Goal: Task Accomplishment & Management: Use online tool/utility

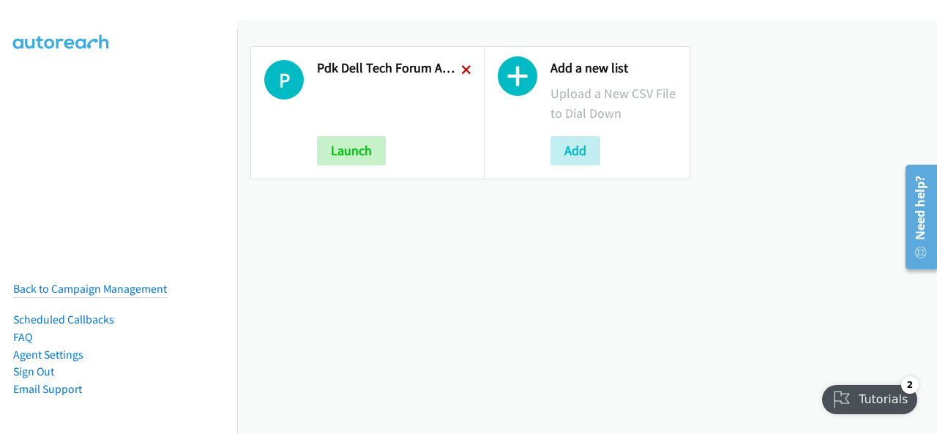
click at [462, 72] on icon at bounding box center [466, 71] width 10 height 10
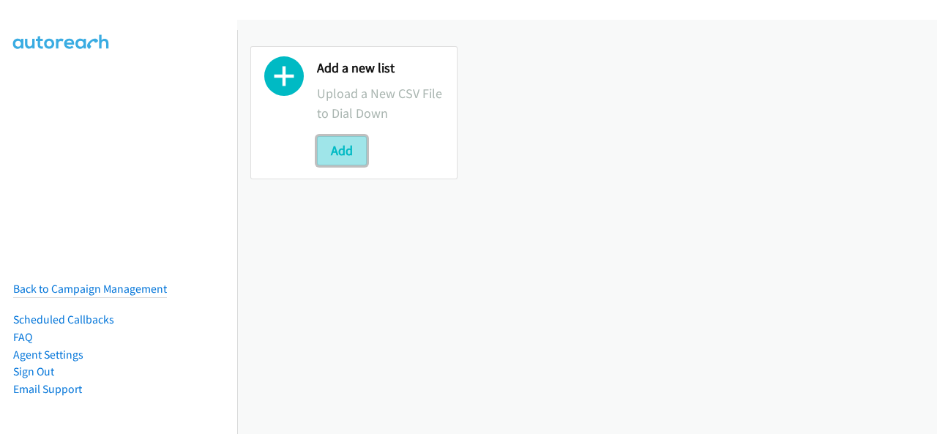
click at [350, 151] on button "Add" at bounding box center [342, 150] width 50 height 29
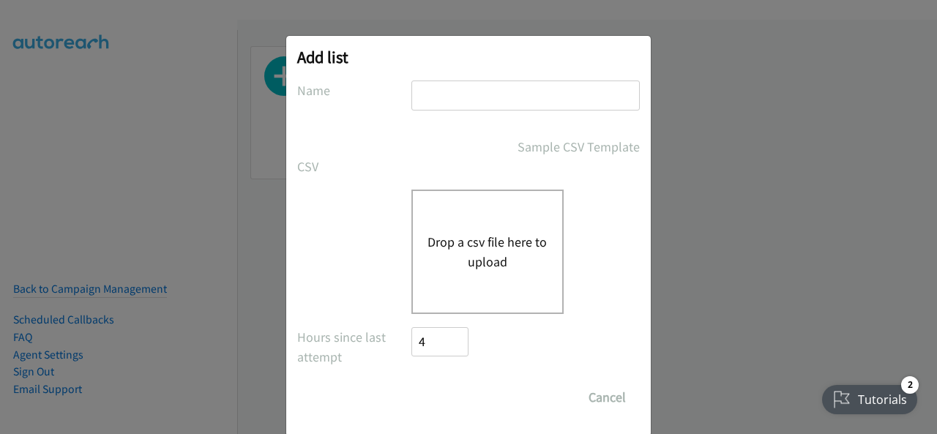
click at [452, 91] on input "text" at bounding box center [525, 95] width 228 height 30
type input "Adobe Document Cloud Q3 ANZ"
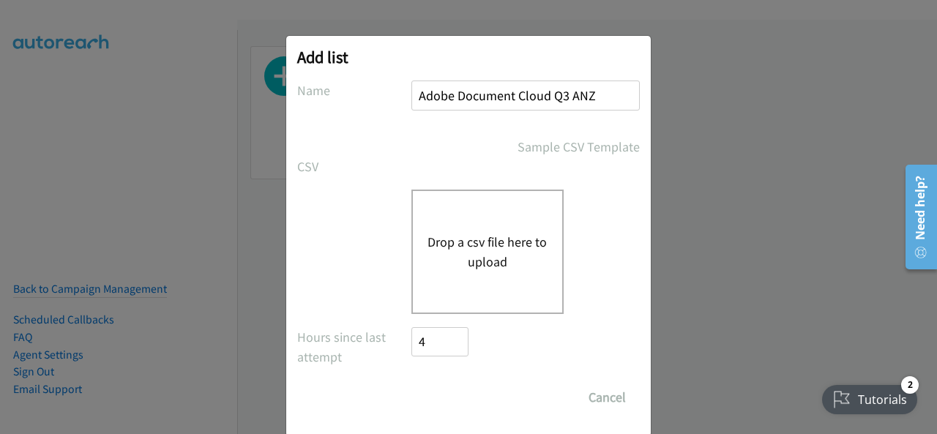
click at [478, 235] on button "Drop a csv file here to upload" at bounding box center [487, 252] width 120 height 40
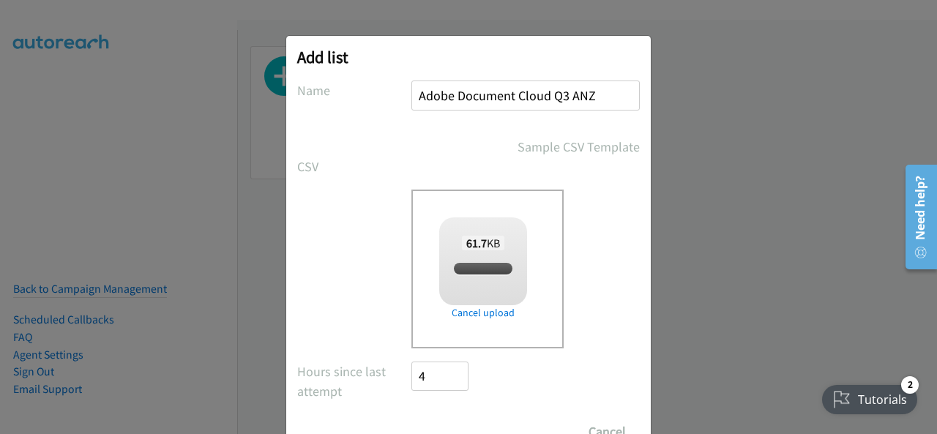
checkbox input "true"
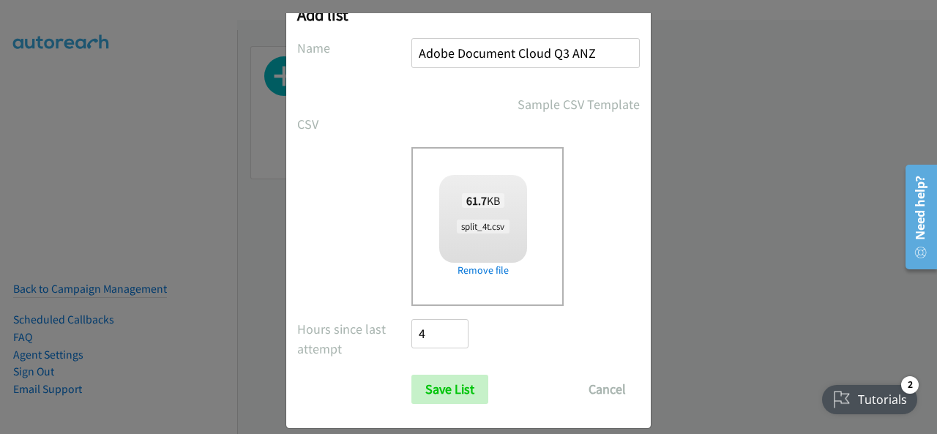
scroll to position [59, 0]
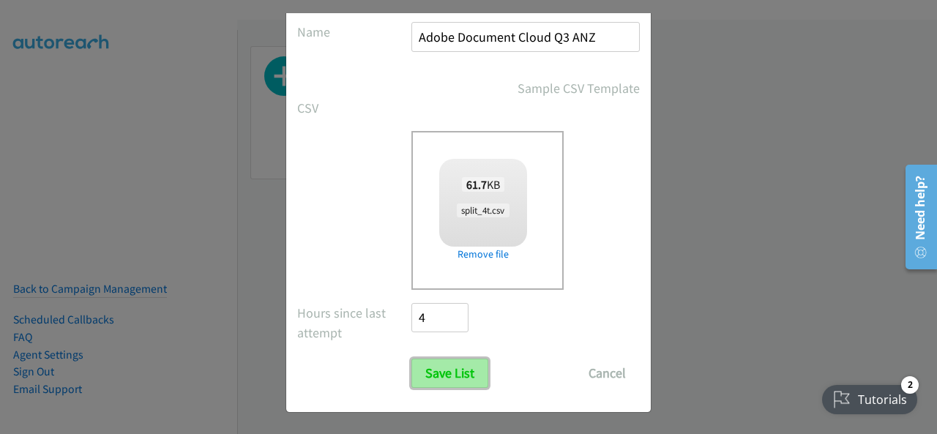
click at [436, 372] on input "Save List" at bounding box center [449, 373] width 77 height 29
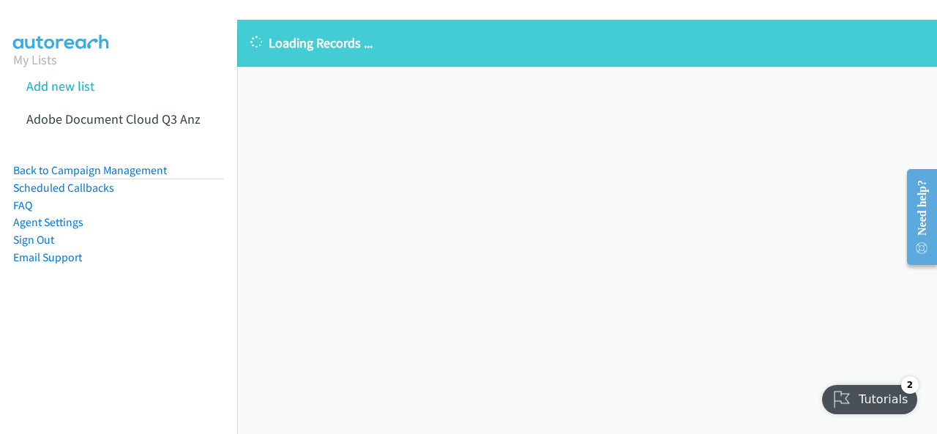
drag, startPoint x: 872, startPoint y: 239, endPoint x: 847, endPoint y: 240, distance: 24.9
click at [872, 239] on div "Loading Records ... Sorry, something went wrong please try again." at bounding box center [586, 227] width 699 height 414
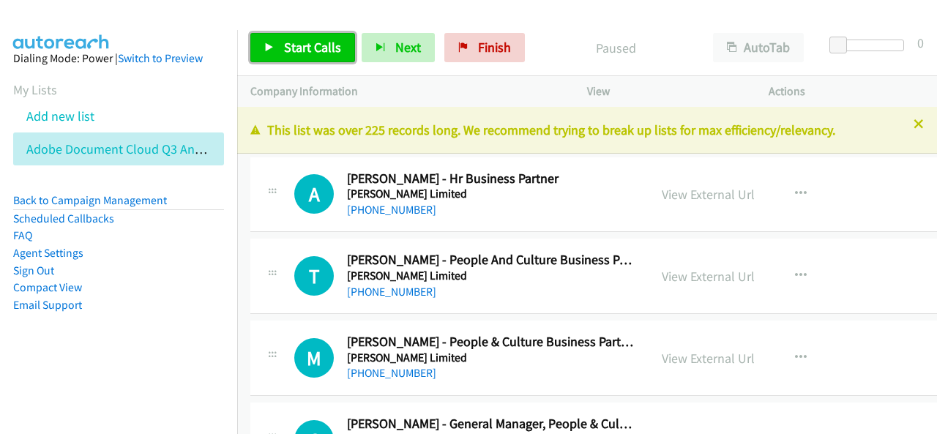
click at [325, 50] on span "Start Calls" at bounding box center [312, 47] width 57 height 17
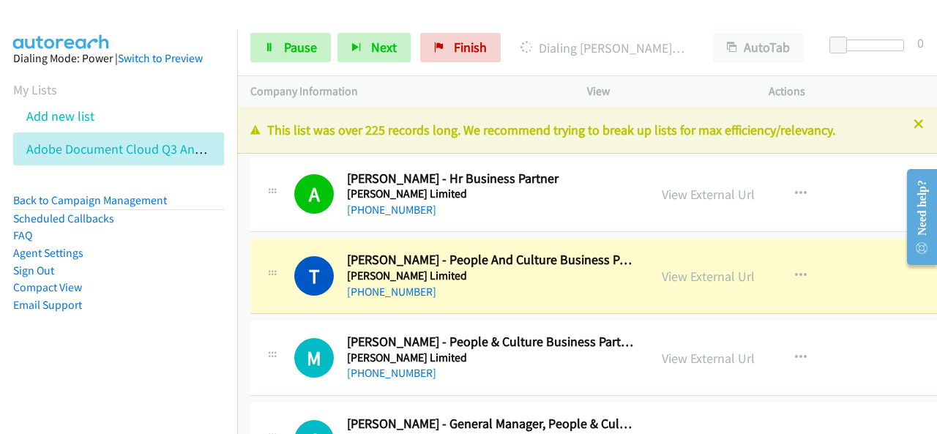
click at [304, 68] on div "Start Calls Pause Next Finish [PERSON_NAME] - People And Culture Business Partn…" at bounding box center [586, 48] width 699 height 56
click at [301, 61] on link "Pause" at bounding box center [290, 47] width 80 height 29
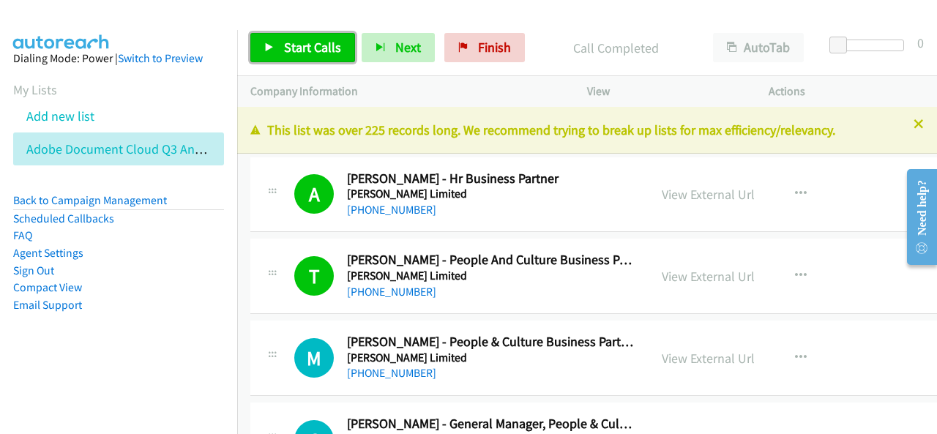
click at [312, 42] on span "Start Calls" at bounding box center [312, 47] width 57 height 17
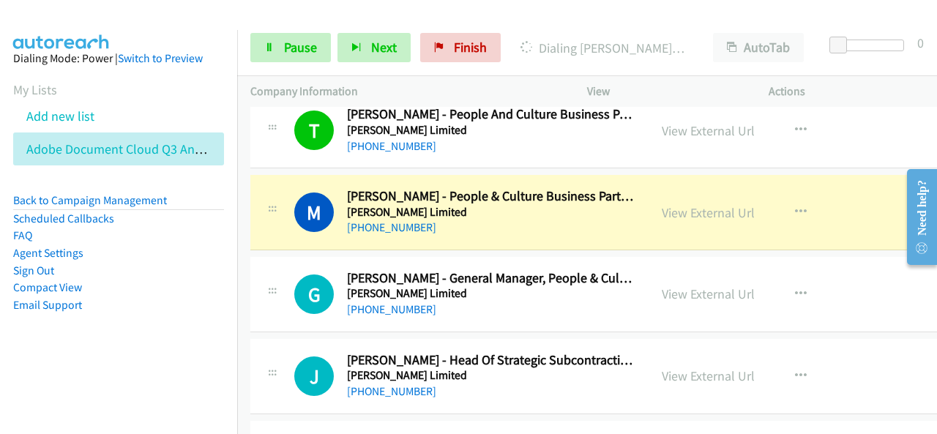
scroll to position [146, 0]
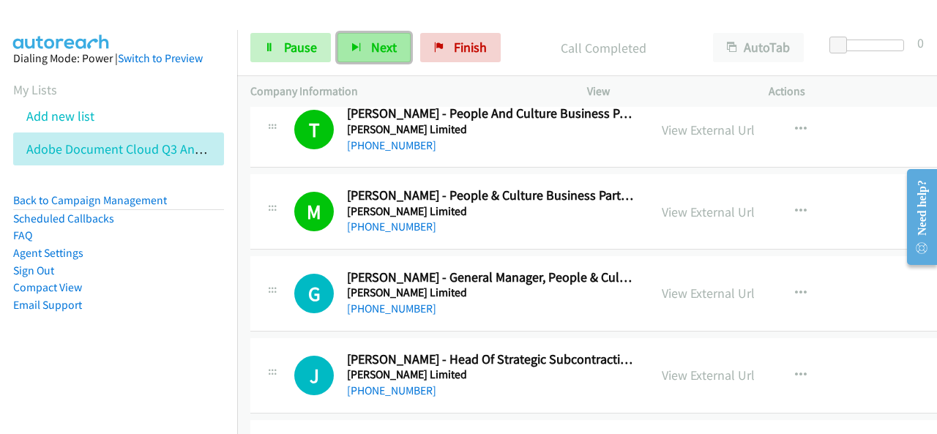
click at [365, 53] on button "Next" at bounding box center [373, 47] width 73 height 29
click at [350, 38] on button "Next" at bounding box center [373, 47] width 73 height 29
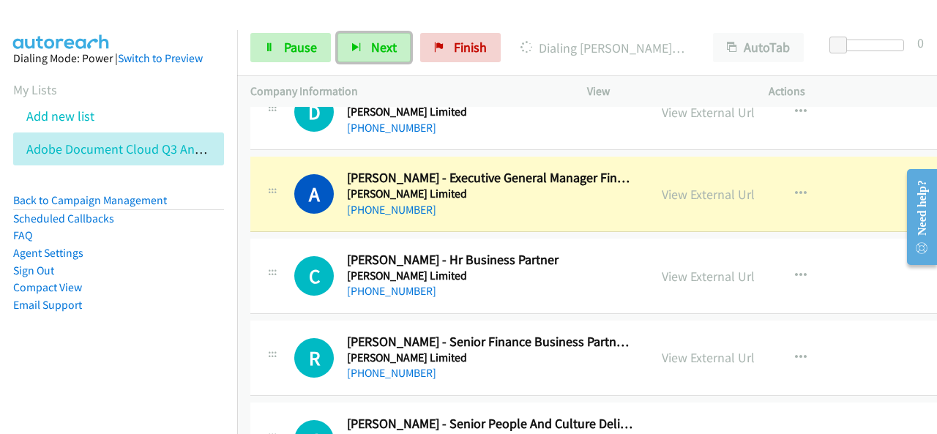
scroll to position [512, 0]
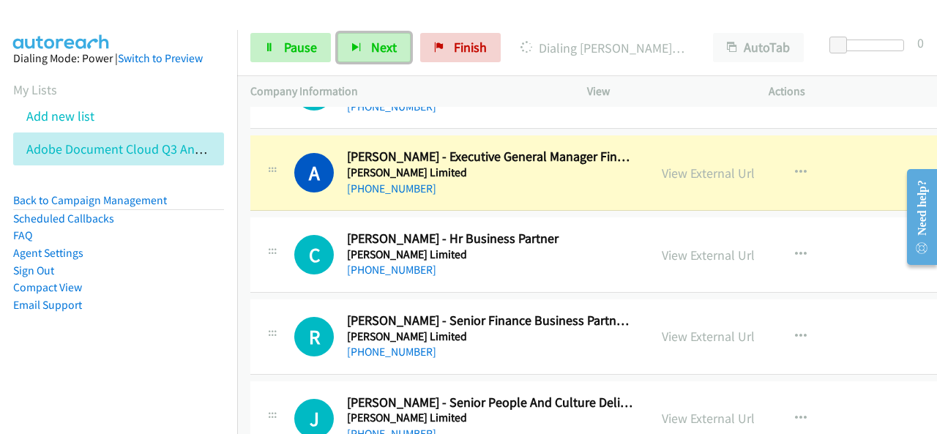
drag, startPoint x: 685, startPoint y: 173, endPoint x: 642, endPoint y: 418, distance: 248.0
click at [526, 177] on h5 "[PERSON_NAME] Limited" at bounding box center [491, 172] width 288 height 15
click at [708, 174] on link "View External Url" at bounding box center [707, 173] width 93 height 17
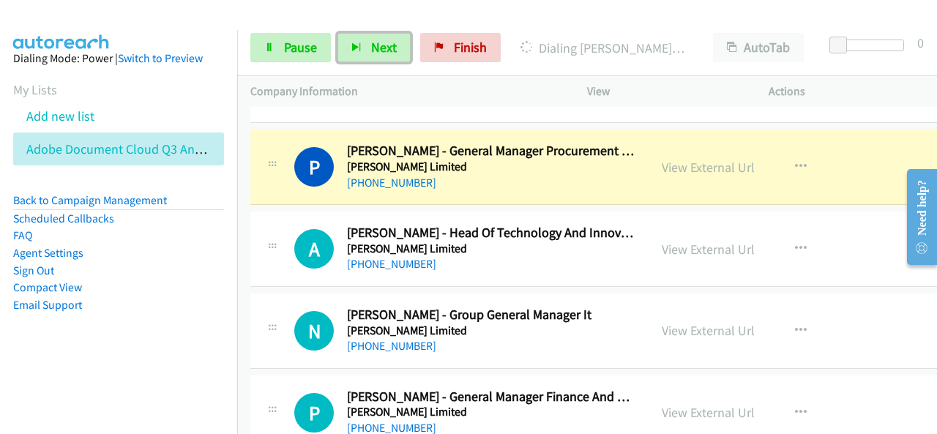
scroll to position [951, 0]
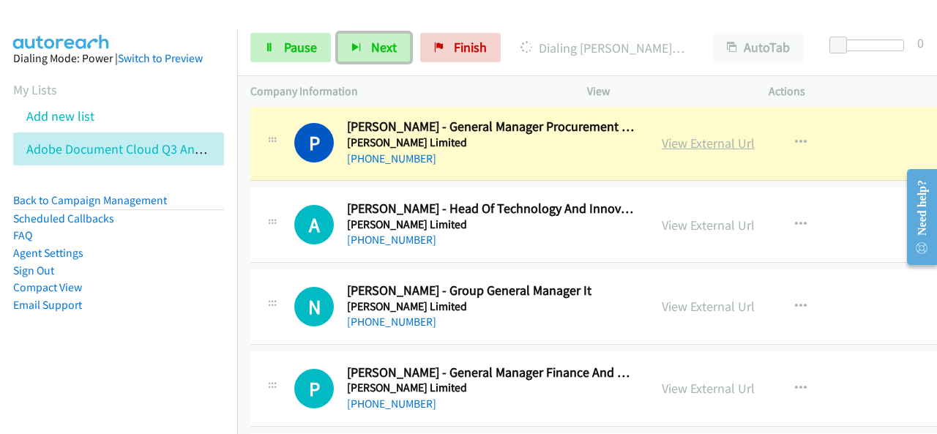
click at [679, 140] on link "View External Url" at bounding box center [707, 143] width 93 height 17
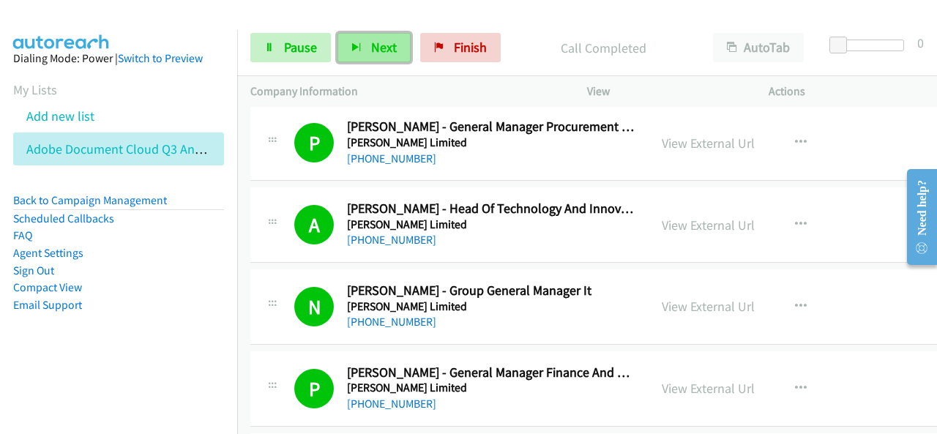
click at [385, 42] on span "Next" at bounding box center [384, 47] width 26 height 17
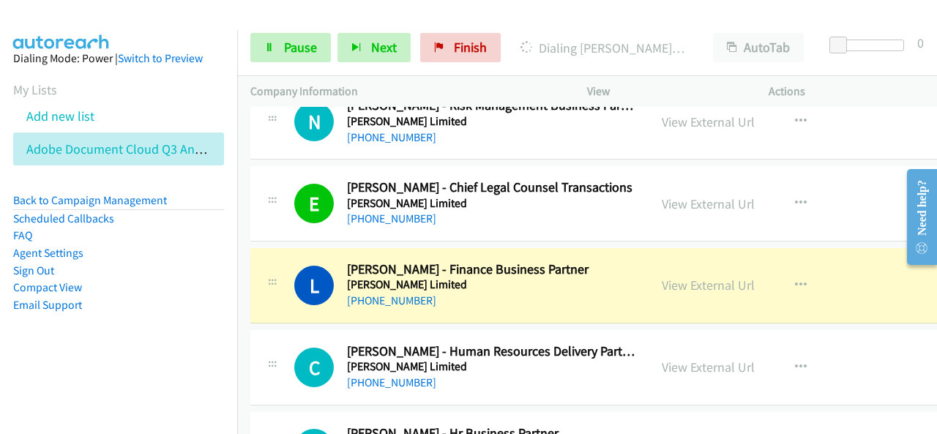
scroll to position [1537, 0]
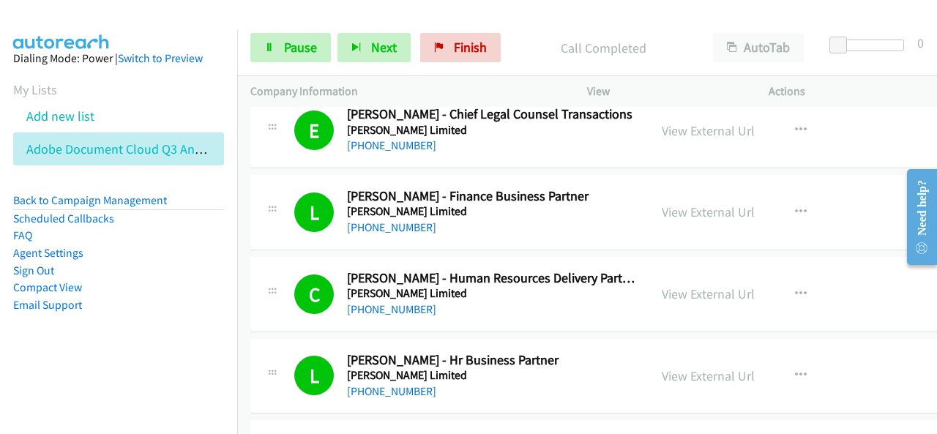
click at [127, 280] on li "Compact View" at bounding box center [118, 288] width 211 height 18
click at [367, 47] on button "Next" at bounding box center [373, 47] width 73 height 29
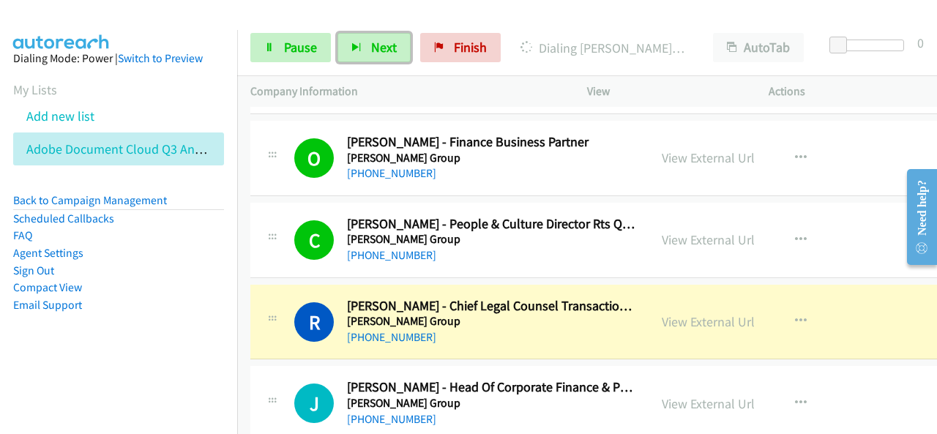
scroll to position [2049, 0]
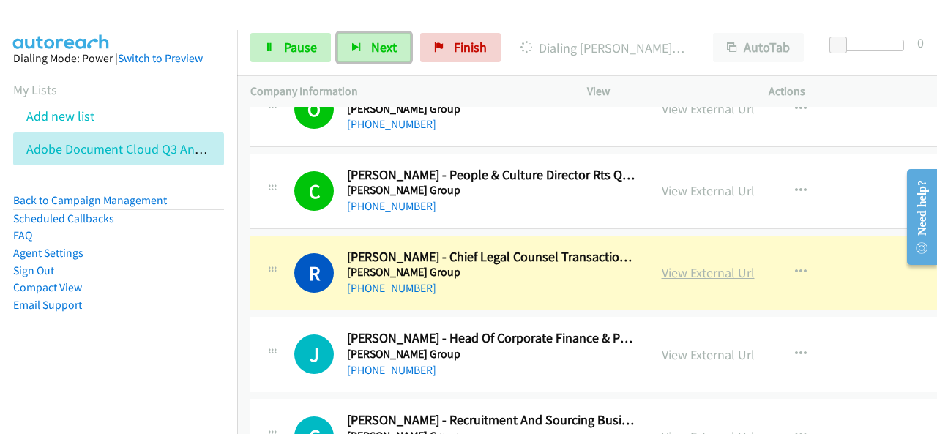
click at [678, 264] on link "View External Url" at bounding box center [707, 272] width 93 height 17
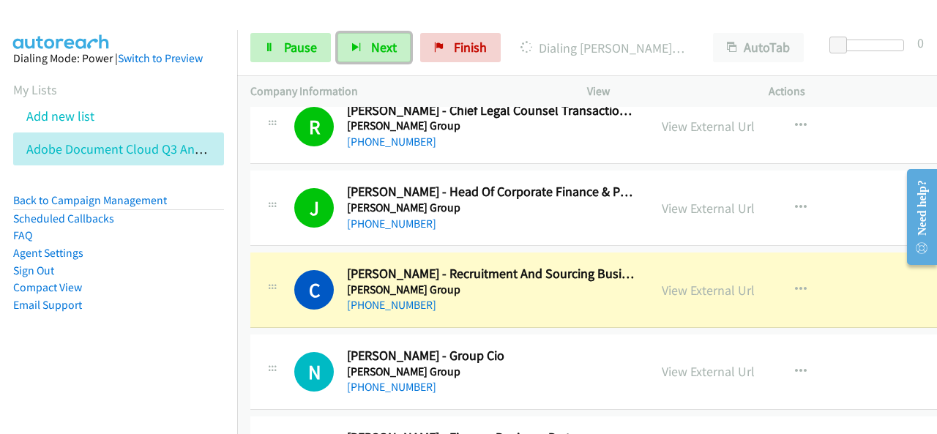
scroll to position [2268, 0]
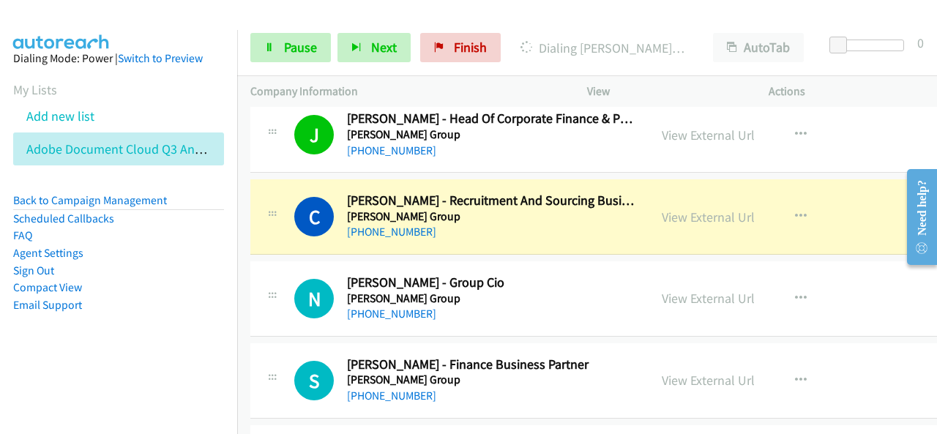
click at [41, 386] on nav "Dialing Mode: Power | Switch to Preview My Lists Add new list Adobe Document Cl…" at bounding box center [119, 247] width 238 height 434
click at [300, 46] on span "Pause" at bounding box center [300, 47] width 33 height 17
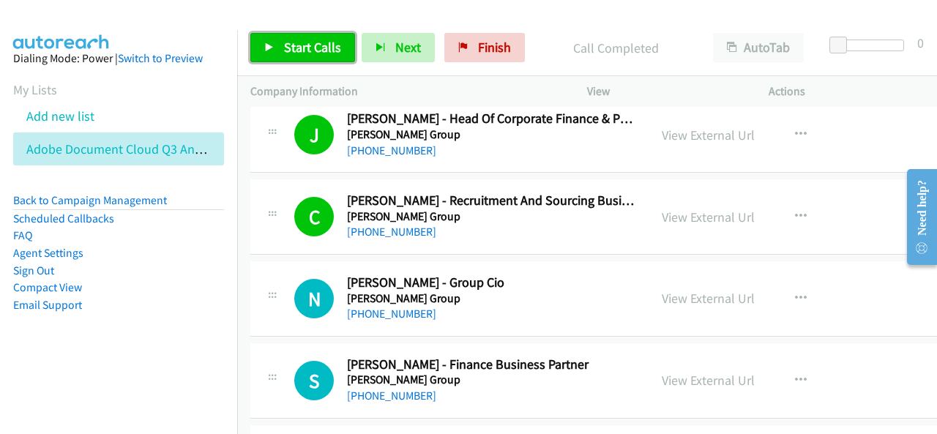
click at [299, 45] on span "Start Calls" at bounding box center [312, 47] width 57 height 17
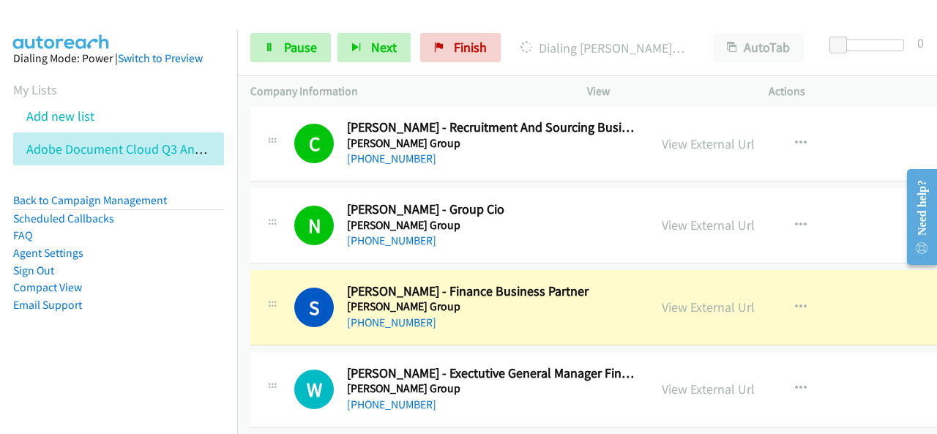
scroll to position [2415, 0]
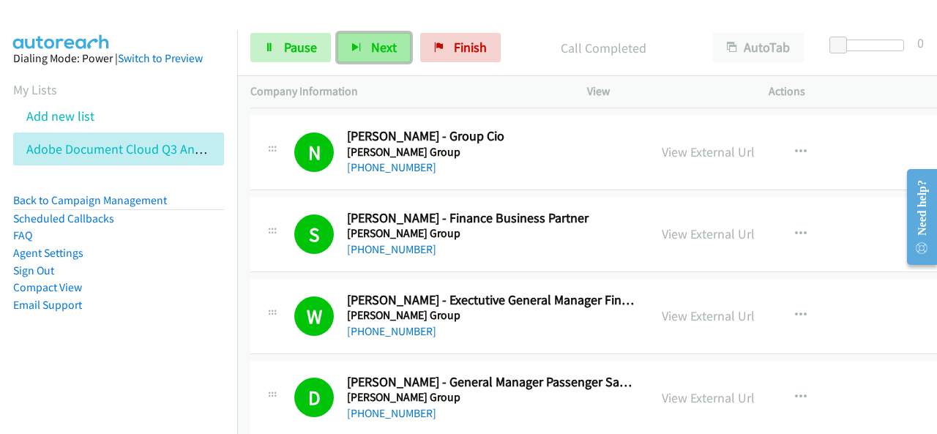
click at [363, 54] on button "Next" at bounding box center [373, 47] width 73 height 29
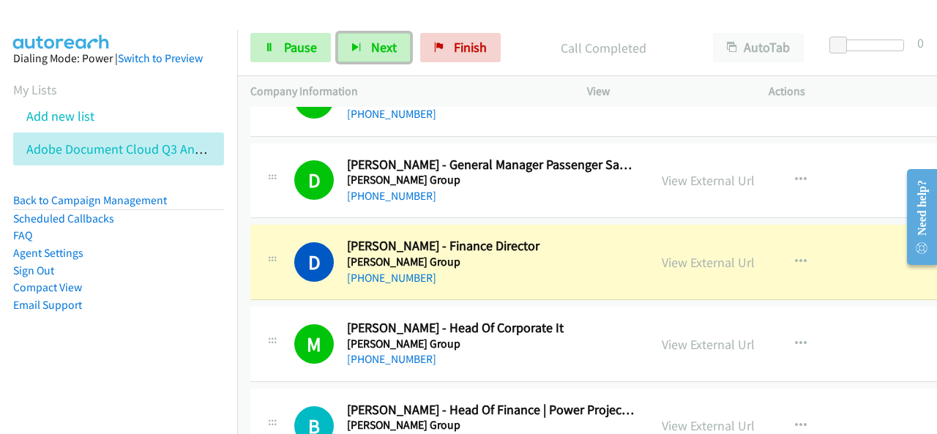
scroll to position [2634, 0]
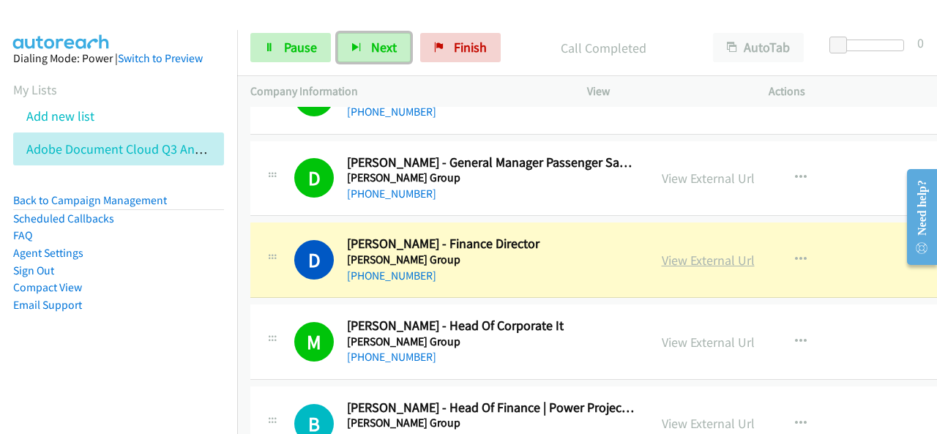
click at [711, 255] on link "View External Url" at bounding box center [707, 260] width 93 height 17
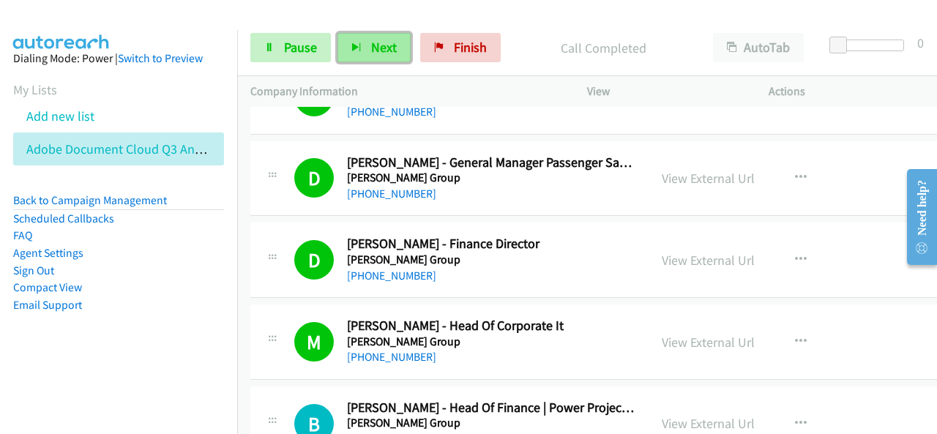
click at [351, 59] on button "Next" at bounding box center [373, 47] width 73 height 29
click at [376, 50] on span "Next" at bounding box center [384, 47] width 26 height 17
click at [347, 36] on button "Next" at bounding box center [373, 47] width 73 height 29
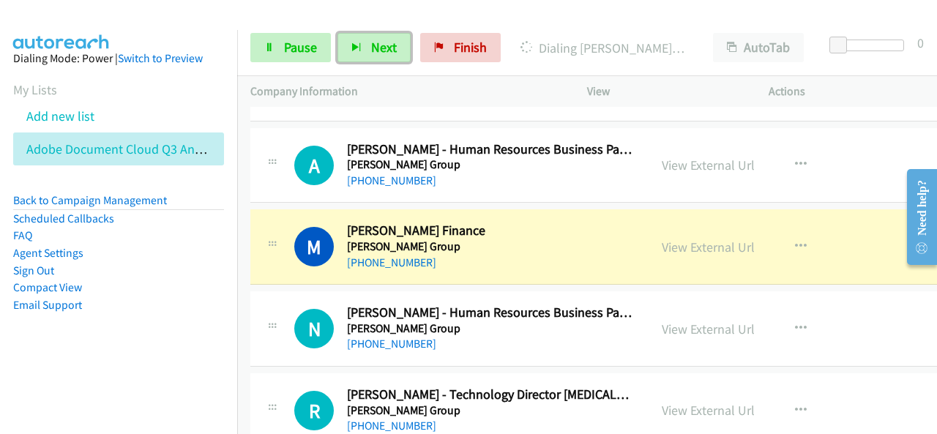
scroll to position [3512, 0]
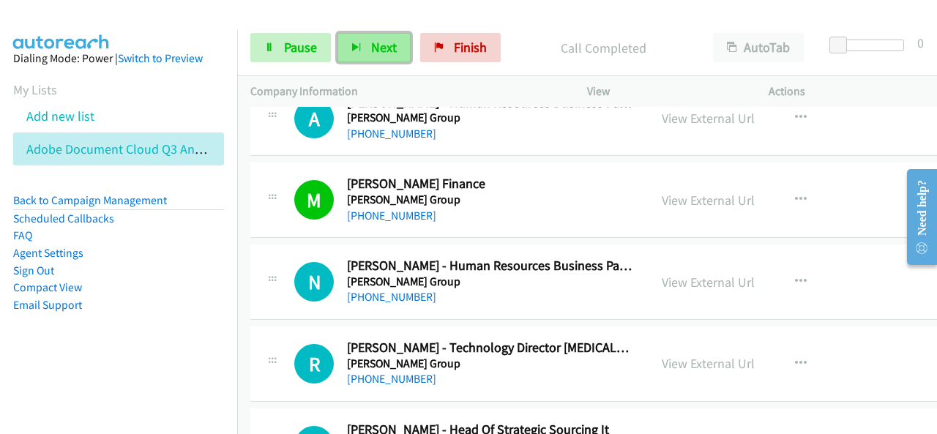
click at [351, 48] on icon "button" at bounding box center [356, 48] width 10 height 10
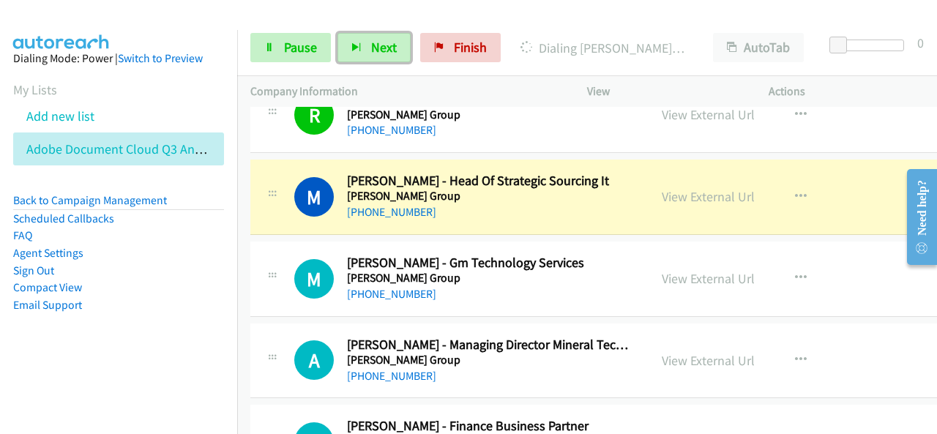
scroll to position [3732, 0]
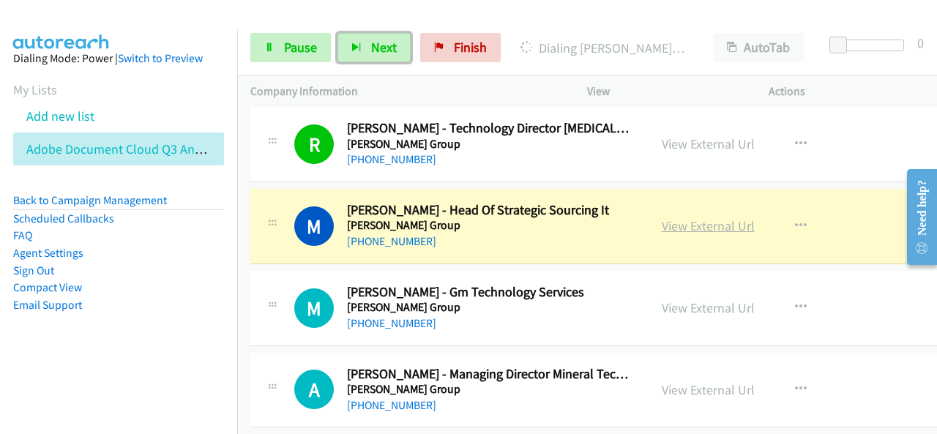
click at [698, 217] on link "View External Url" at bounding box center [707, 225] width 93 height 17
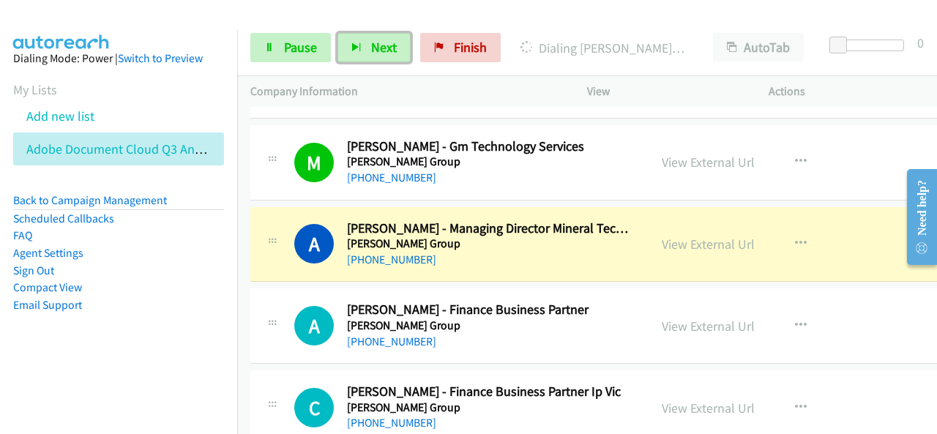
scroll to position [3878, 0]
click at [710, 235] on link "View External Url" at bounding box center [707, 243] width 93 height 17
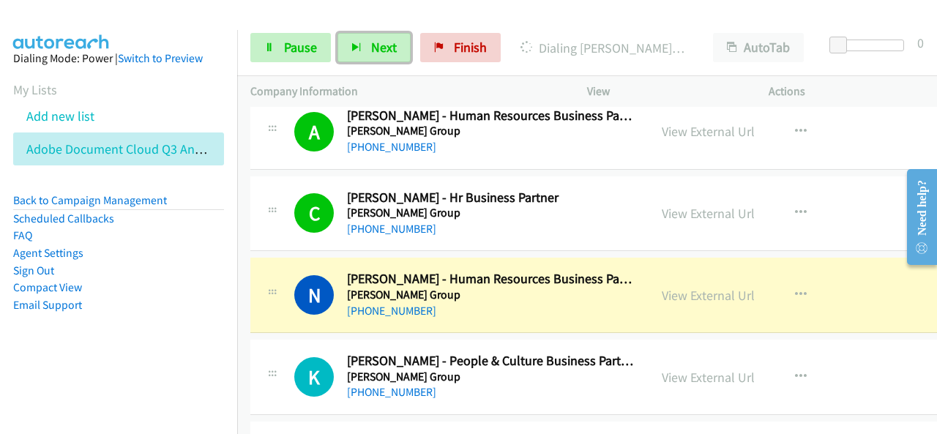
scroll to position [4390, 0]
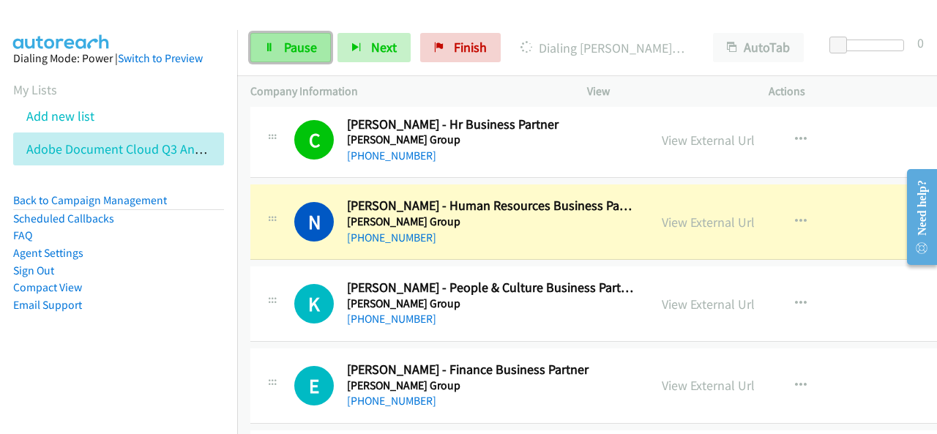
click at [295, 46] on span "Pause" at bounding box center [300, 47] width 33 height 17
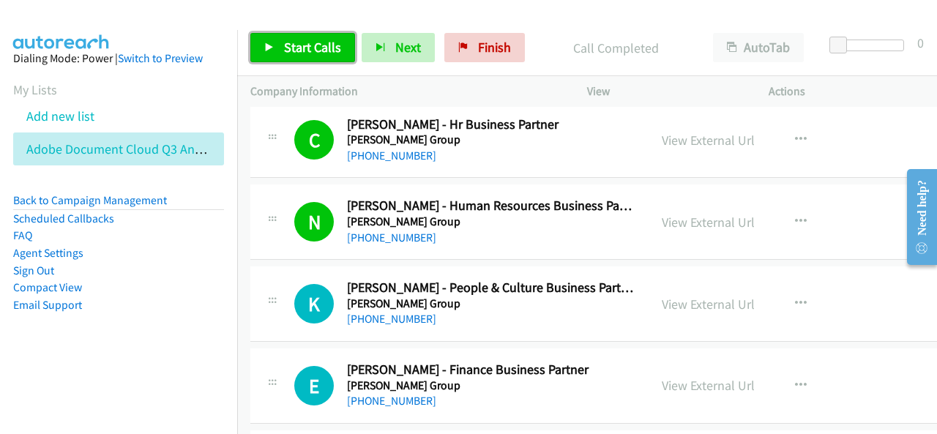
click at [315, 40] on span "Start Calls" at bounding box center [312, 47] width 57 height 17
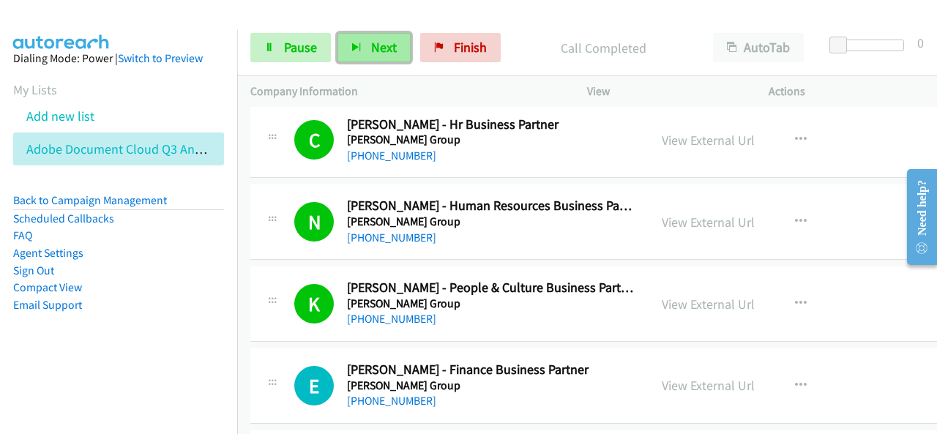
click at [381, 52] on span "Next" at bounding box center [384, 47] width 26 height 17
click at [391, 50] on span "Next" at bounding box center [384, 47] width 26 height 17
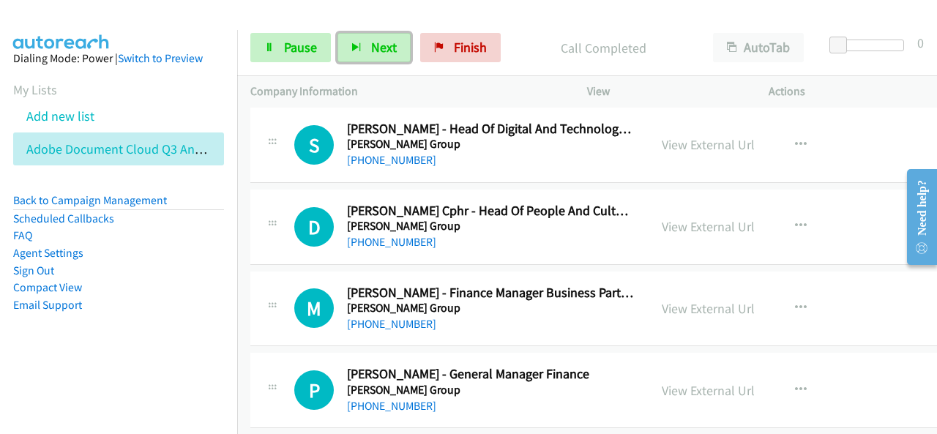
scroll to position [5195, 0]
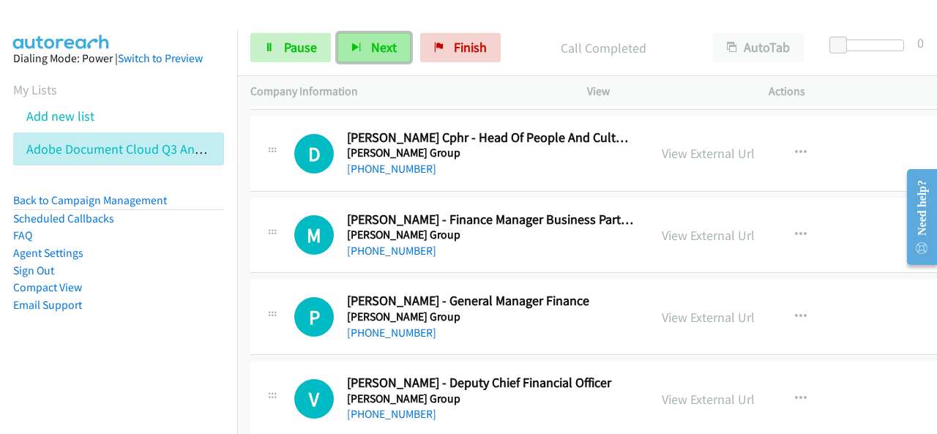
click at [379, 52] on span "Next" at bounding box center [384, 47] width 26 height 17
click at [384, 53] on span "Next" at bounding box center [384, 47] width 26 height 17
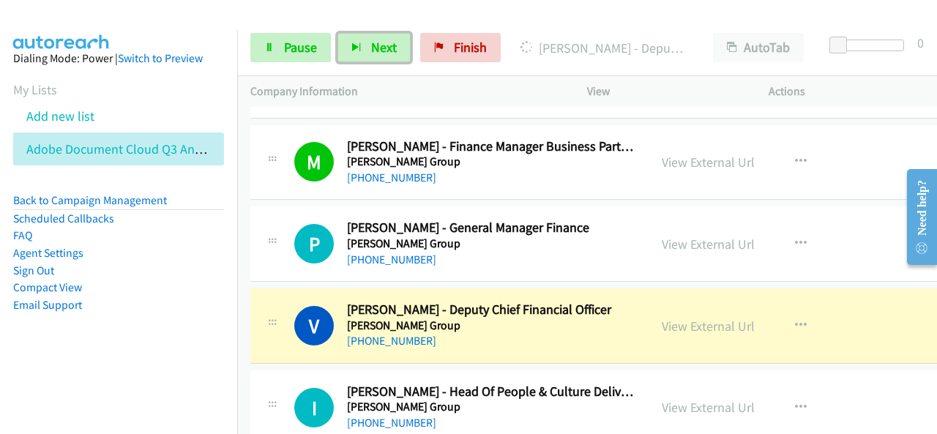
scroll to position [5341, 0]
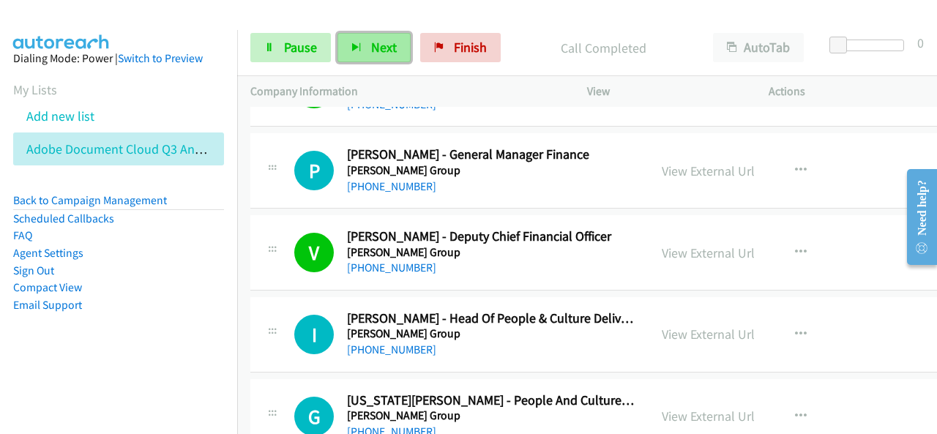
click at [380, 48] on span "Next" at bounding box center [384, 47] width 26 height 17
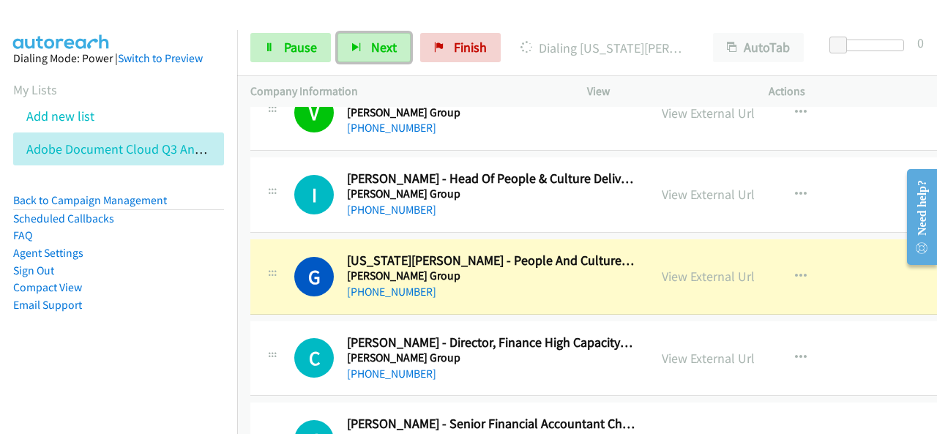
scroll to position [5488, 0]
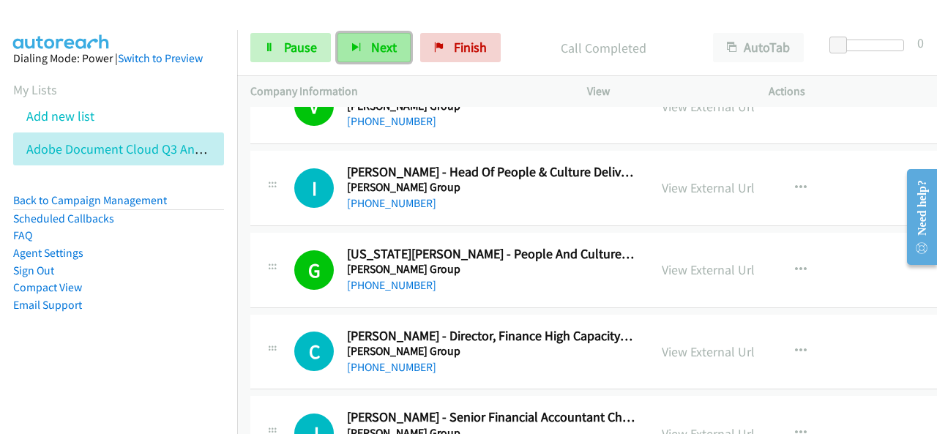
click at [382, 48] on span "Next" at bounding box center [384, 47] width 26 height 17
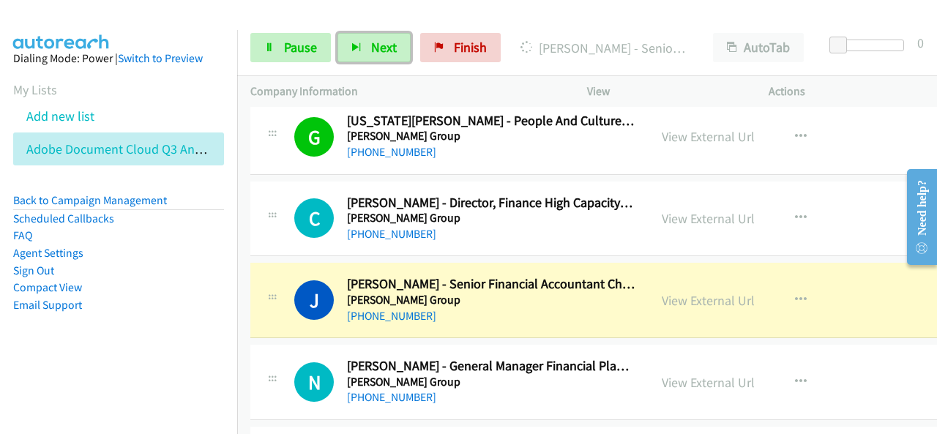
scroll to position [5707, 0]
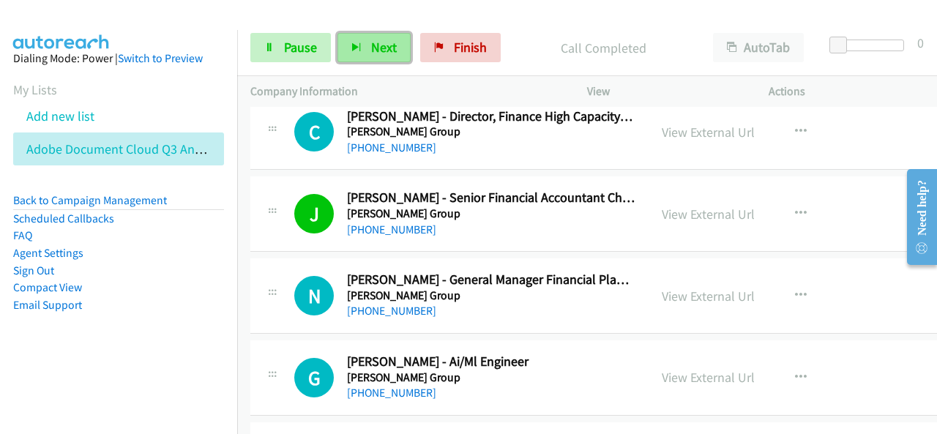
click at [391, 50] on span "Next" at bounding box center [384, 47] width 26 height 17
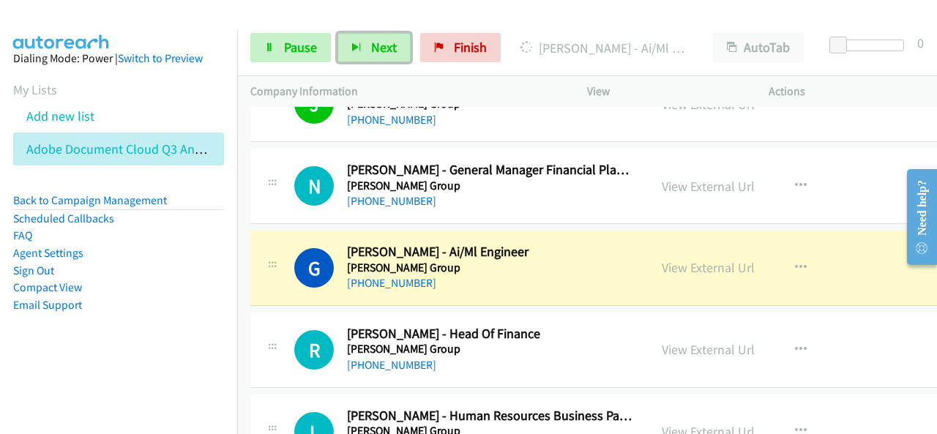
scroll to position [5853, 0]
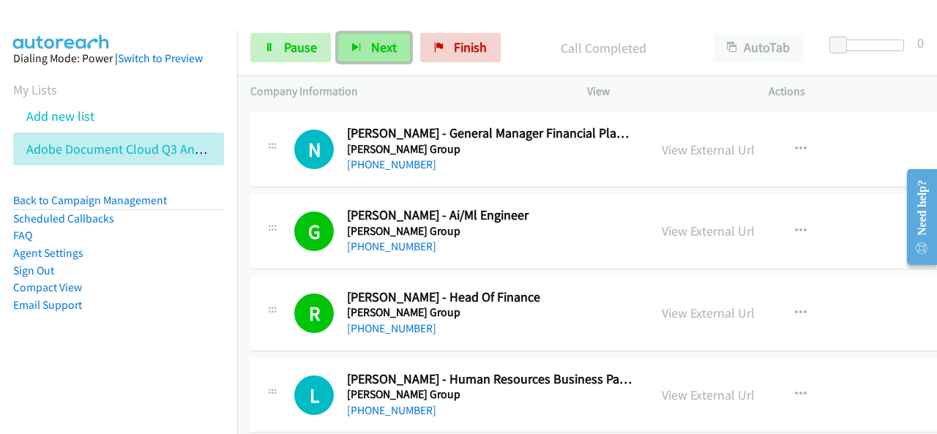
click at [353, 50] on icon "button" at bounding box center [356, 48] width 10 height 10
click at [375, 53] on span "Next" at bounding box center [384, 47] width 26 height 17
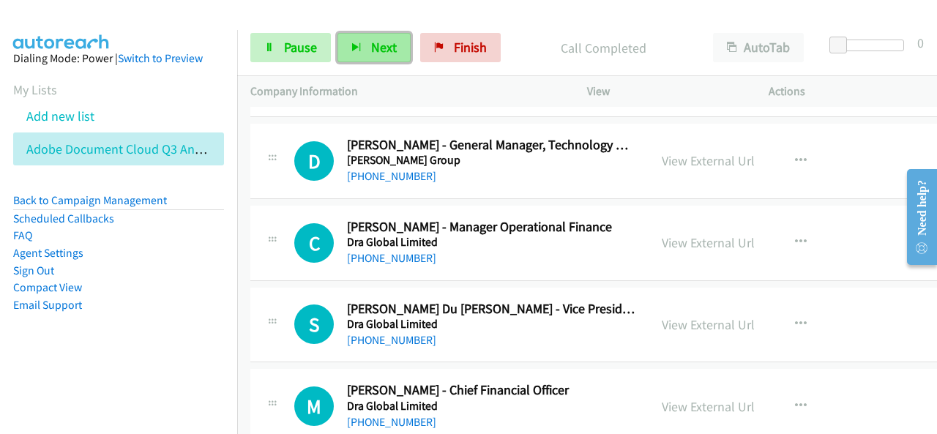
scroll to position [6439, 0]
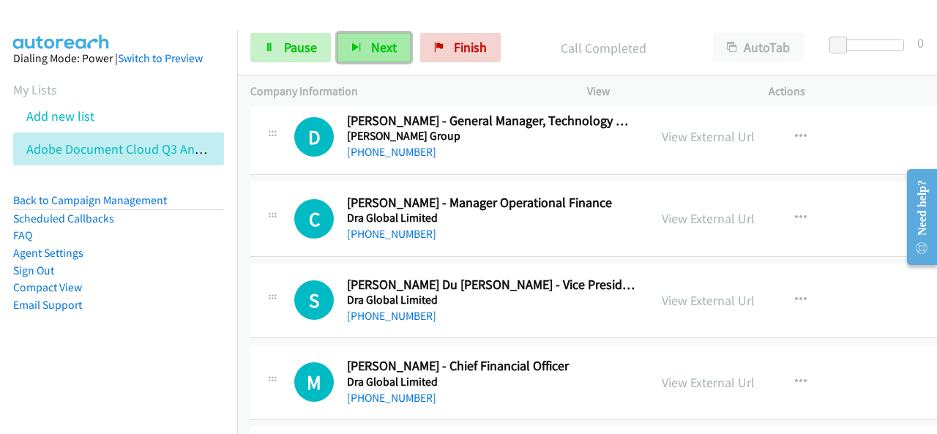
click at [383, 48] on span "Next" at bounding box center [384, 47] width 26 height 17
click at [375, 31] on div "Start Calls Pause Next Finish Call Completed AutoTab AutoTab 0" at bounding box center [586, 48] width 699 height 56
click at [375, 36] on button "Next" at bounding box center [373, 47] width 73 height 29
drag, startPoint x: 356, startPoint y: 40, endPoint x: 366, endPoint y: 37, distance: 10.2
click at [357, 40] on button "Next" at bounding box center [373, 47] width 73 height 29
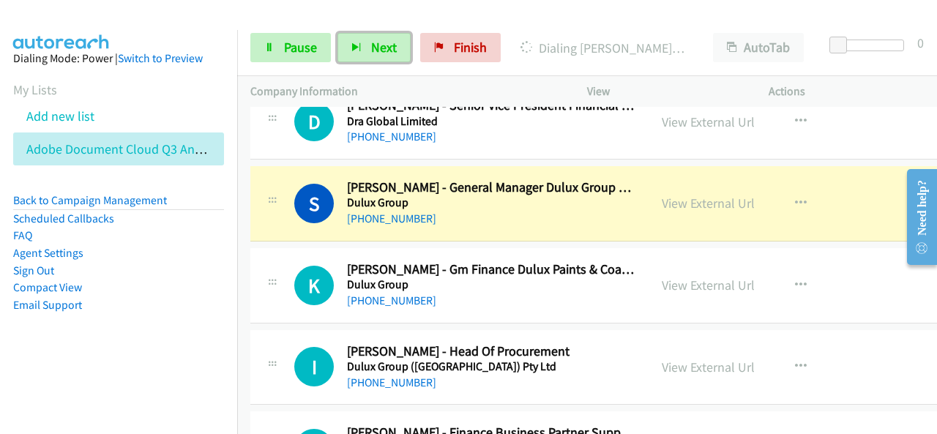
scroll to position [6805, 0]
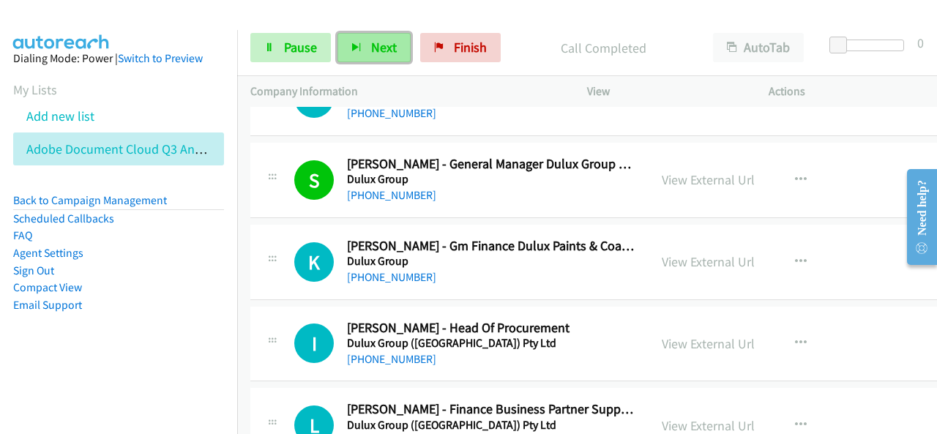
click at [374, 43] on span "Next" at bounding box center [384, 47] width 26 height 17
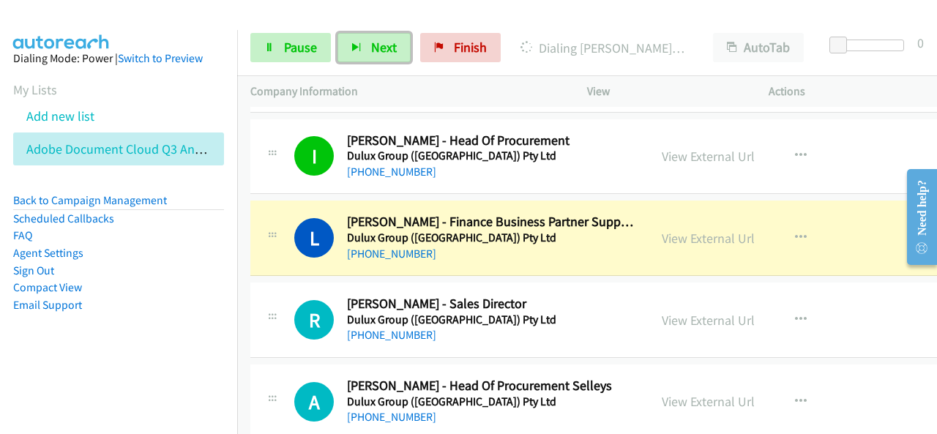
scroll to position [7024, 0]
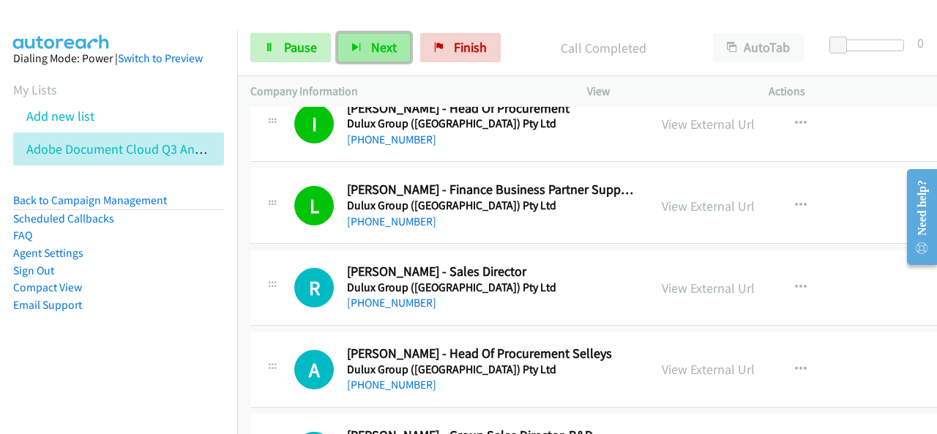
click at [380, 48] on span "Next" at bounding box center [384, 47] width 26 height 17
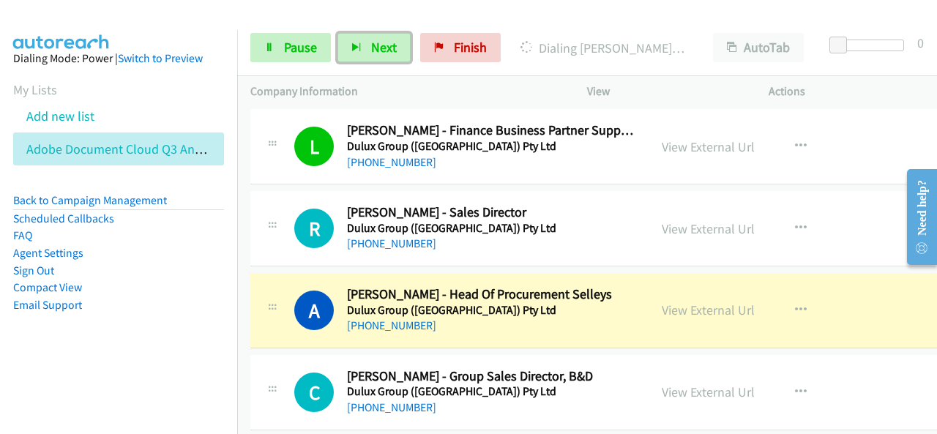
scroll to position [7097, 0]
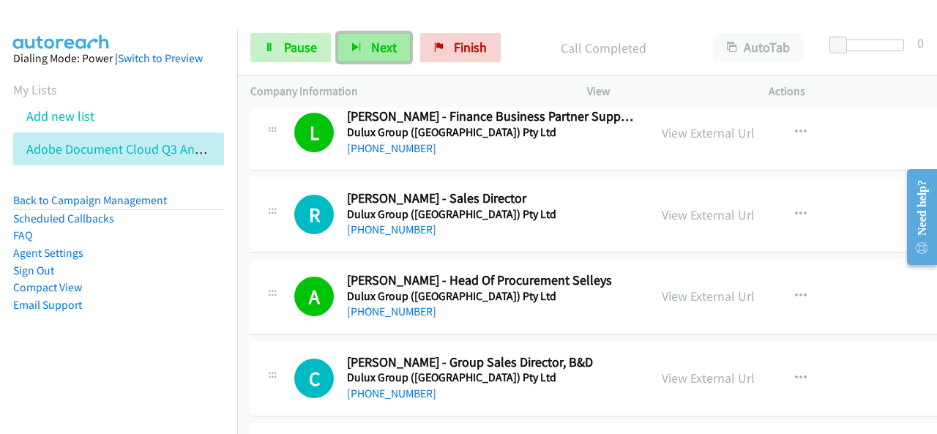
click at [357, 43] on icon "button" at bounding box center [356, 48] width 10 height 10
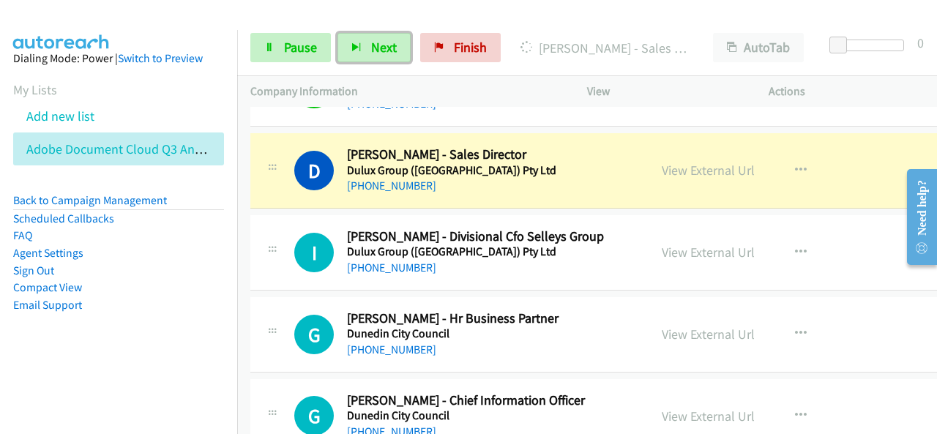
scroll to position [7610, 0]
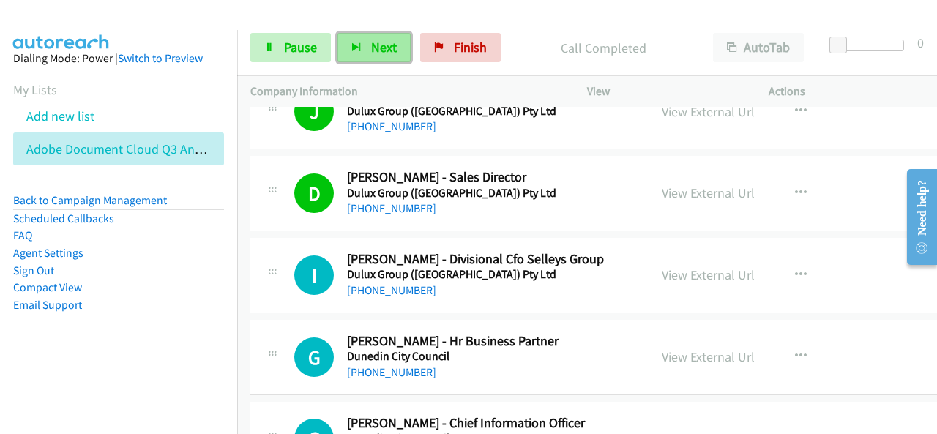
click at [359, 46] on icon "button" at bounding box center [356, 48] width 10 height 10
click at [371, 42] on span "Next" at bounding box center [384, 47] width 26 height 17
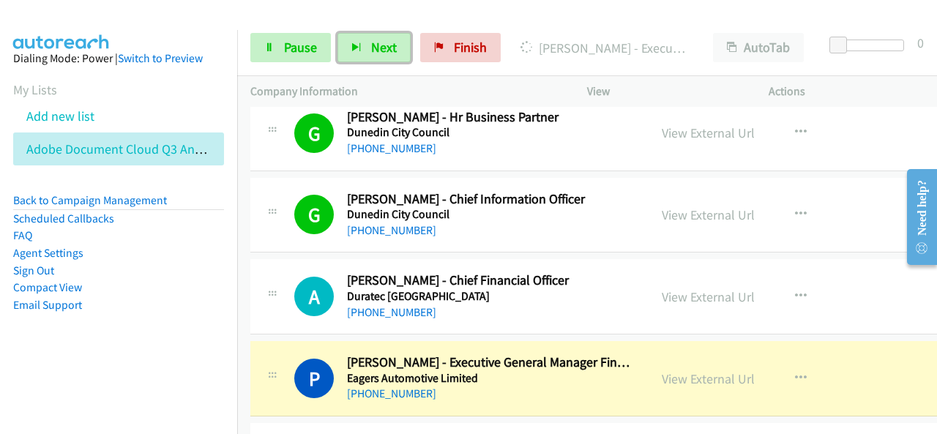
scroll to position [7902, 0]
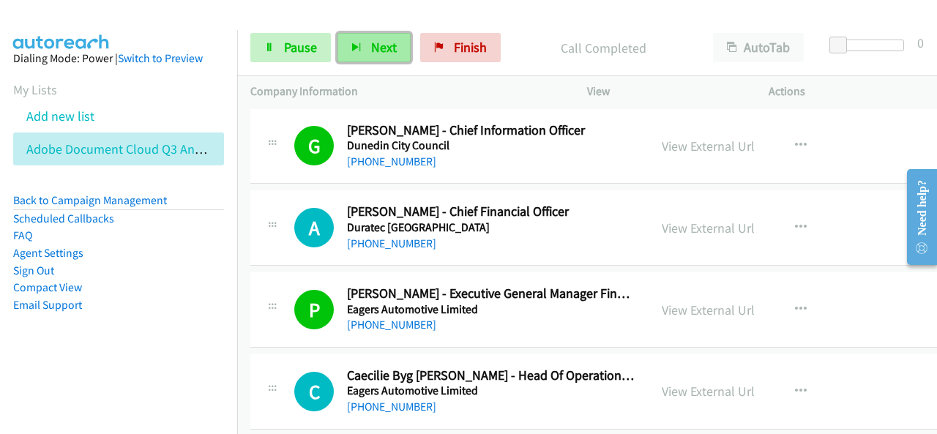
click at [353, 37] on button "Next" at bounding box center [373, 47] width 73 height 29
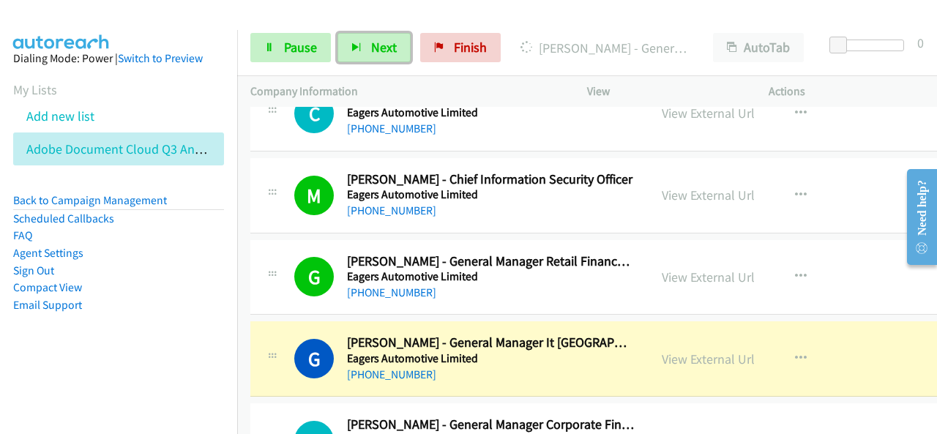
scroll to position [8195, 0]
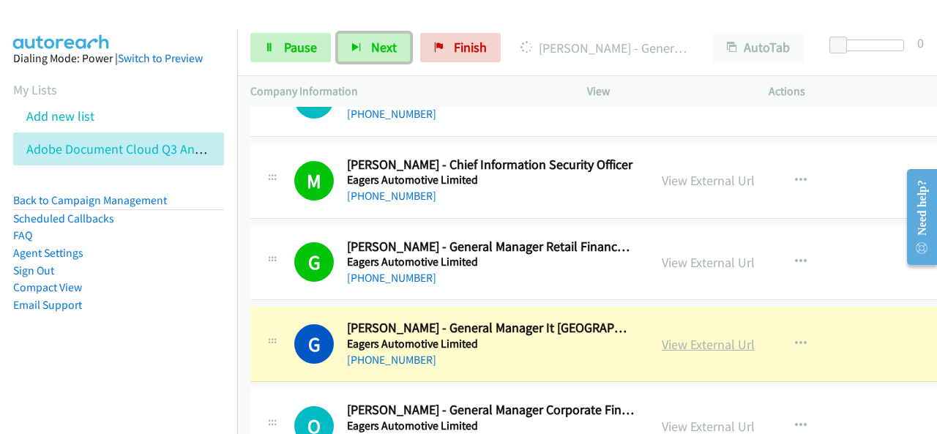
click at [716, 336] on link "View External Url" at bounding box center [707, 344] width 93 height 17
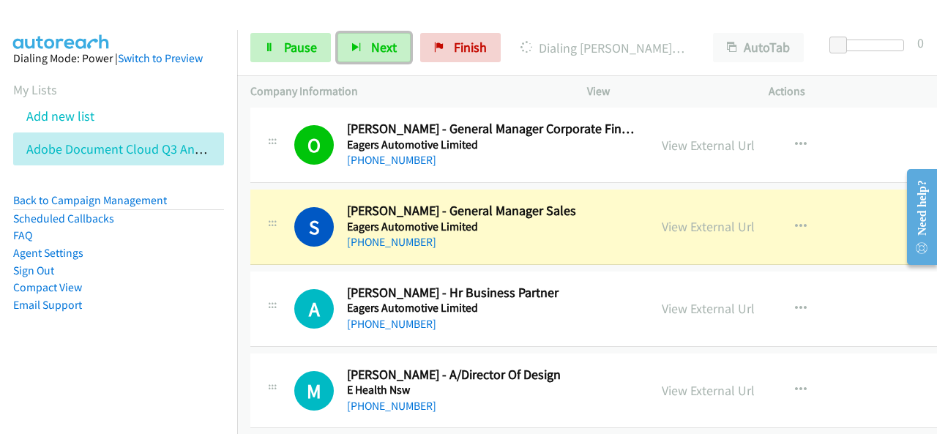
scroll to position [8488, 0]
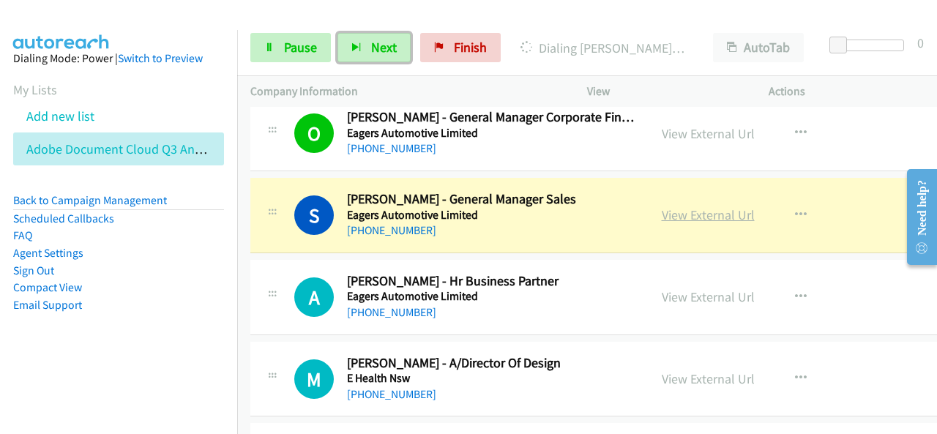
click at [702, 206] on link "View External Url" at bounding box center [707, 214] width 93 height 17
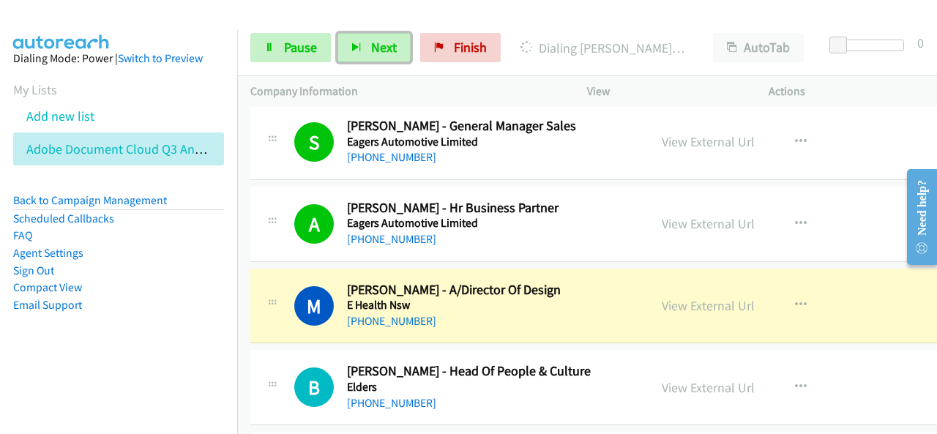
scroll to position [8634, 0]
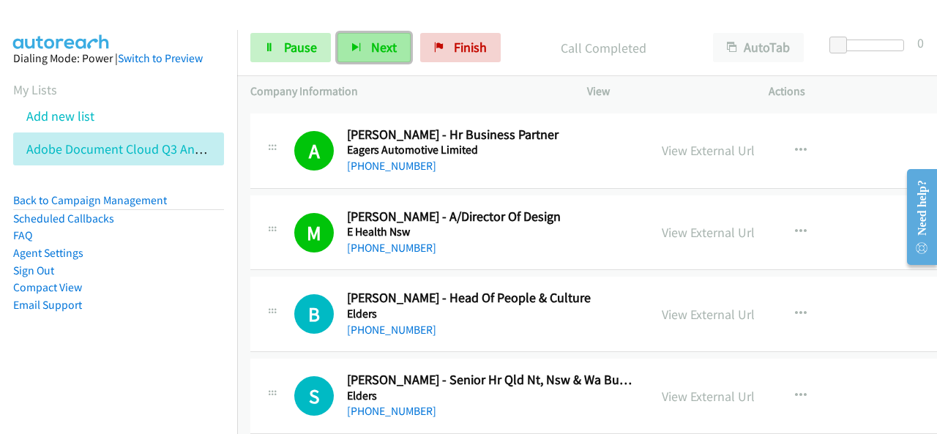
click at [394, 46] on button "Next" at bounding box center [373, 47] width 73 height 29
click at [372, 49] on span "Next" at bounding box center [384, 47] width 26 height 17
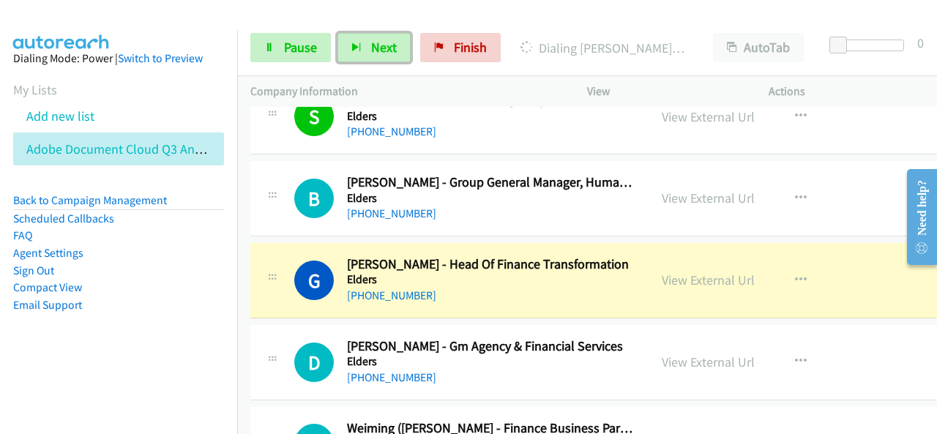
scroll to position [8927, 0]
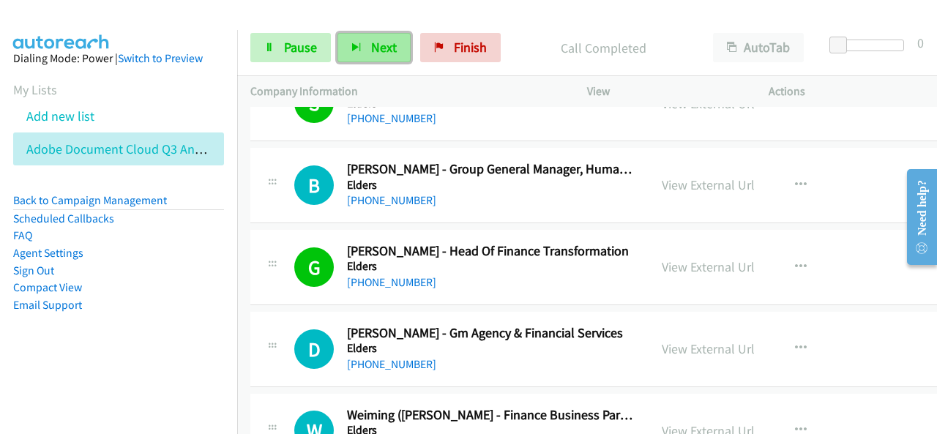
click at [351, 37] on button "Next" at bounding box center [373, 47] width 73 height 29
click at [361, 48] on button "Next" at bounding box center [373, 47] width 73 height 29
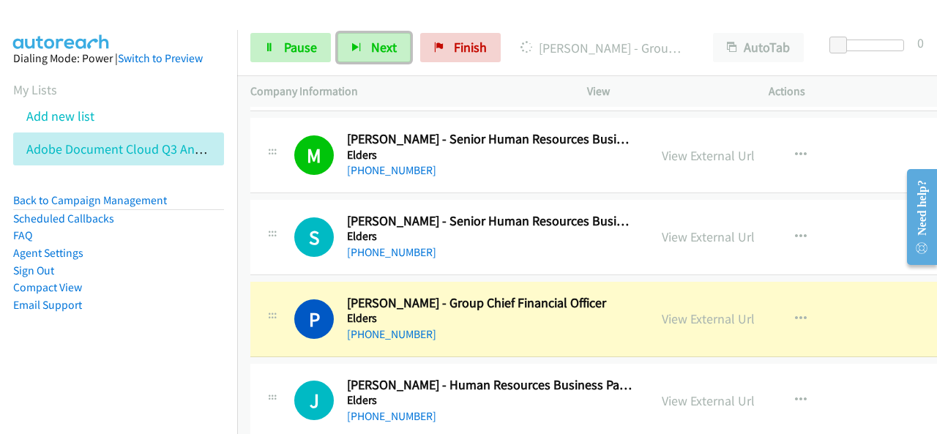
scroll to position [9439, 0]
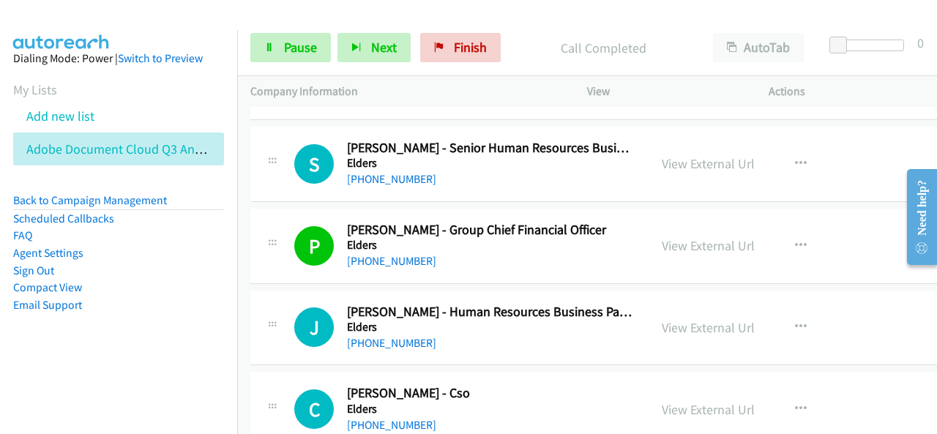
click at [355, 32] on div "Start Calls Pause Next Finish Call Completed AutoTab AutoTab 0" at bounding box center [586, 48] width 699 height 56
click at [389, 45] on span "Next" at bounding box center [384, 47] width 26 height 17
click at [386, 52] on span "Next" at bounding box center [384, 47] width 26 height 17
click at [358, 41] on button "Next" at bounding box center [373, 47] width 73 height 29
click at [355, 60] on button "Next" at bounding box center [373, 47] width 73 height 29
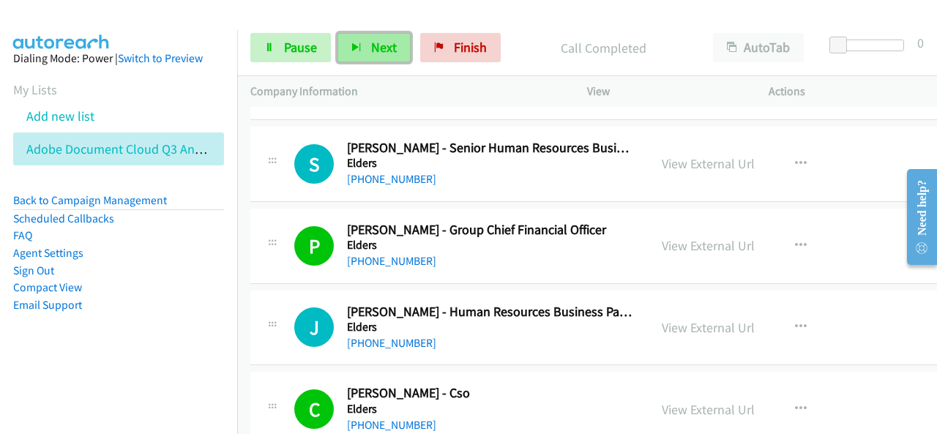
click at [375, 48] on span "Next" at bounding box center [384, 47] width 26 height 17
click at [378, 55] on span "Next" at bounding box center [384, 47] width 26 height 17
click at [386, 40] on span "Next" at bounding box center [384, 47] width 26 height 17
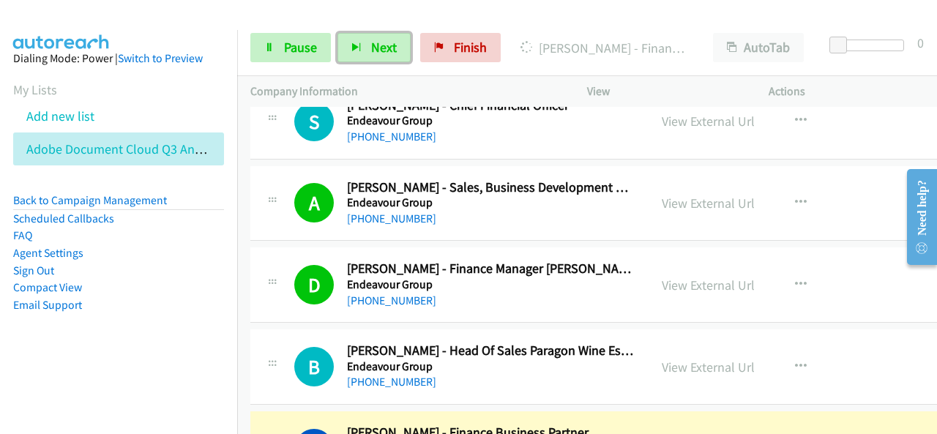
scroll to position [10683, 0]
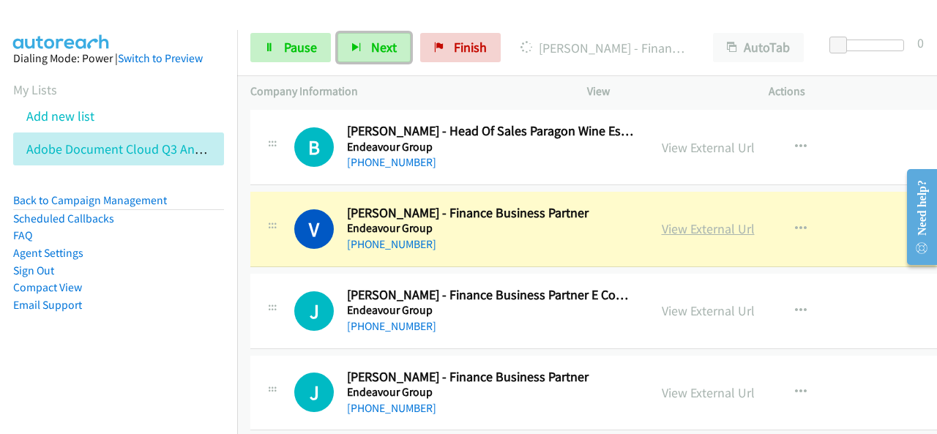
click at [715, 220] on link "View External Url" at bounding box center [707, 228] width 93 height 17
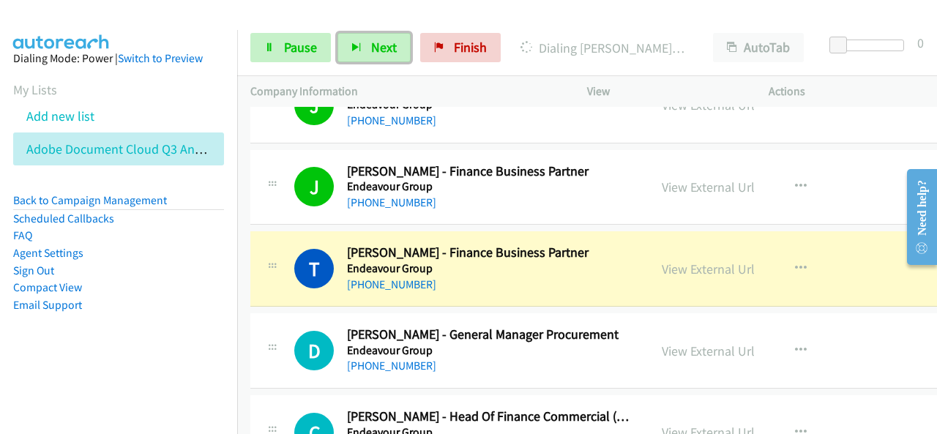
scroll to position [10902, 0]
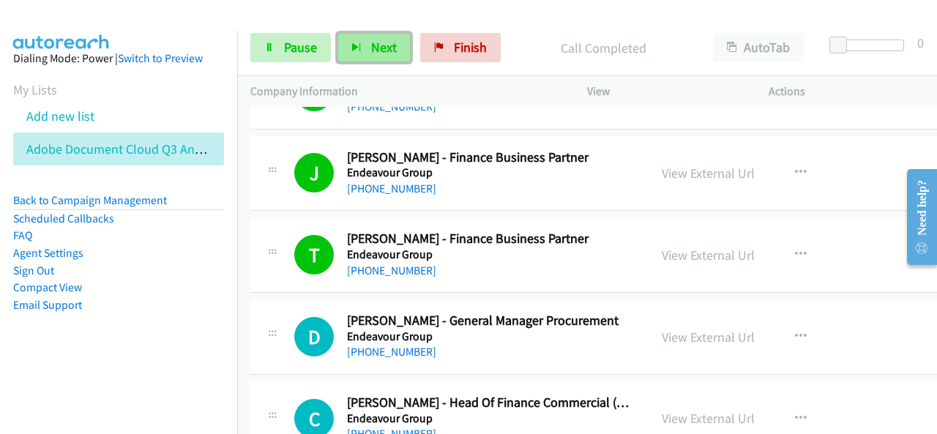
click at [388, 42] on span "Next" at bounding box center [384, 47] width 26 height 17
click at [359, 56] on button "Next" at bounding box center [373, 47] width 73 height 29
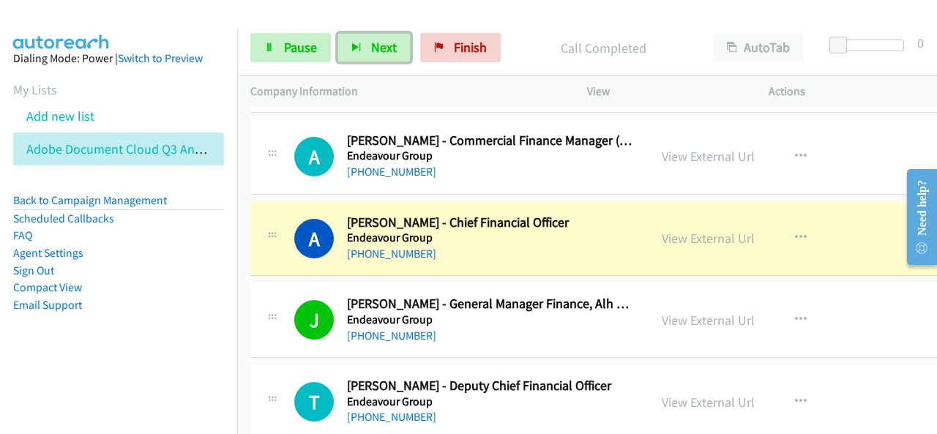
scroll to position [11268, 0]
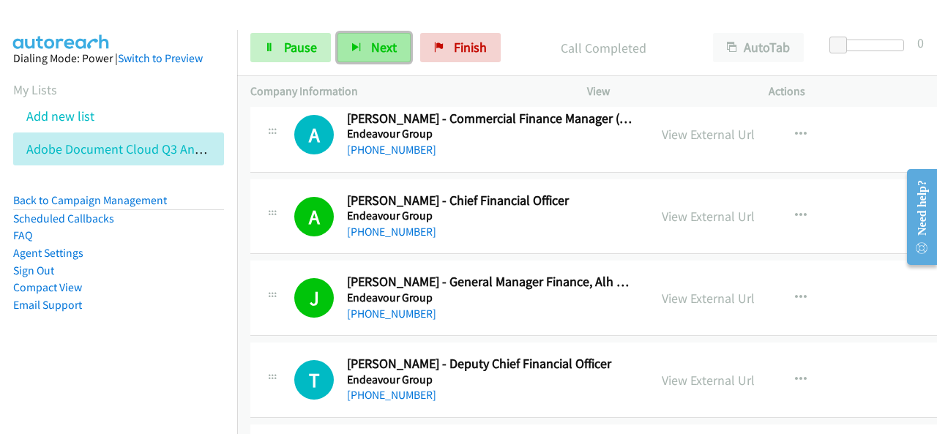
click at [390, 48] on span "Next" at bounding box center [384, 47] width 26 height 17
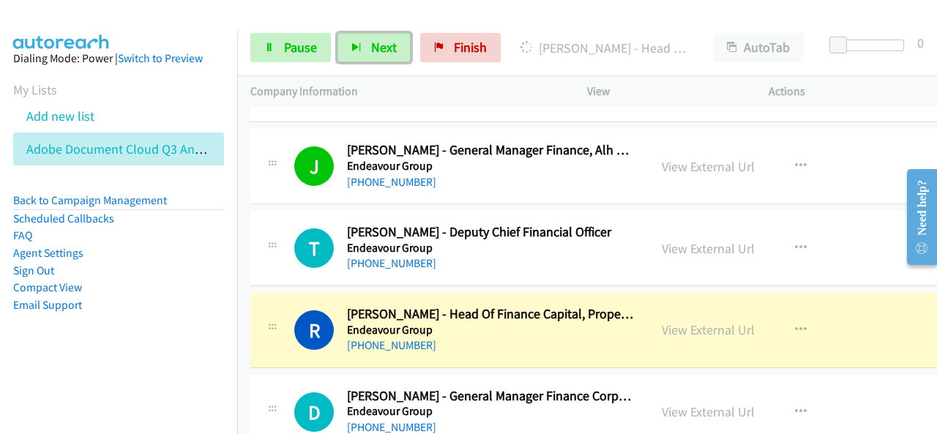
scroll to position [11414, 0]
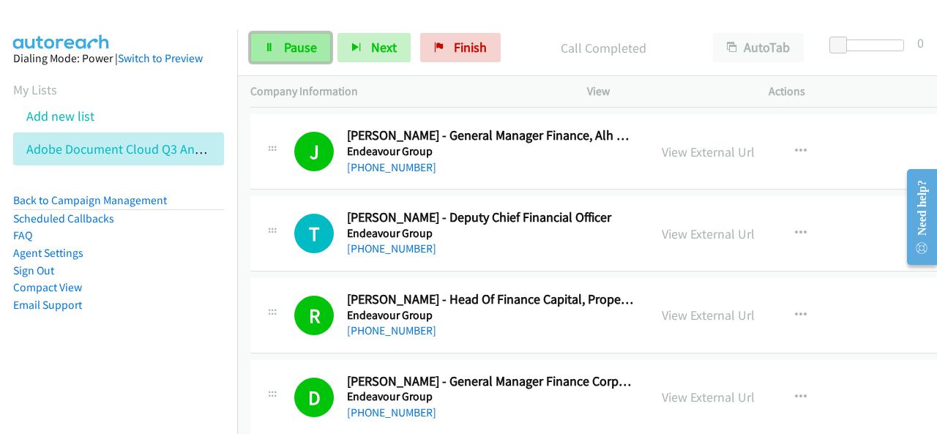
click at [274, 43] on link "Pause" at bounding box center [290, 47] width 80 height 29
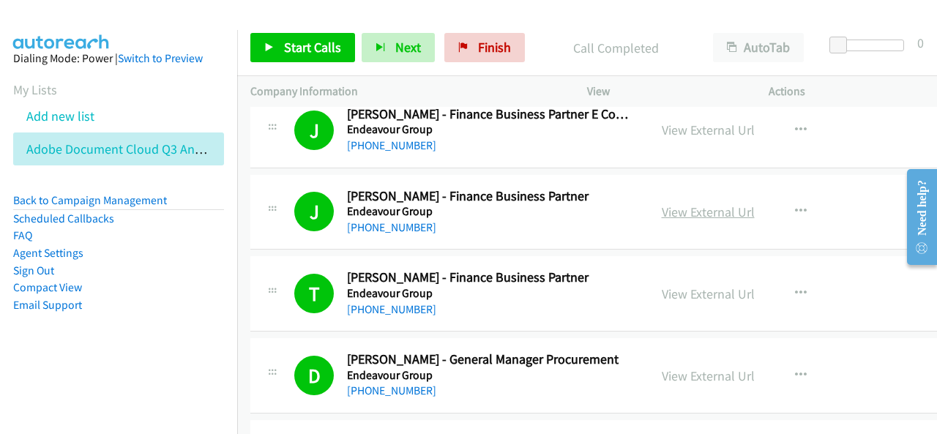
scroll to position [10829, 0]
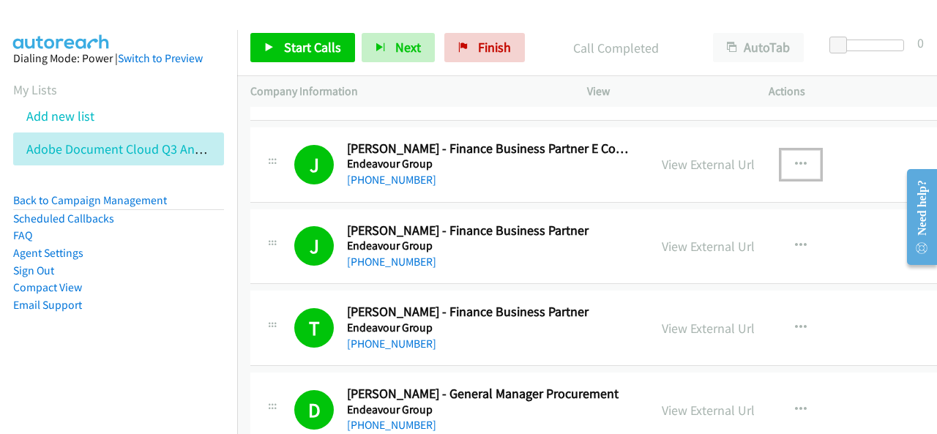
click at [781, 150] on button "button" at bounding box center [801, 164] width 40 height 29
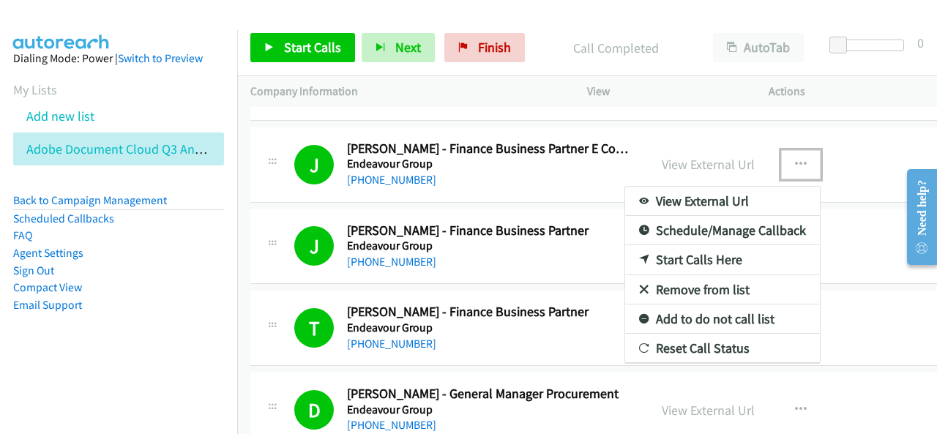
click at [685, 245] on link "Start Calls Here" at bounding box center [722, 259] width 195 height 29
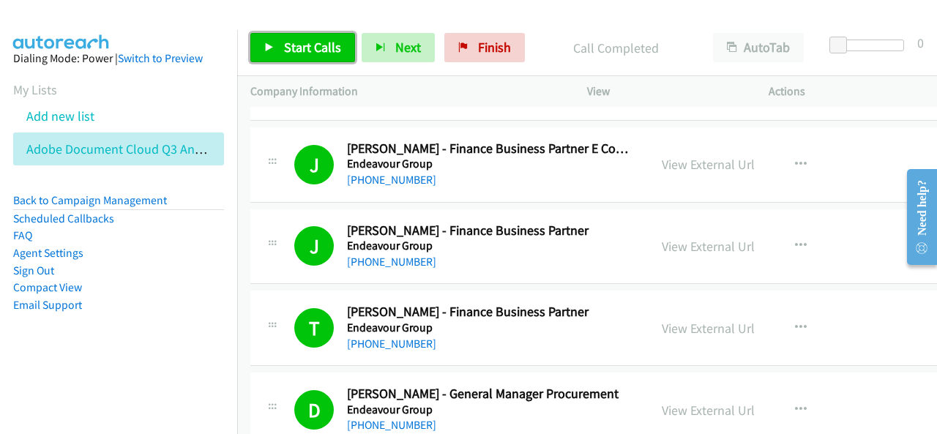
click at [295, 42] on span "Start Calls" at bounding box center [312, 47] width 57 height 17
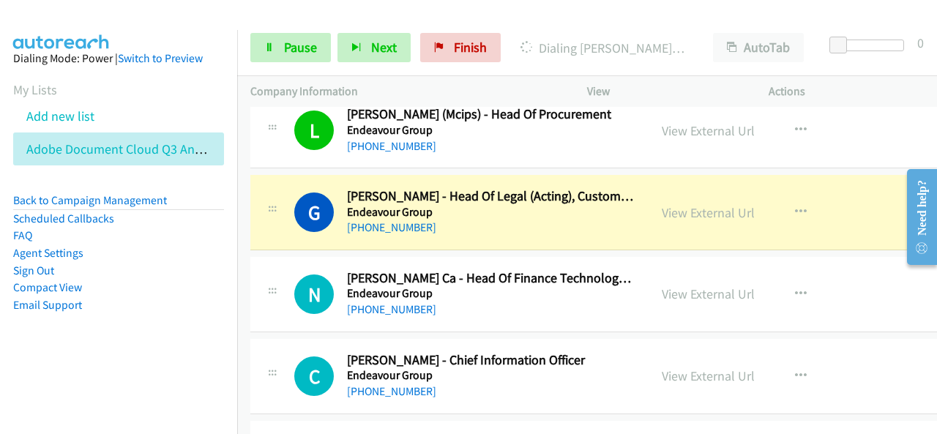
scroll to position [12000, 0]
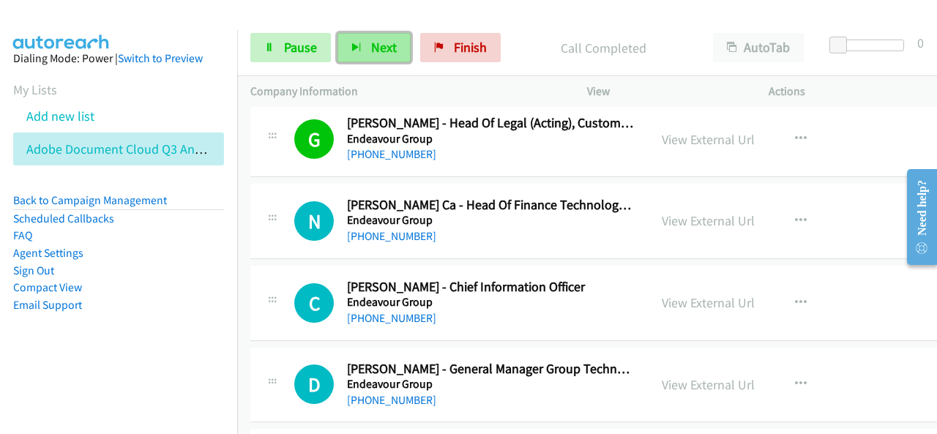
click at [356, 45] on icon "button" at bounding box center [356, 48] width 10 height 10
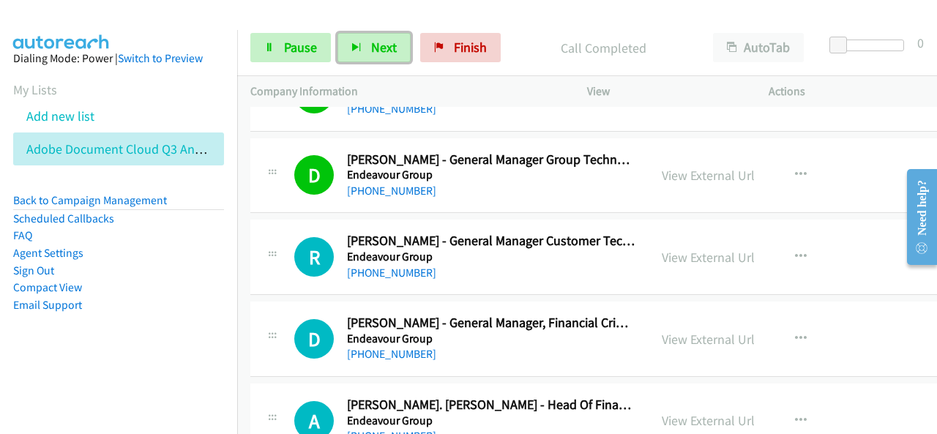
scroll to position [12219, 0]
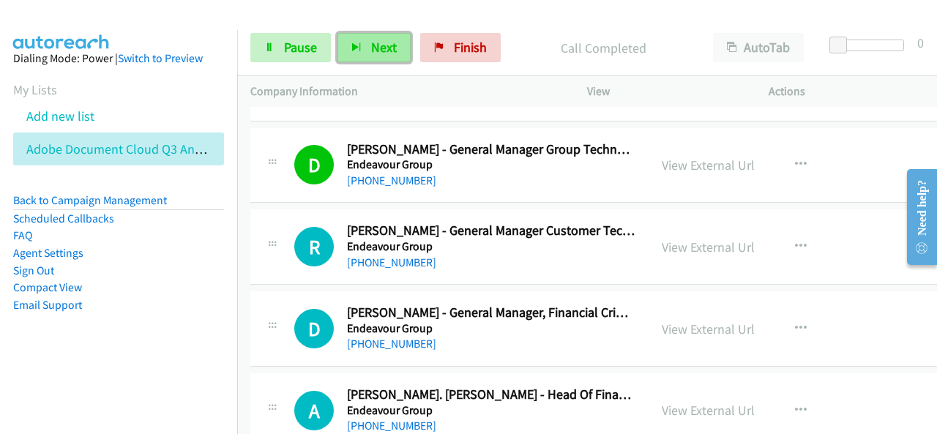
click at [385, 36] on button "Next" at bounding box center [373, 47] width 73 height 29
click at [401, 64] on div "Start Calls Pause Next Finish Call Completed AutoTab AutoTab 0" at bounding box center [586, 48] width 699 height 56
click at [361, 48] on button "Next" at bounding box center [373, 47] width 73 height 29
click at [350, 37] on button "Next" at bounding box center [373, 47] width 73 height 29
click at [366, 45] on button "Next" at bounding box center [373, 47] width 73 height 29
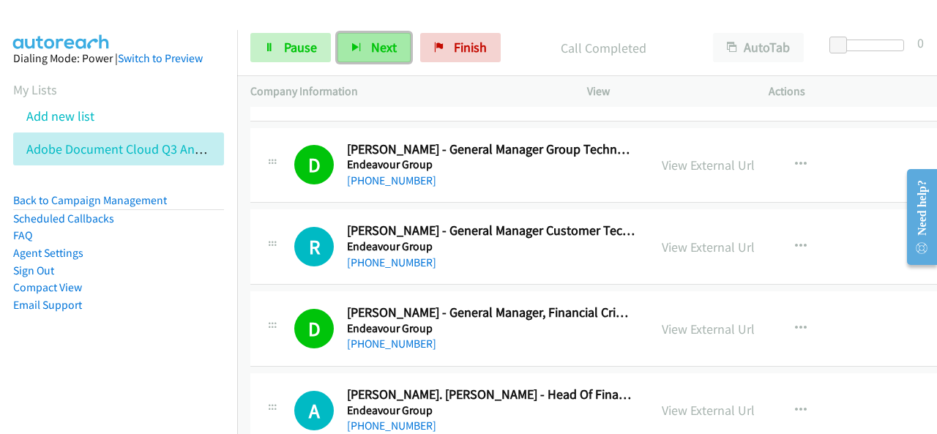
click at [359, 38] on button "Next" at bounding box center [373, 47] width 73 height 29
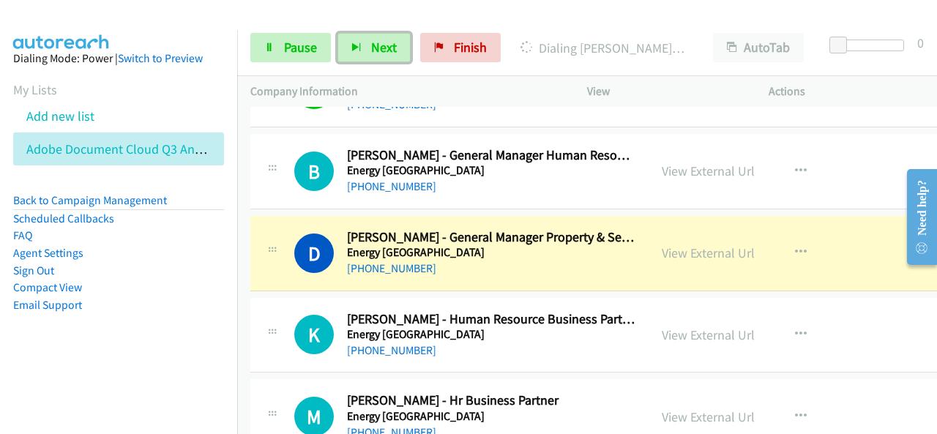
scroll to position [12951, 0]
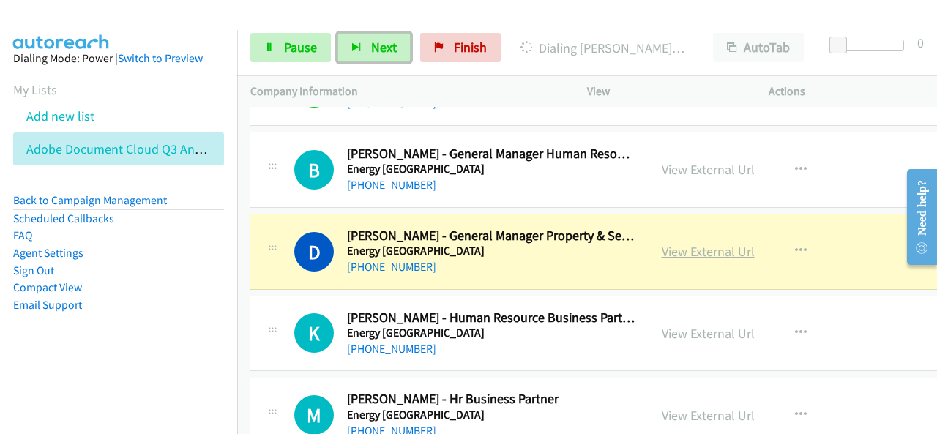
click at [683, 243] on link "View External Url" at bounding box center [707, 251] width 93 height 17
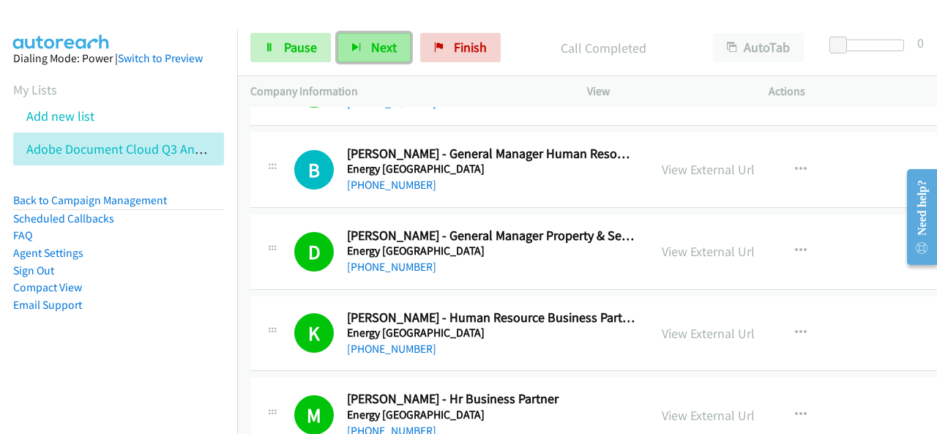
click at [391, 46] on span "Next" at bounding box center [384, 47] width 26 height 17
click at [380, 56] on button "Next" at bounding box center [373, 47] width 73 height 29
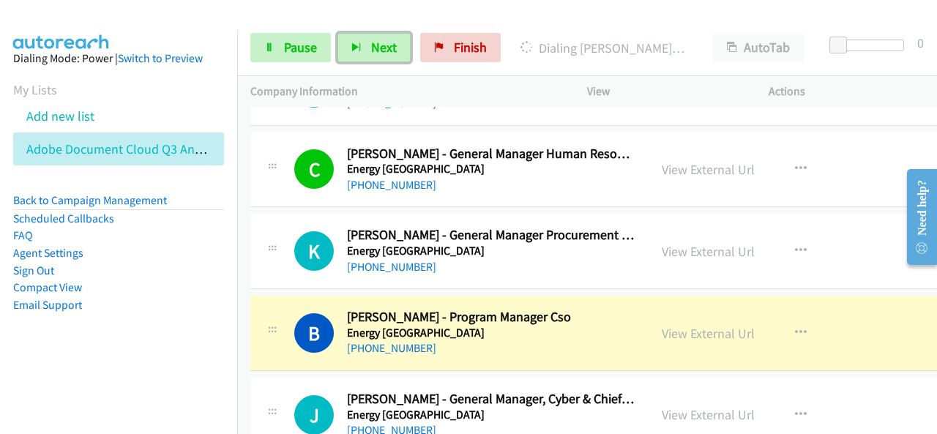
scroll to position [13536, 0]
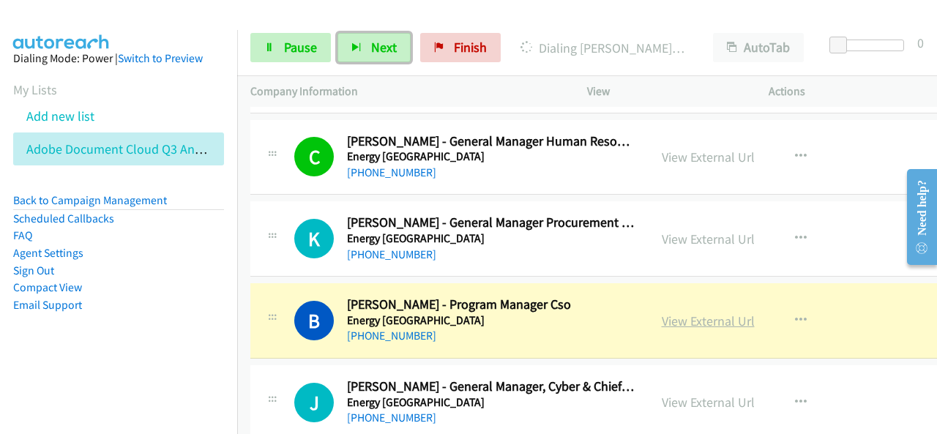
click at [691, 312] on link "View External Url" at bounding box center [707, 320] width 93 height 17
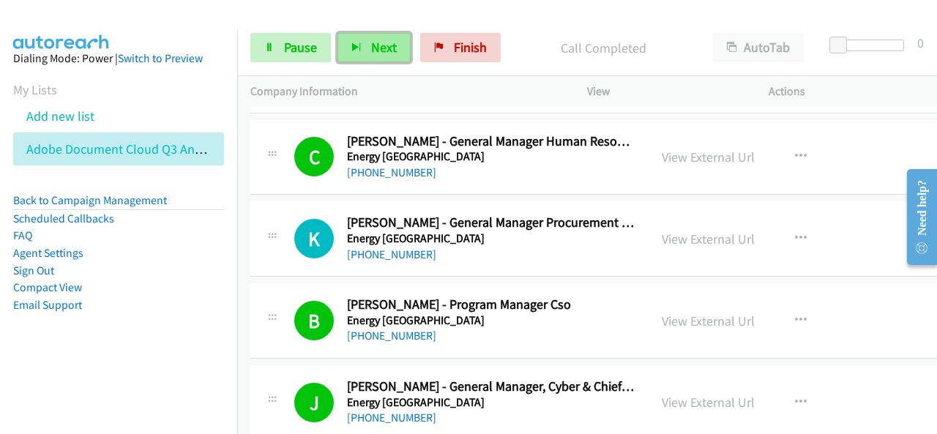
click at [371, 48] on span "Next" at bounding box center [384, 47] width 26 height 17
click at [360, 40] on button "Next" at bounding box center [373, 47] width 73 height 29
click at [382, 49] on span "Next" at bounding box center [384, 47] width 26 height 17
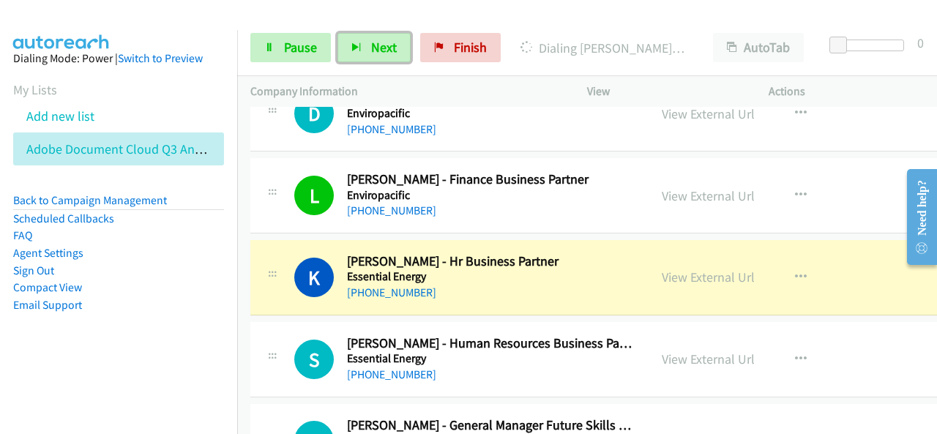
scroll to position [14560, 0]
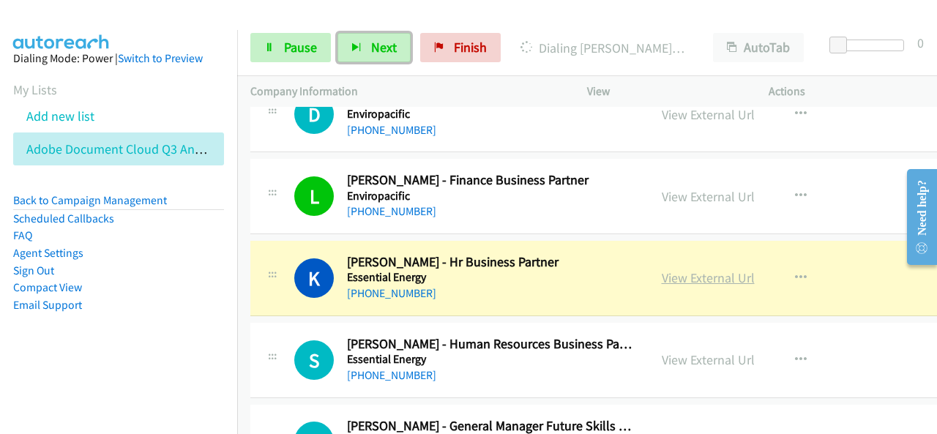
click at [670, 269] on link "View External Url" at bounding box center [707, 277] width 93 height 17
click at [307, 42] on span "Pause" at bounding box center [300, 47] width 33 height 17
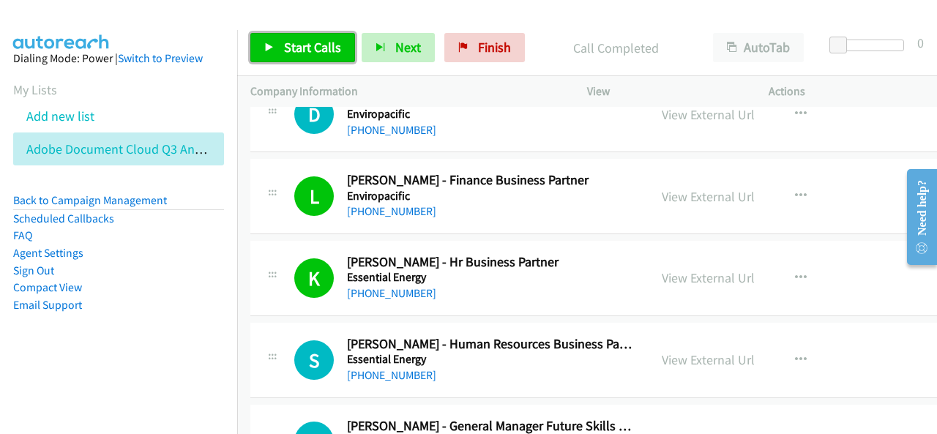
click at [296, 39] on span "Start Calls" at bounding box center [312, 47] width 57 height 17
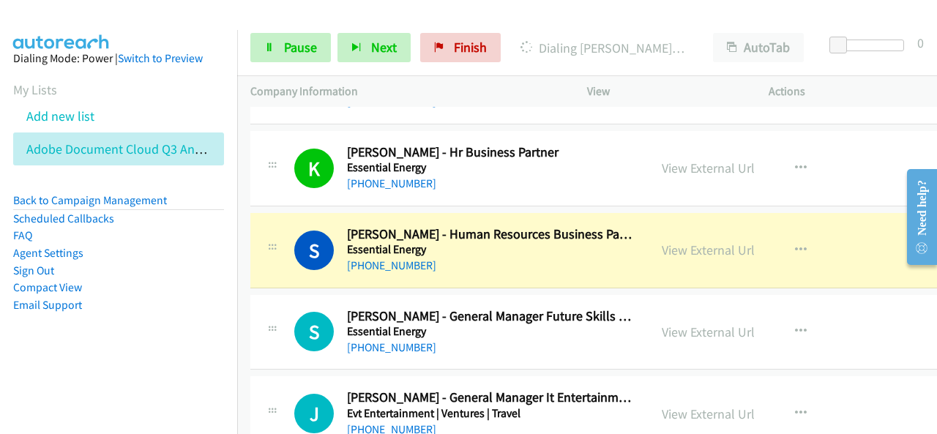
scroll to position [14707, 0]
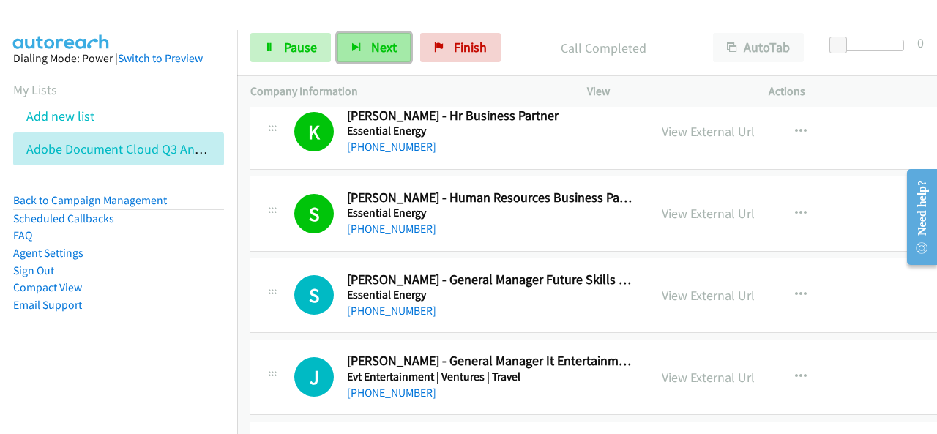
click at [382, 38] on button "Next" at bounding box center [373, 47] width 73 height 29
click at [379, 54] on button "Next" at bounding box center [373, 47] width 73 height 29
click at [374, 56] on button "Next" at bounding box center [373, 47] width 73 height 29
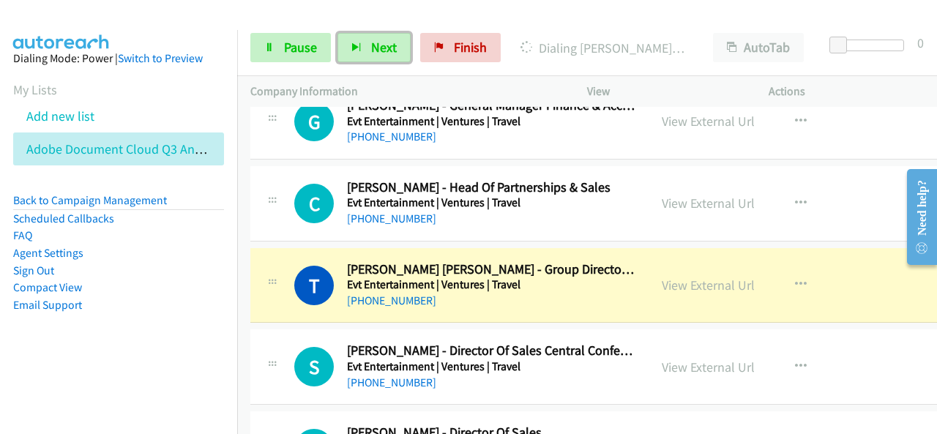
scroll to position [15146, 0]
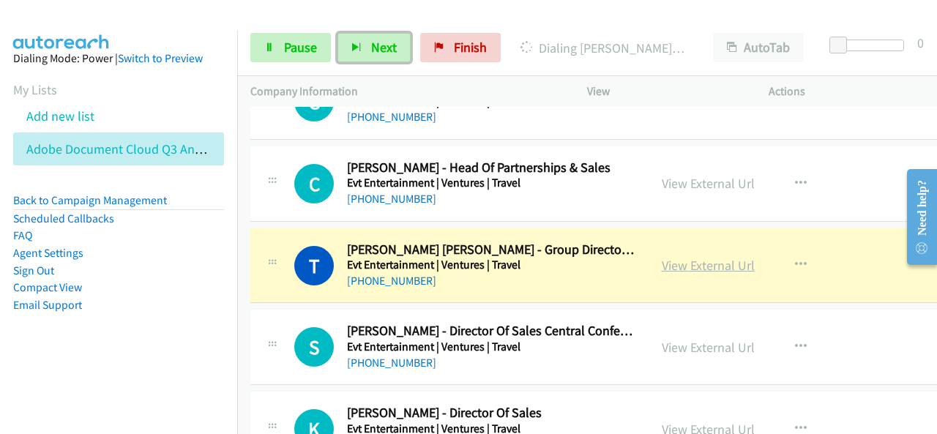
click at [707, 257] on link "View External Url" at bounding box center [707, 265] width 93 height 17
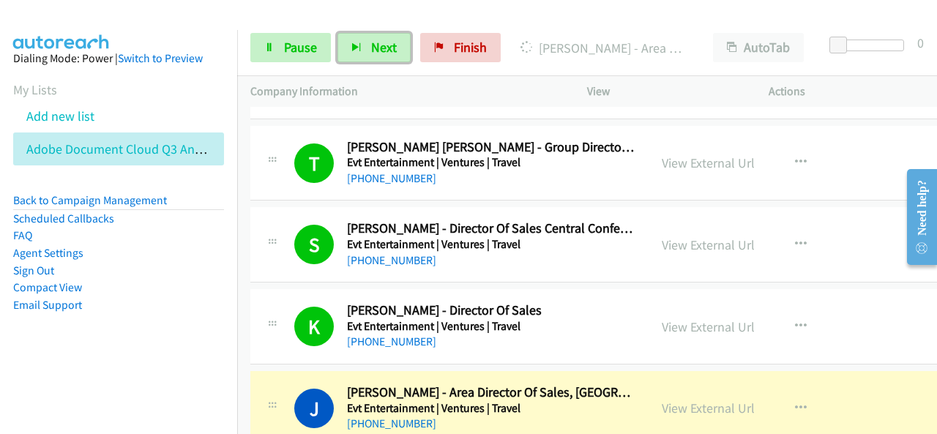
scroll to position [15365, 0]
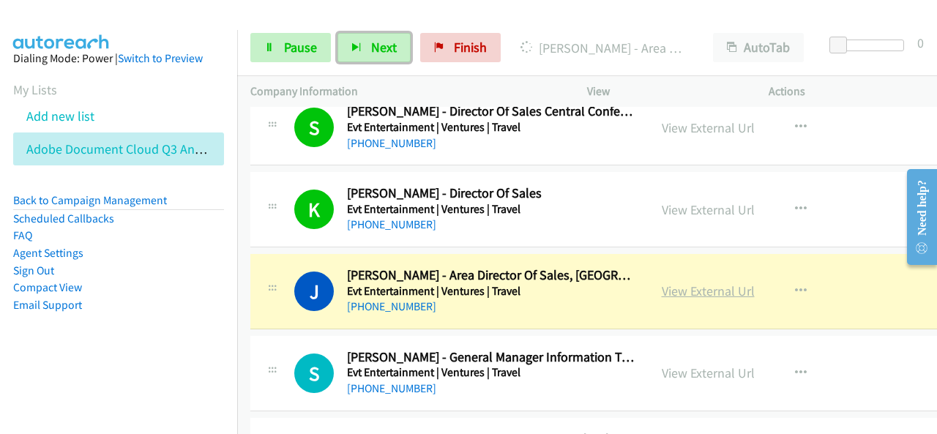
click at [728, 282] on link "View External Url" at bounding box center [707, 290] width 93 height 17
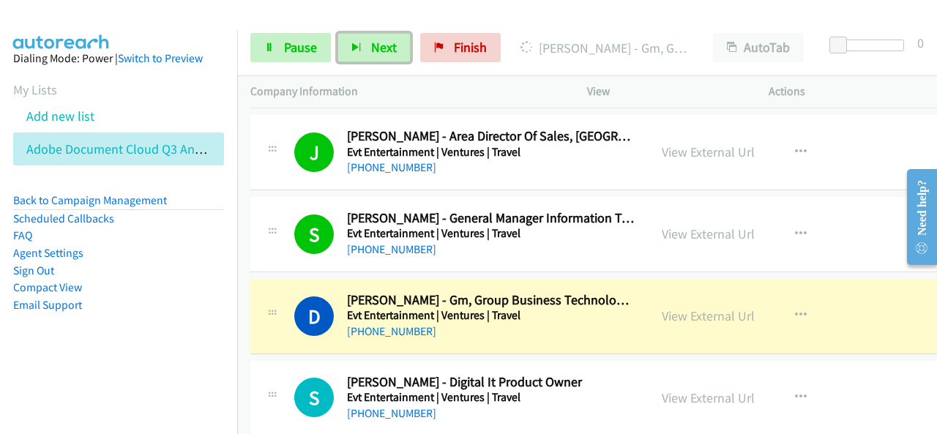
scroll to position [15512, 0]
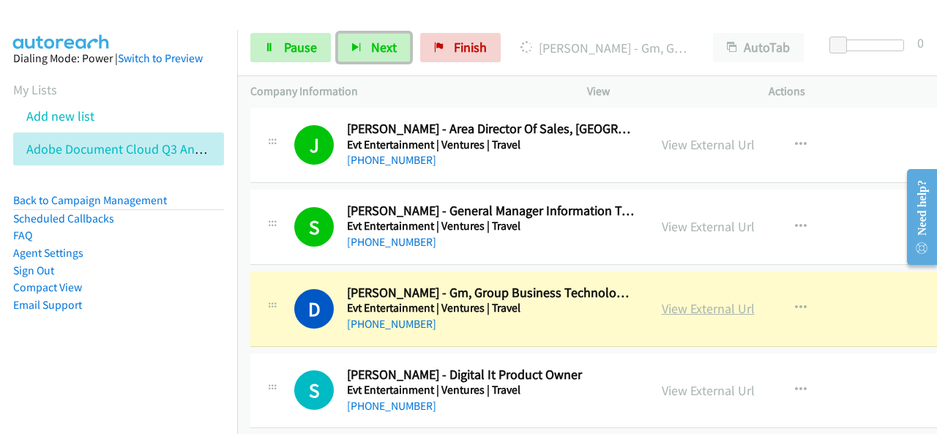
click at [710, 300] on link "View External Url" at bounding box center [707, 308] width 93 height 17
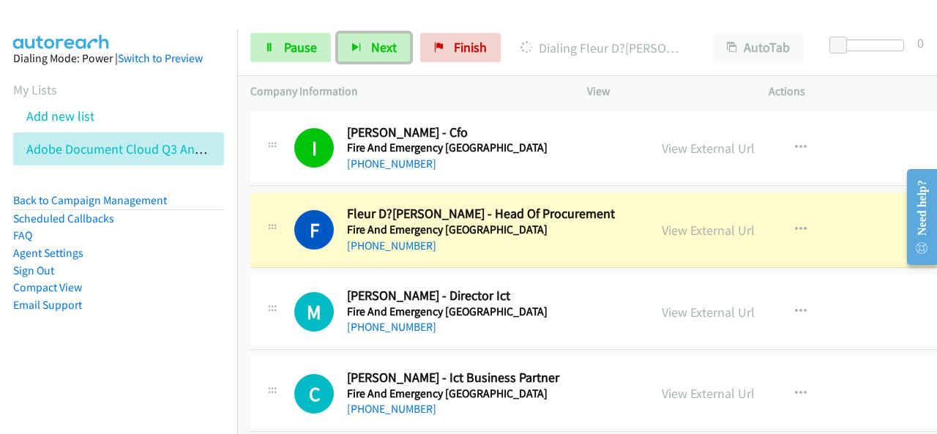
scroll to position [16097, 0]
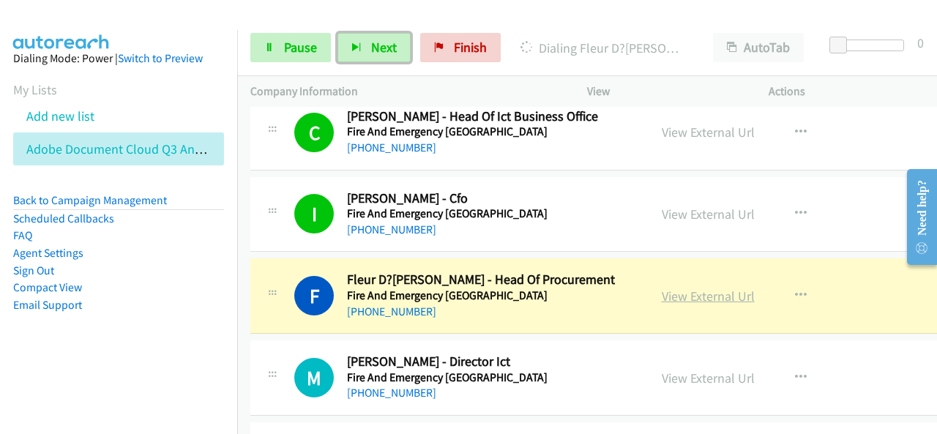
click at [689, 288] on link "View External Url" at bounding box center [707, 296] width 93 height 17
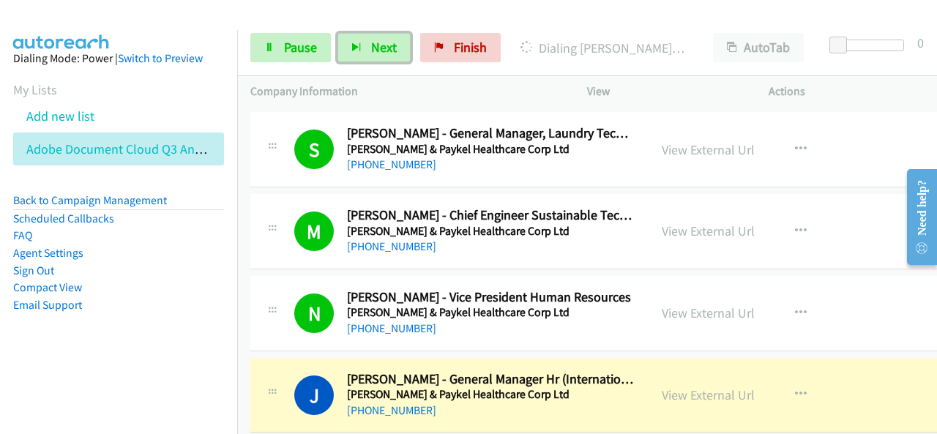
scroll to position [17707, 0]
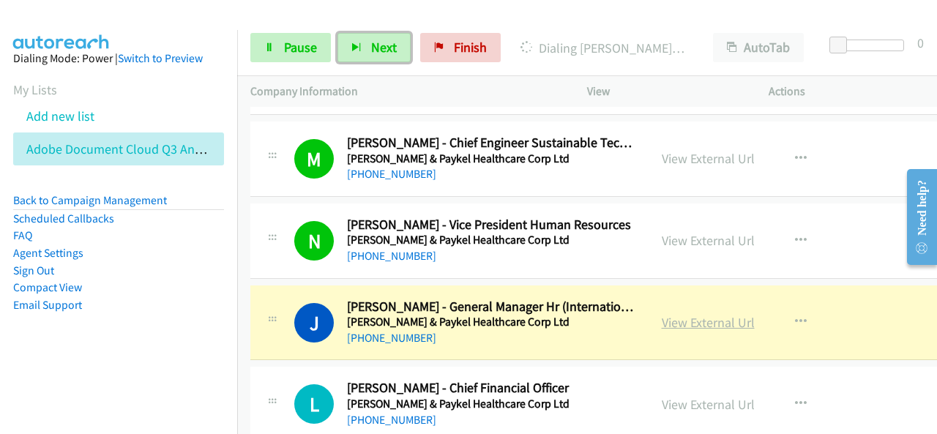
click at [688, 314] on link "View External Url" at bounding box center [707, 322] width 93 height 17
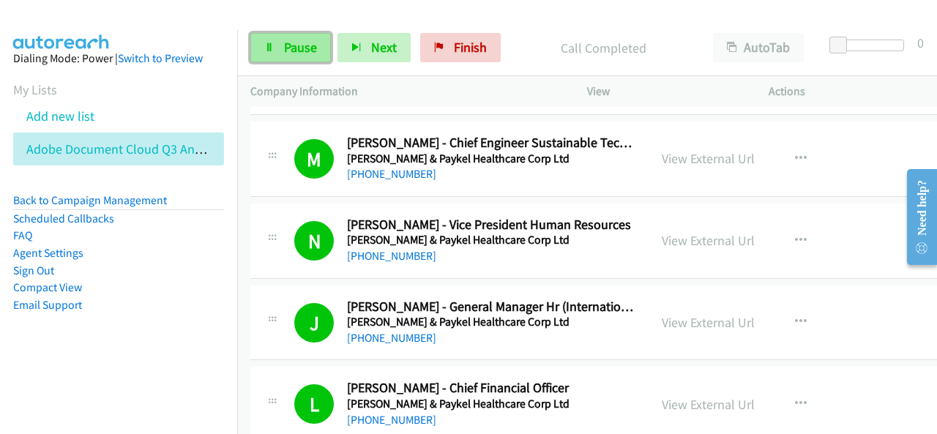
click at [323, 48] on link "Pause" at bounding box center [290, 47] width 80 height 29
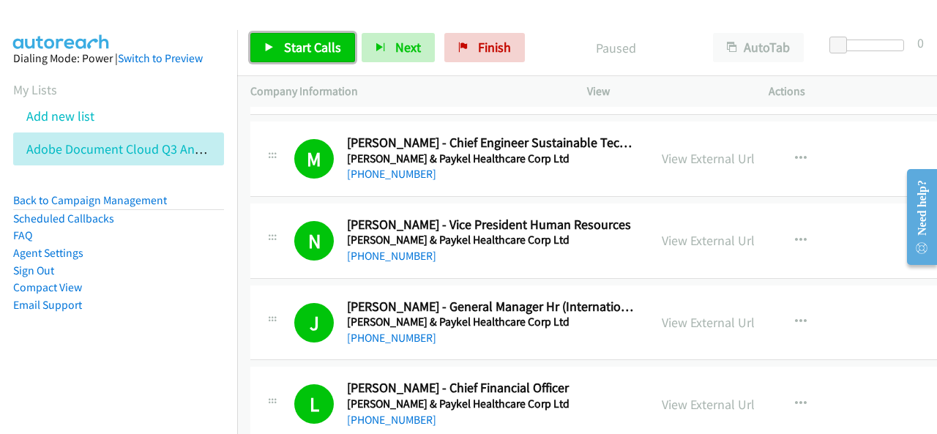
click at [312, 40] on span "Start Calls" at bounding box center [312, 47] width 57 height 17
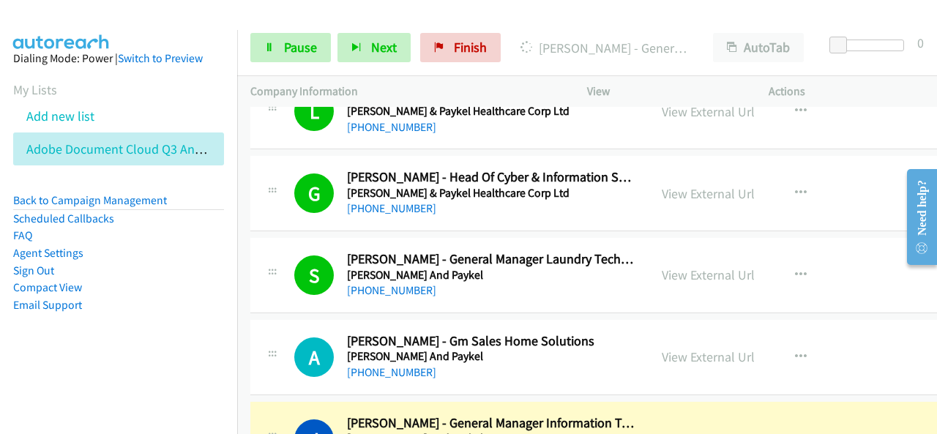
scroll to position [18146, 0]
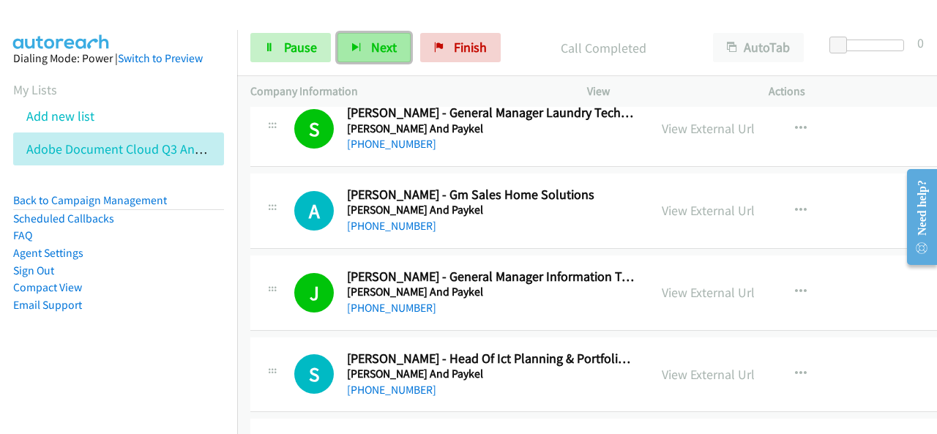
click at [389, 46] on span "Next" at bounding box center [384, 47] width 26 height 17
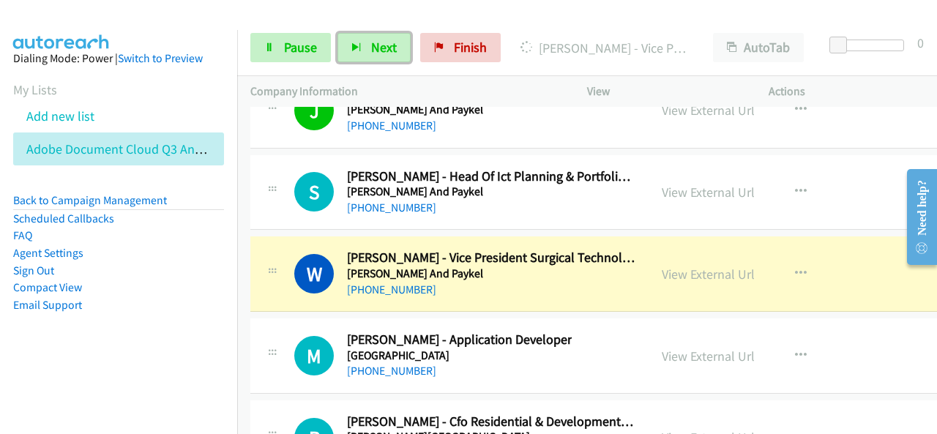
scroll to position [18365, 0]
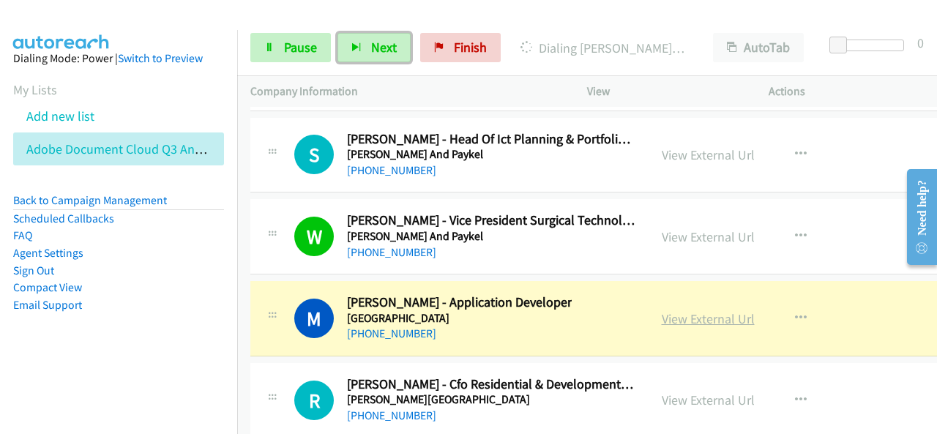
click at [682, 310] on link "View External Url" at bounding box center [707, 318] width 93 height 17
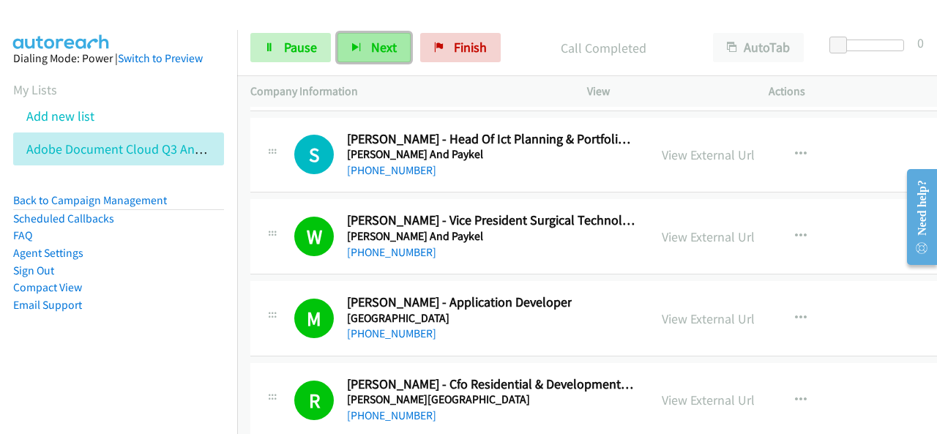
click at [363, 46] on button "Next" at bounding box center [373, 47] width 73 height 29
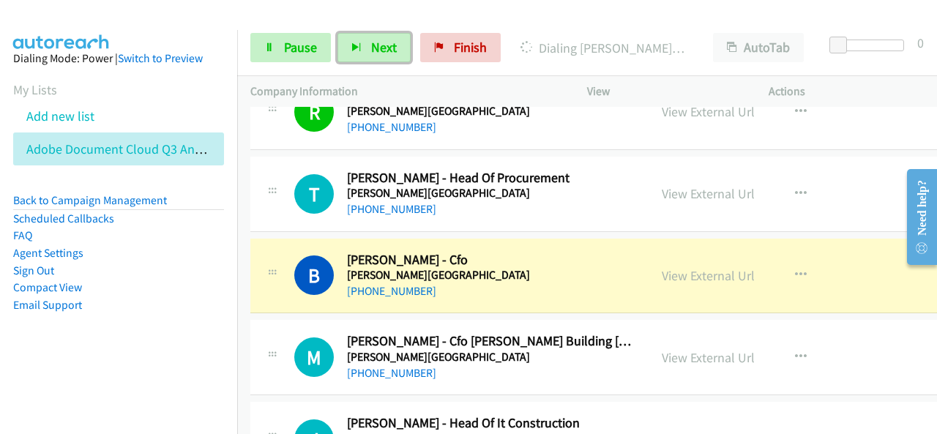
scroll to position [18731, 0]
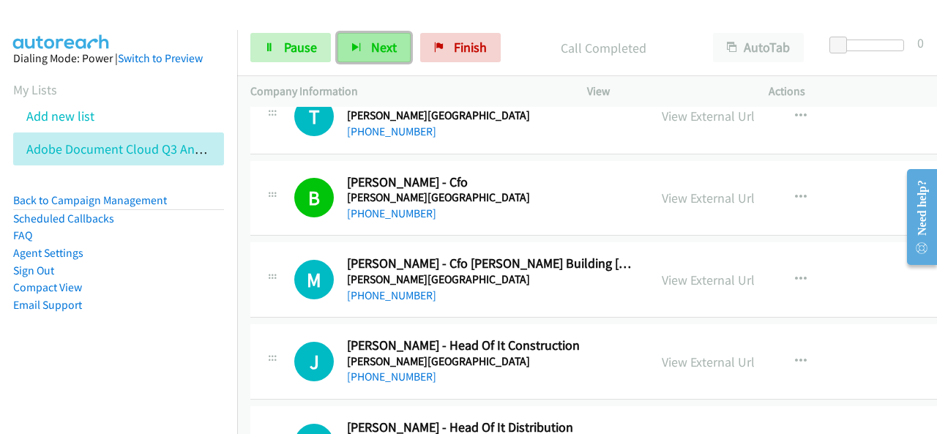
click at [378, 48] on span "Next" at bounding box center [384, 47] width 26 height 17
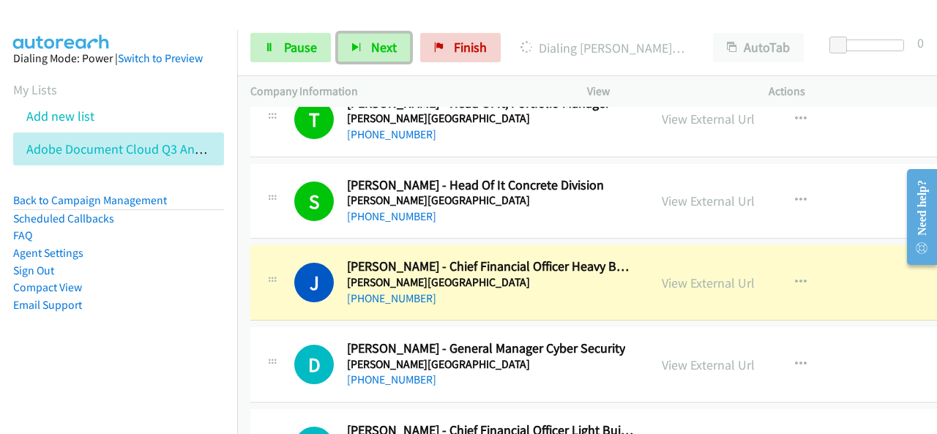
scroll to position [19170, 0]
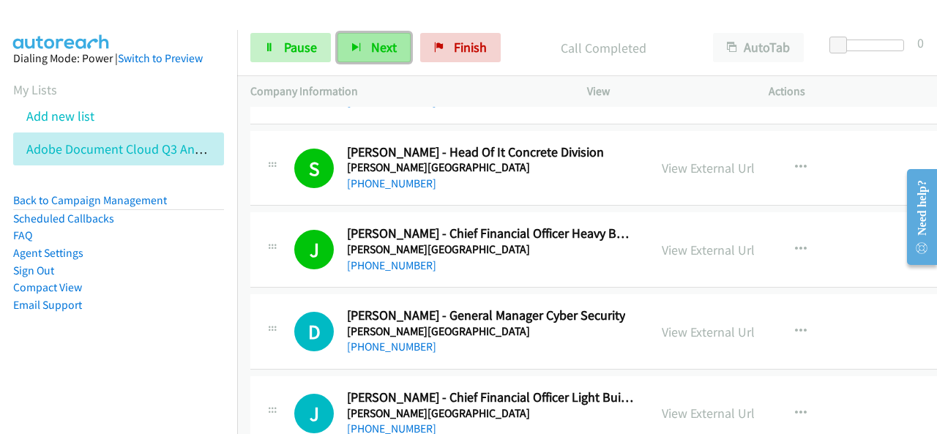
click at [345, 50] on button "Next" at bounding box center [373, 47] width 73 height 29
click at [397, 43] on button "Next" at bounding box center [373, 47] width 73 height 29
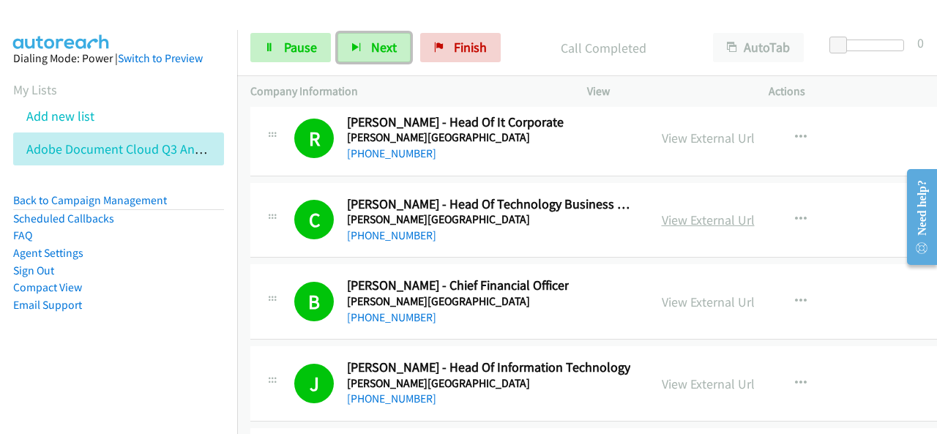
scroll to position [19682, 0]
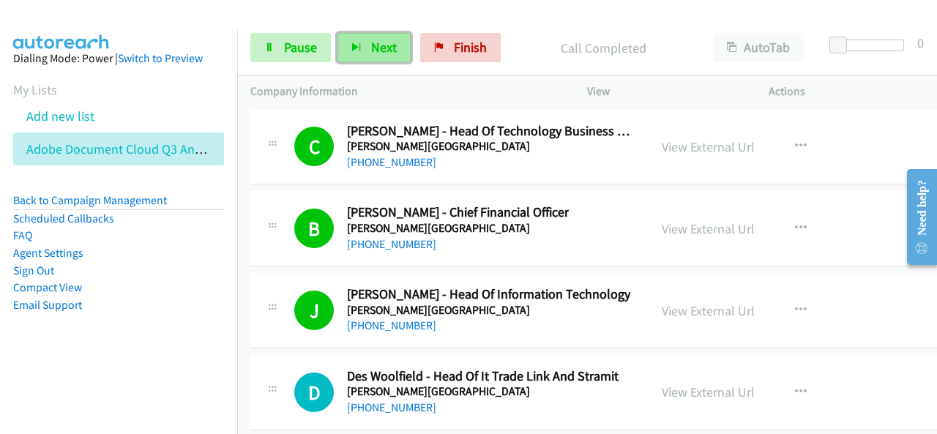
click at [366, 44] on button "Next" at bounding box center [373, 47] width 73 height 29
click at [374, 50] on span "Next" at bounding box center [384, 47] width 26 height 17
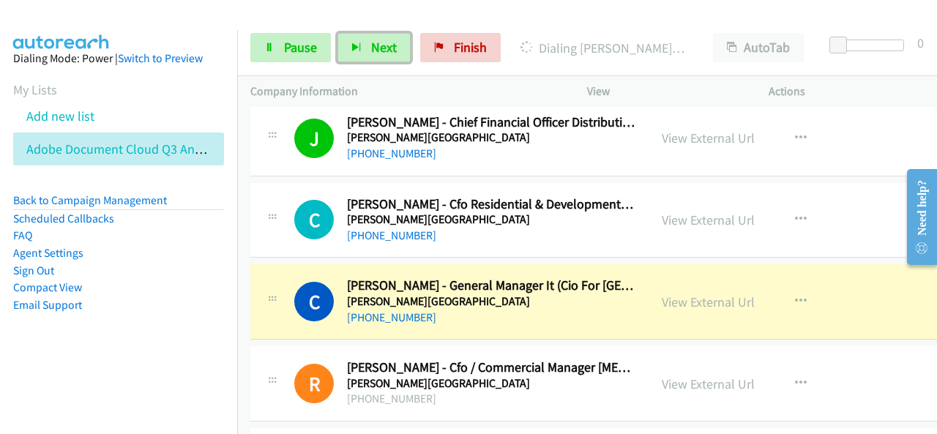
scroll to position [20048, 0]
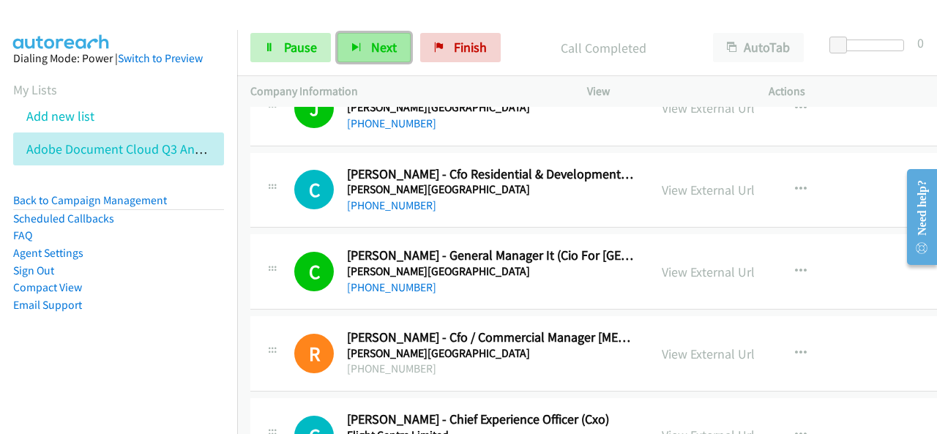
click at [380, 57] on button "Next" at bounding box center [373, 47] width 73 height 29
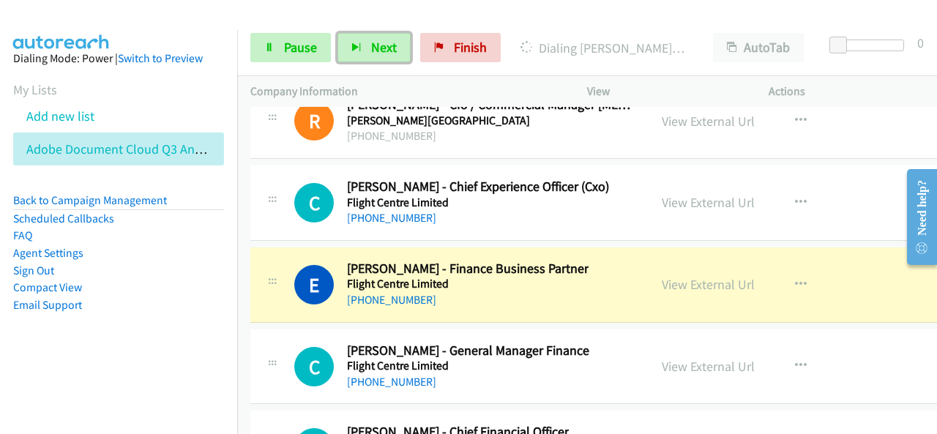
scroll to position [20341, 0]
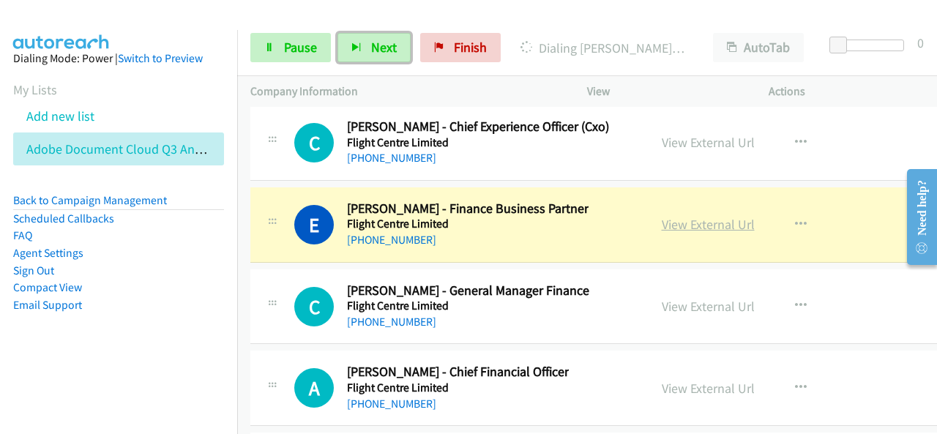
click at [682, 216] on link "View External Url" at bounding box center [707, 224] width 93 height 17
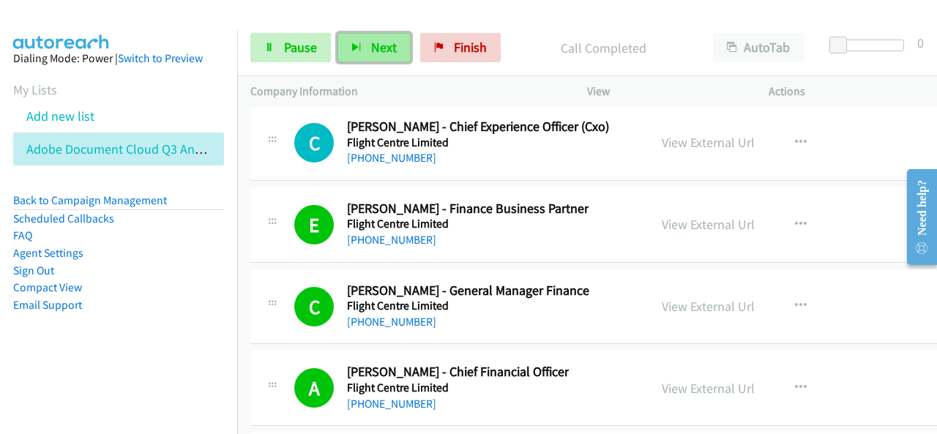
click at [386, 45] on span "Next" at bounding box center [384, 47] width 26 height 17
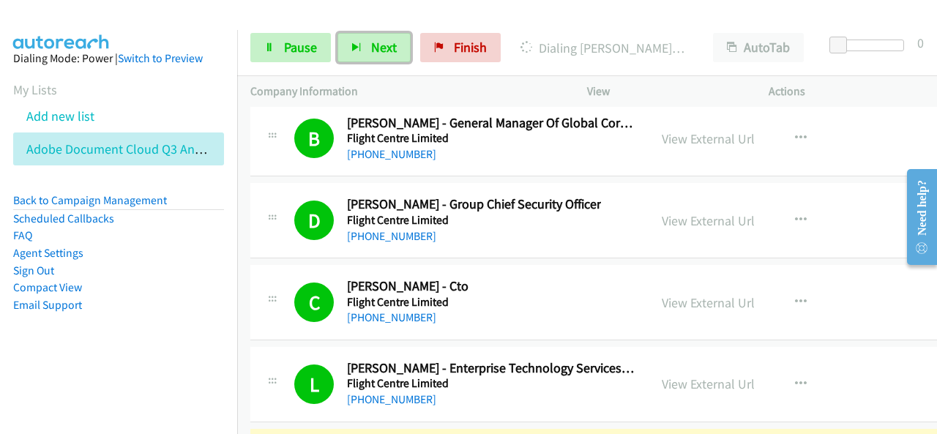
scroll to position [21146, 0]
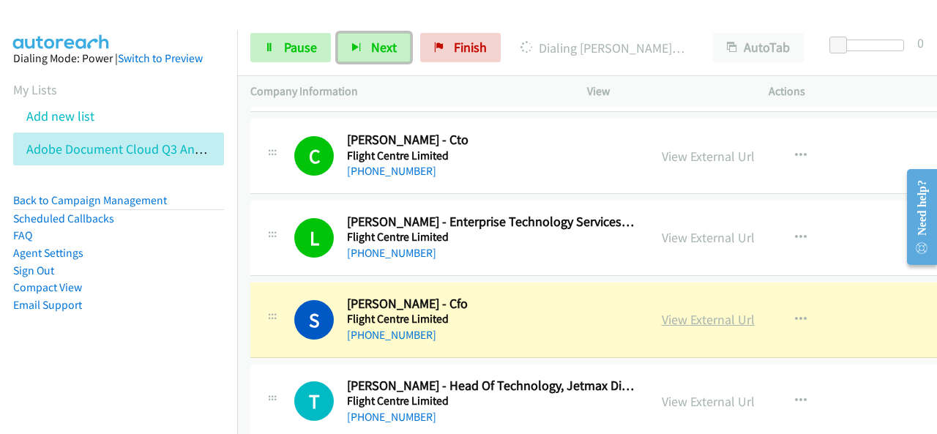
click at [713, 311] on link "View External Url" at bounding box center [707, 319] width 93 height 17
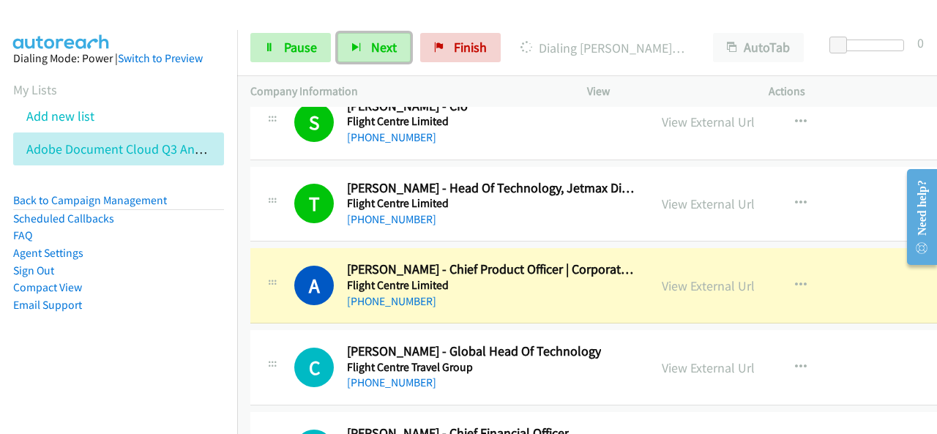
scroll to position [21365, 0]
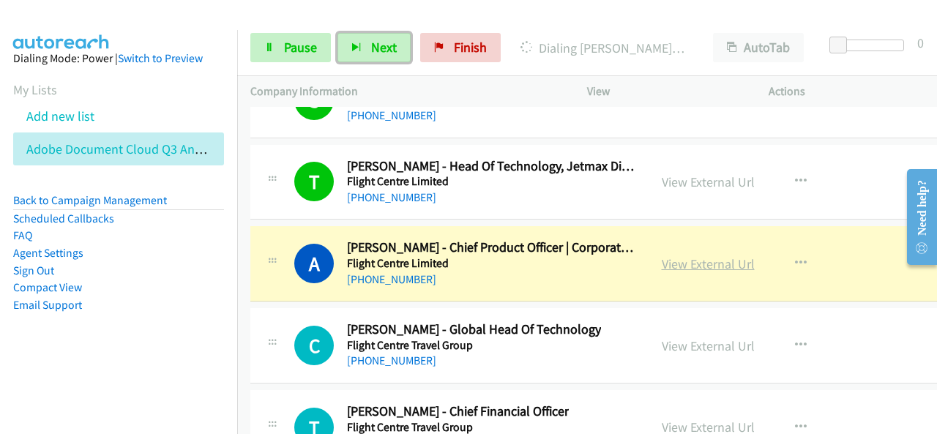
click at [692, 255] on link "View External Url" at bounding box center [707, 263] width 93 height 17
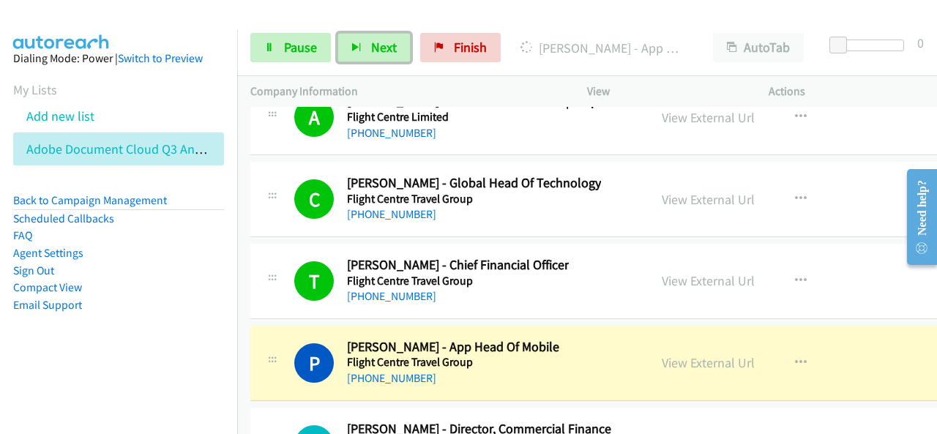
scroll to position [21585, 0]
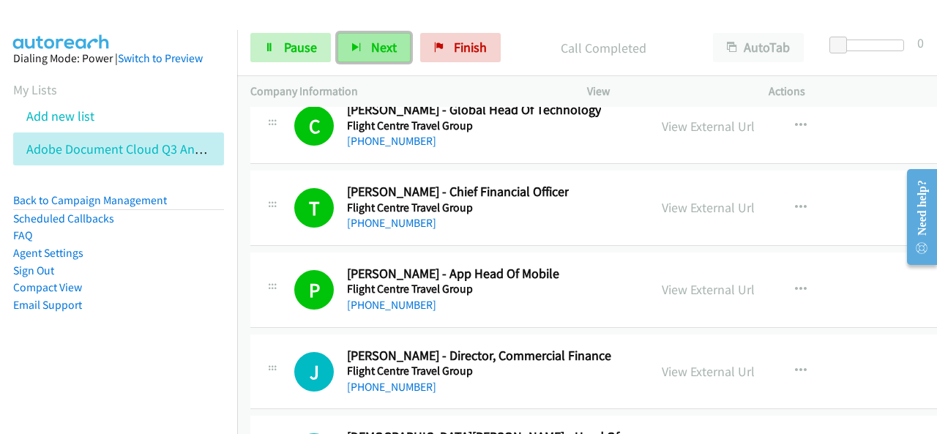
click at [359, 42] on button "Next" at bounding box center [373, 47] width 73 height 29
click at [398, 43] on button "Next" at bounding box center [373, 47] width 73 height 29
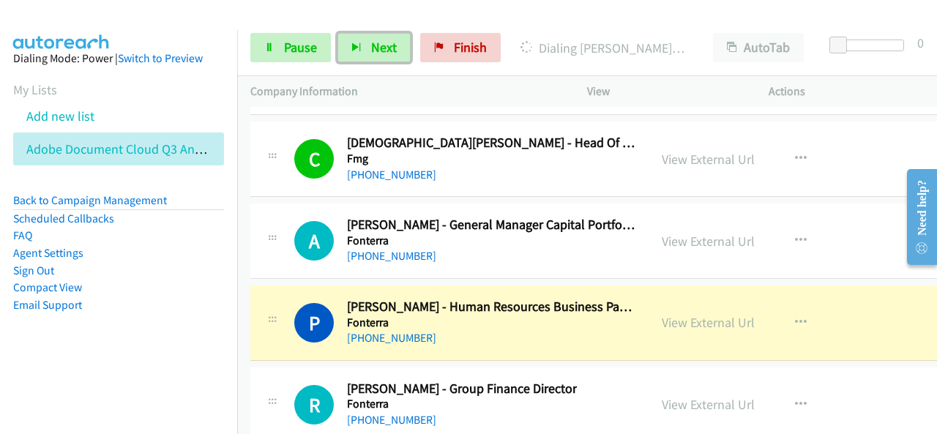
scroll to position [21950, 0]
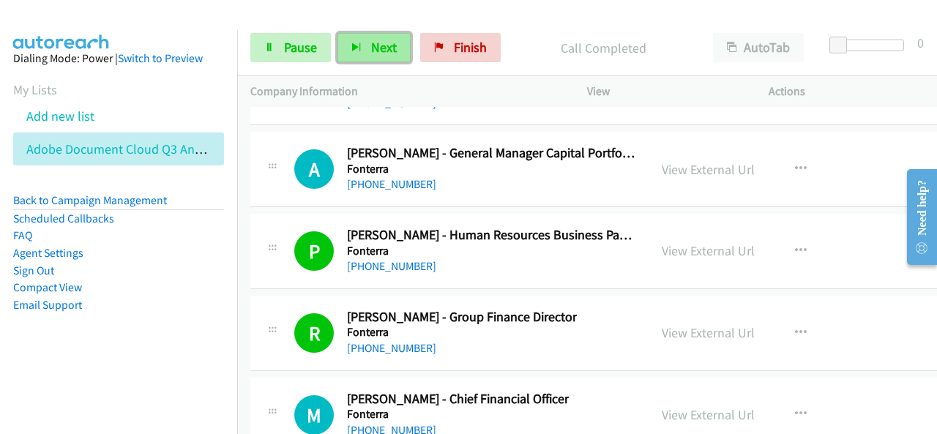
click at [383, 47] on span "Next" at bounding box center [384, 47] width 26 height 17
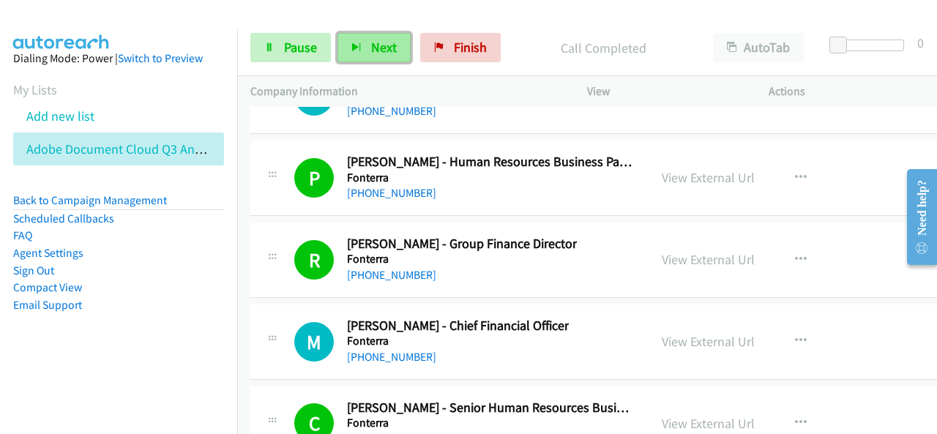
click at [354, 53] on button "Next" at bounding box center [373, 47] width 73 height 29
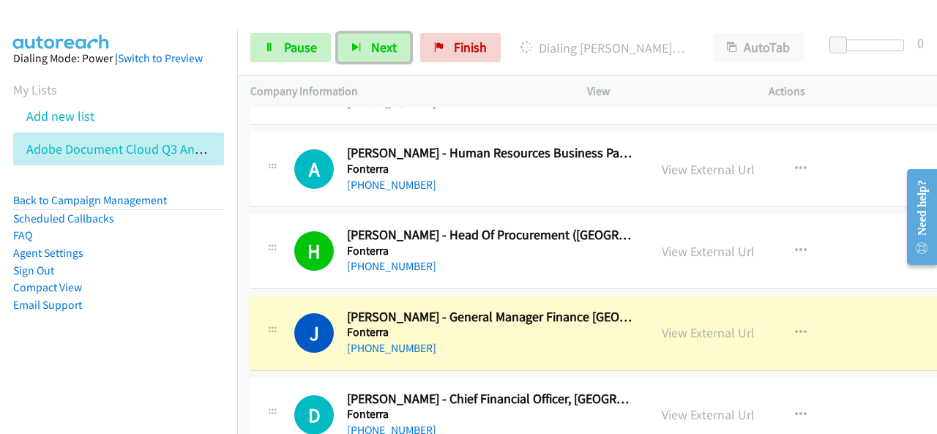
scroll to position [22389, 0]
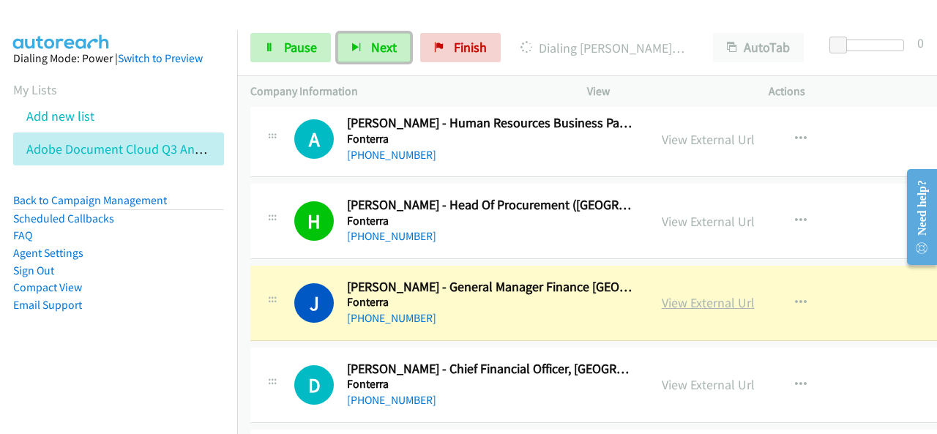
click at [683, 294] on link "View External Url" at bounding box center [707, 302] width 93 height 17
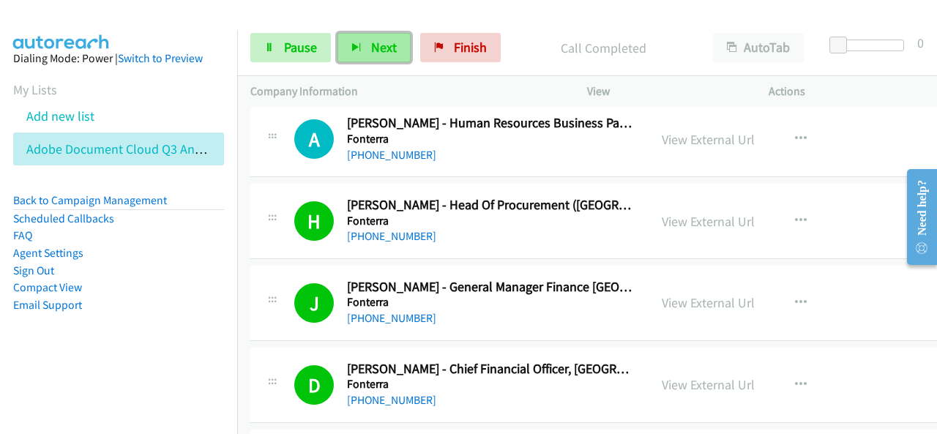
click at [363, 39] on button "Next" at bounding box center [373, 47] width 73 height 29
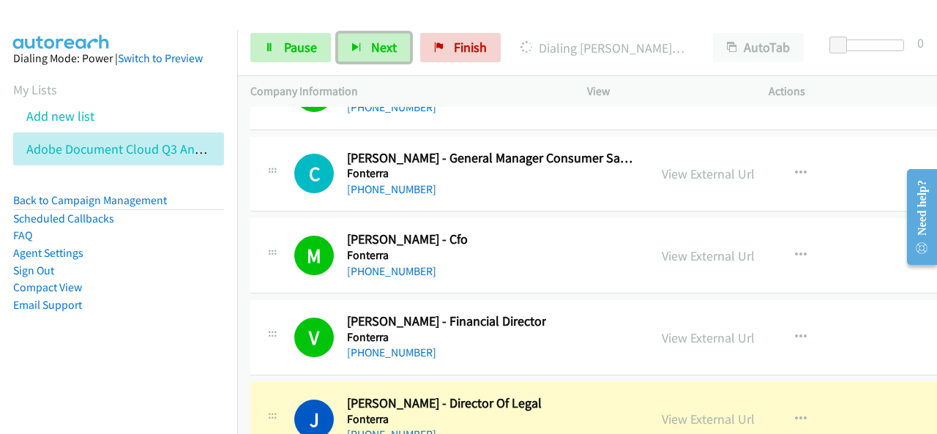
scroll to position [22755, 0]
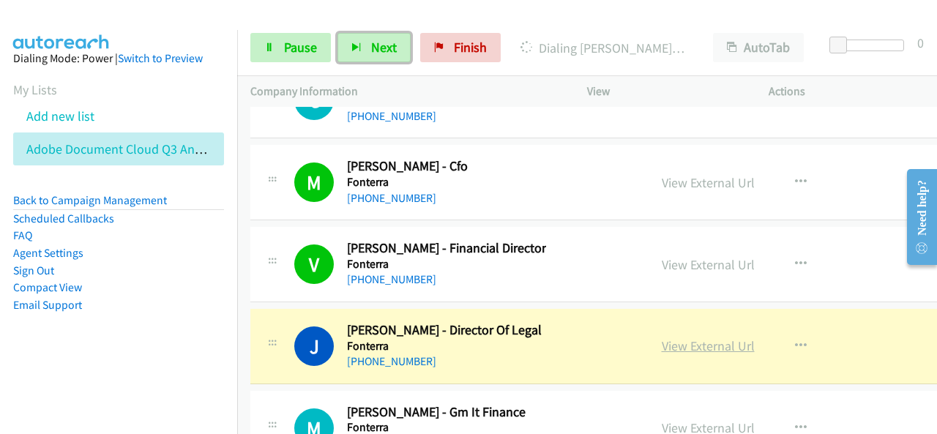
click at [682, 337] on link "View External Url" at bounding box center [707, 345] width 93 height 17
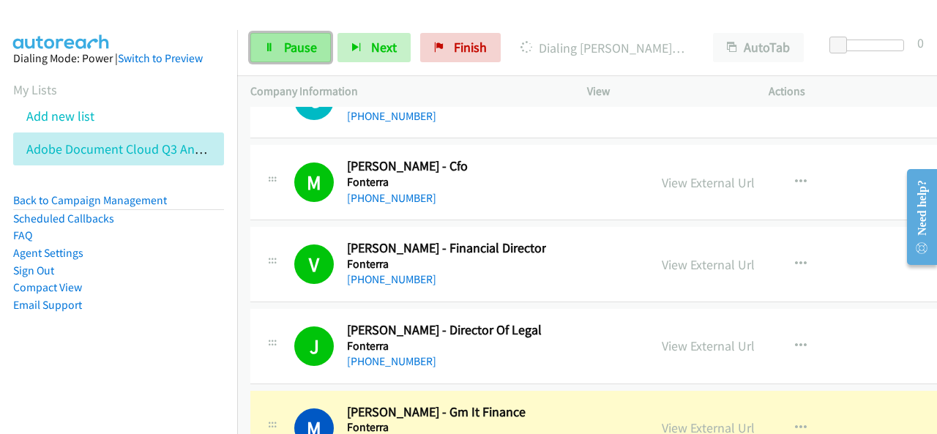
click at [310, 52] on span "Pause" at bounding box center [300, 47] width 33 height 17
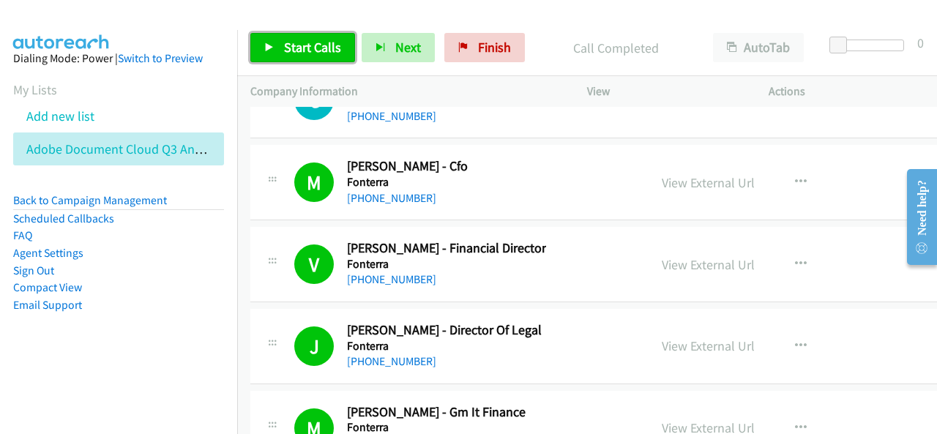
click at [329, 42] on span "Start Calls" at bounding box center [312, 47] width 57 height 17
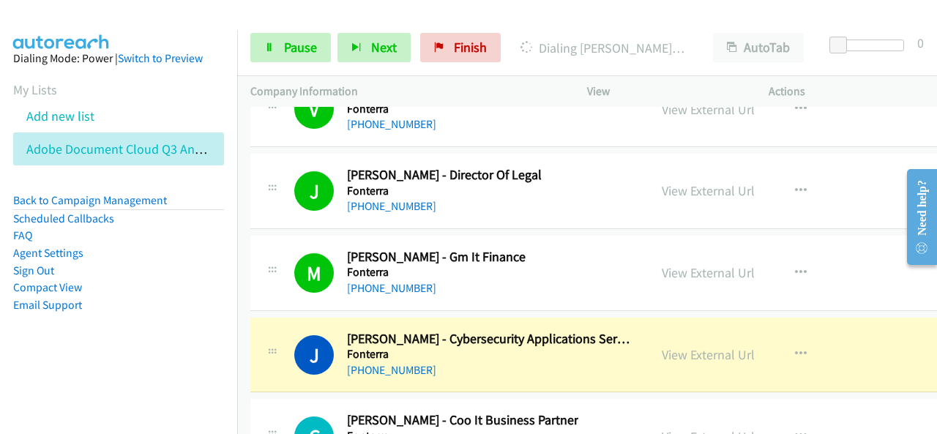
scroll to position [23048, 0]
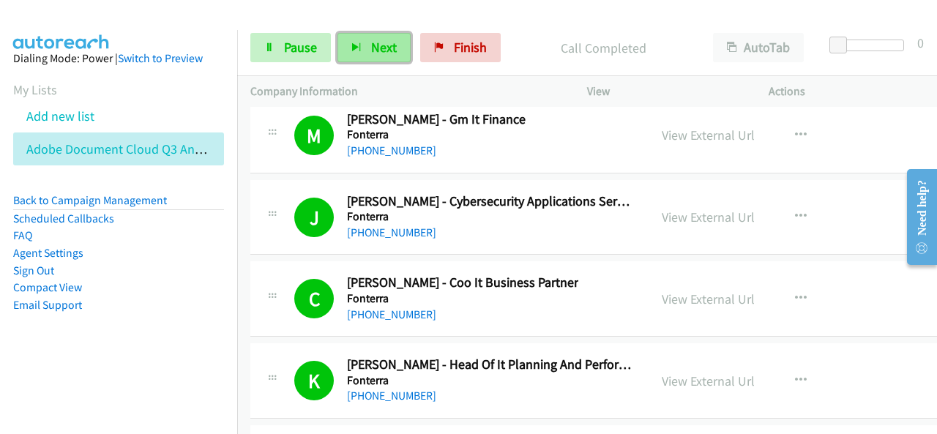
click at [357, 58] on button "Next" at bounding box center [373, 47] width 73 height 29
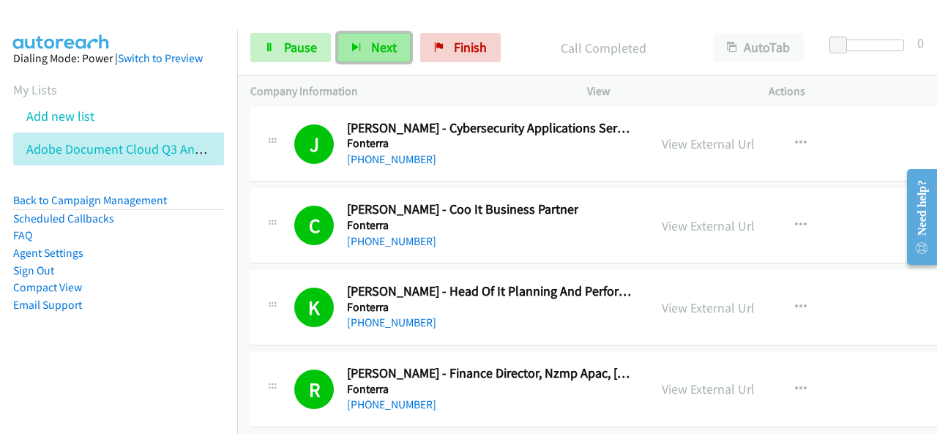
click at [366, 42] on button "Next" at bounding box center [373, 47] width 73 height 29
drag, startPoint x: 116, startPoint y: 260, endPoint x: 317, endPoint y: 164, distance: 222.9
click at [115, 259] on li "Agent Settings" at bounding box center [118, 253] width 211 height 18
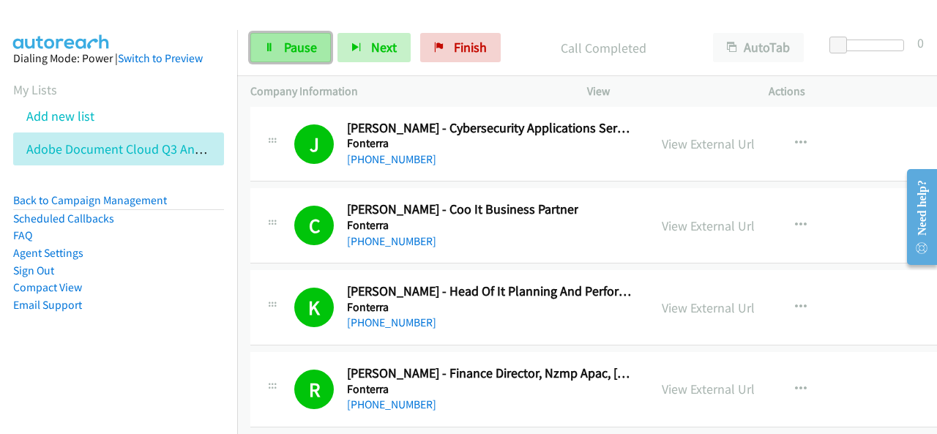
click at [309, 52] on span "Pause" at bounding box center [300, 47] width 33 height 17
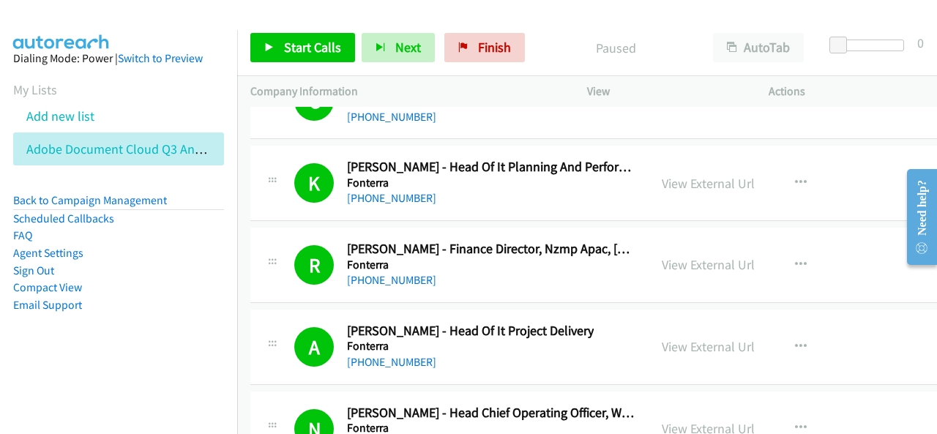
scroll to position [23268, 0]
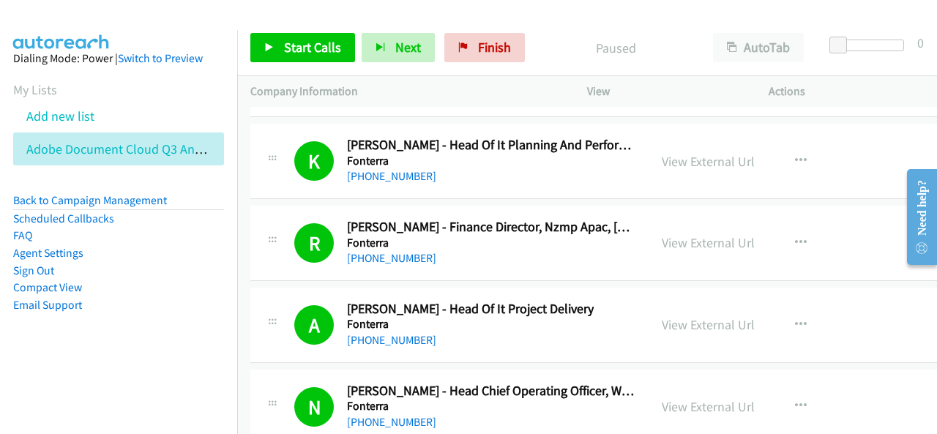
drag, startPoint x: 151, startPoint y: 274, endPoint x: 224, endPoint y: 156, distance: 138.9
click at [153, 271] on li "Sign Out" at bounding box center [118, 271] width 211 height 18
click at [325, 44] on span "Start Calls" at bounding box center [312, 47] width 57 height 17
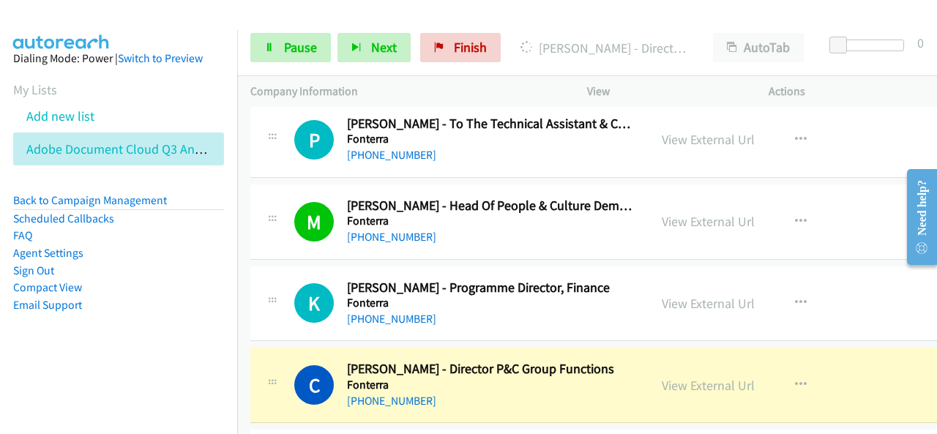
scroll to position [23926, 0]
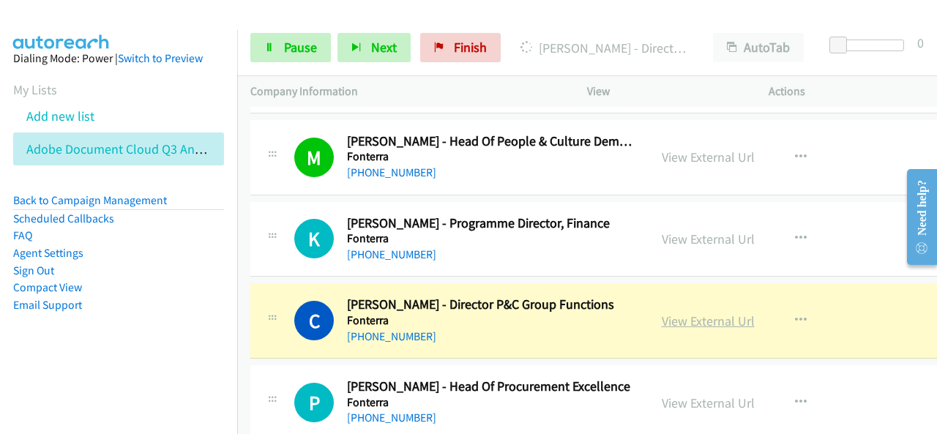
click at [708, 312] on link "View External Url" at bounding box center [707, 320] width 93 height 17
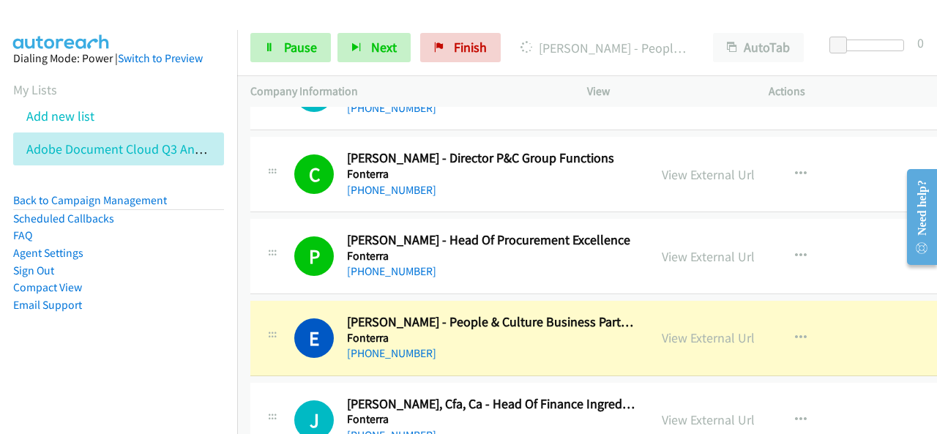
scroll to position [24146, 0]
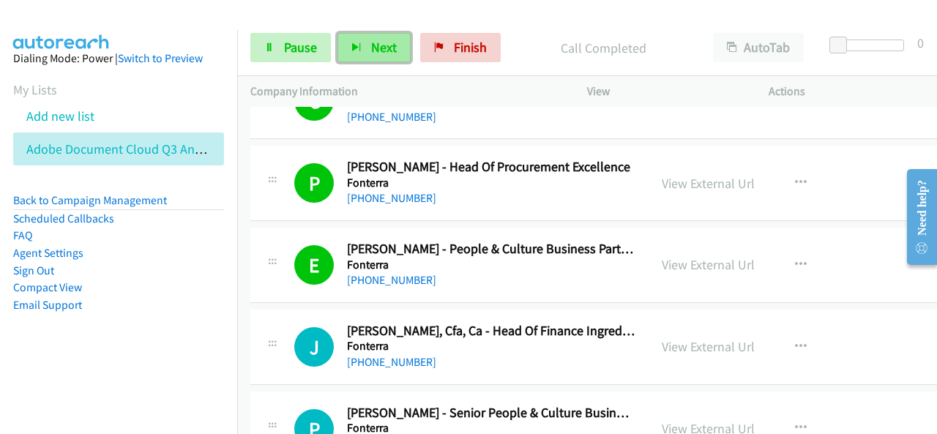
click at [366, 44] on button "Next" at bounding box center [373, 47] width 73 height 29
click at [365, 48] on button "Next" at bounding box center [373, 47] width 73 height 29
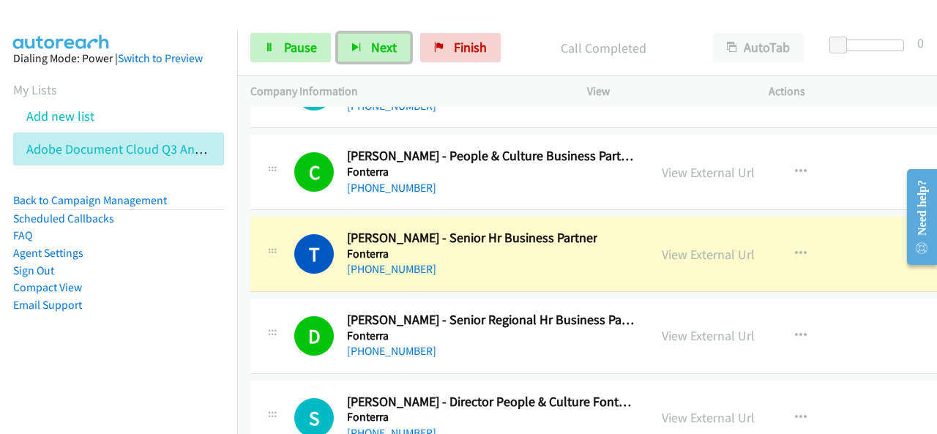
scroll to position [24438, 0]
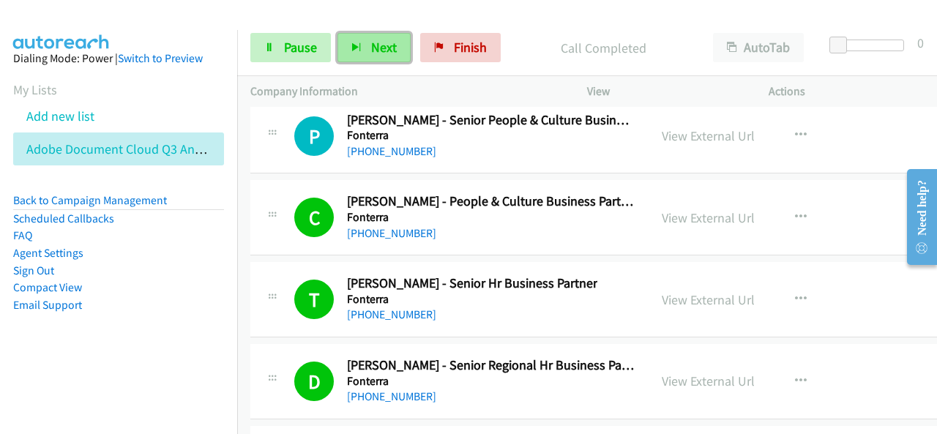
click at [388, 43] on span "Next" at bounding box center [384, 47] width 26 height 17
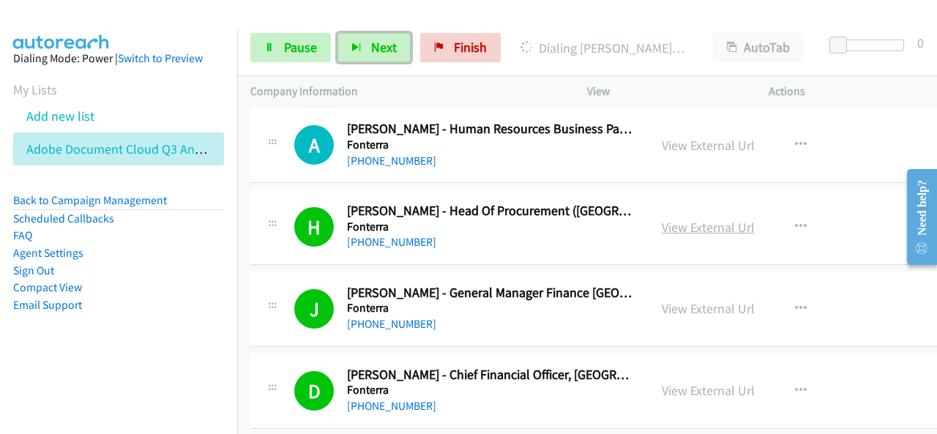
scroll to position [22389, 0]
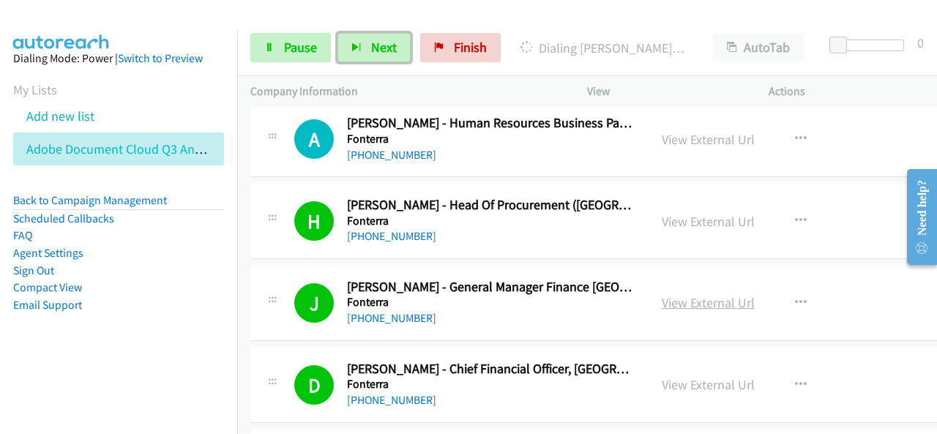
click at [682, 294] on link "View External Url" at bounding box center [707, 302] width 93 height 17
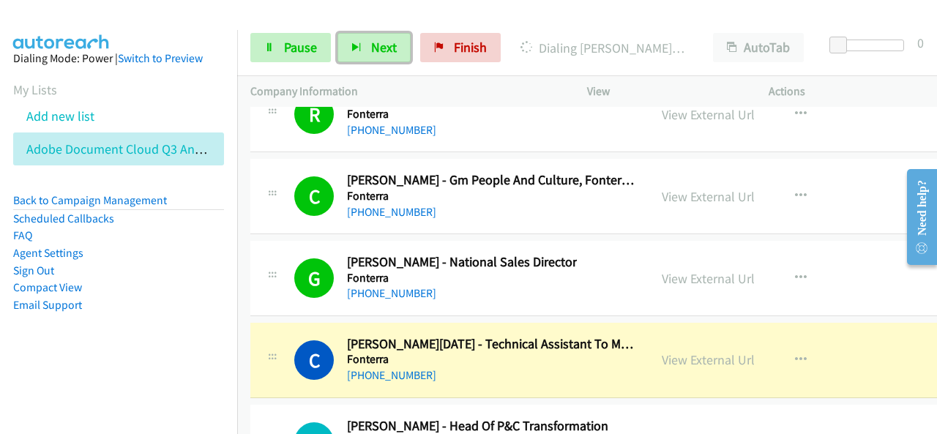
scroll to position [25024, 0]
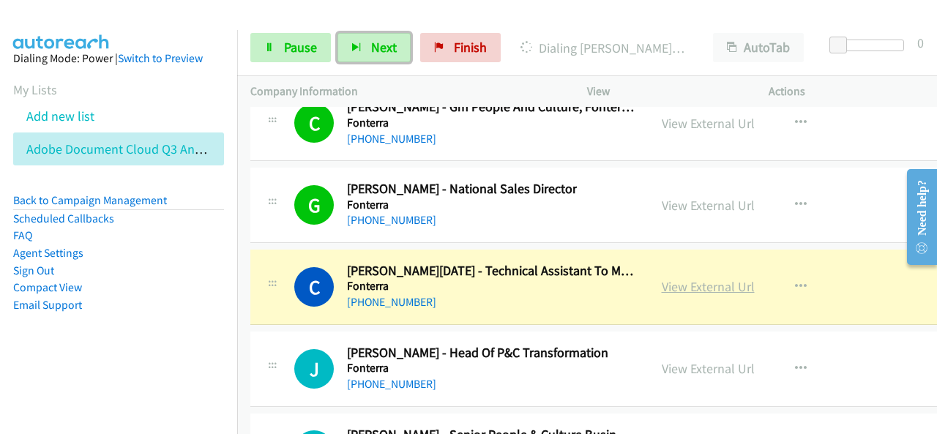
click at [700, 278] on link "View External Url" at bounding box center [707, 286] width 93 height 17
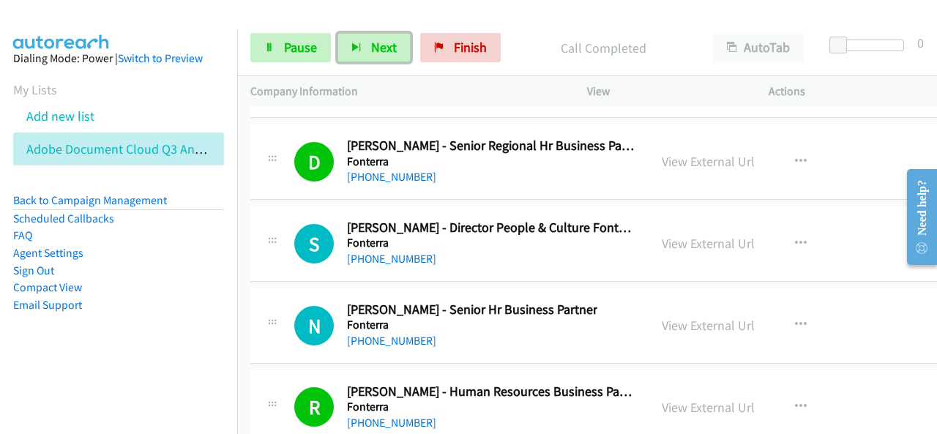
scroll to position [24658, 0]
click at [299, 46] on span "Pause" at bounding box center [300, 47] width 33 height 17
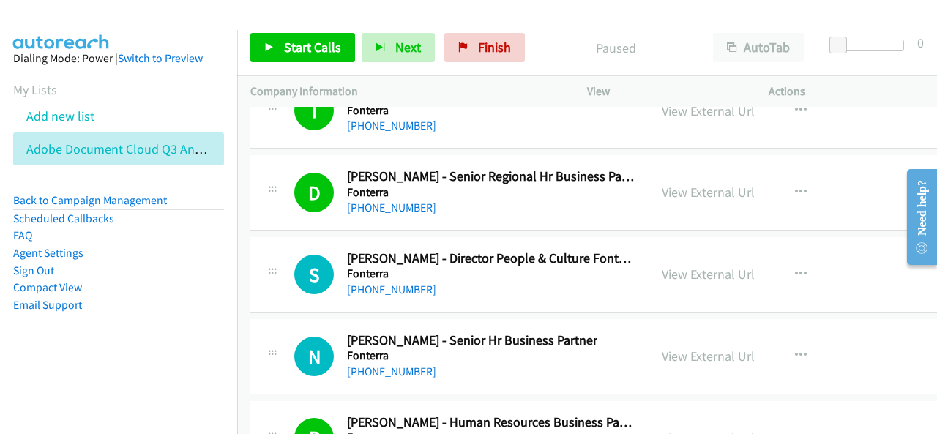
scroll to position [24585, 0]
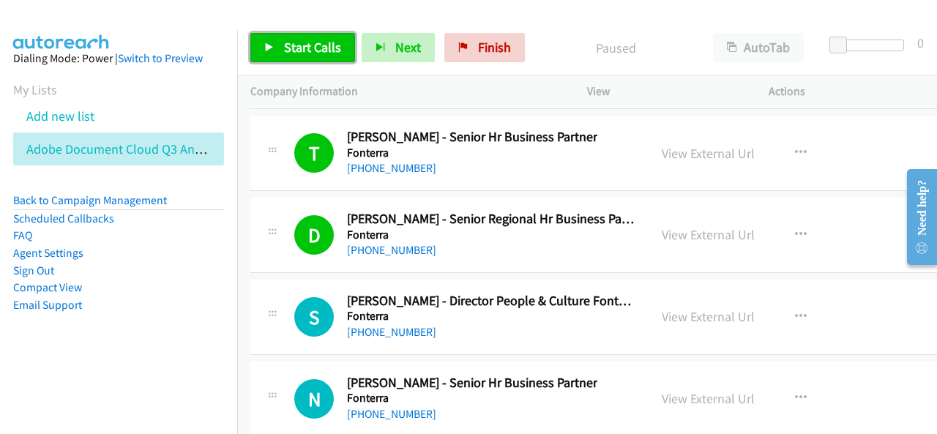
click at [325, 44] on span "Start Calls" at bounding box center [312, 47] width 57 height 17
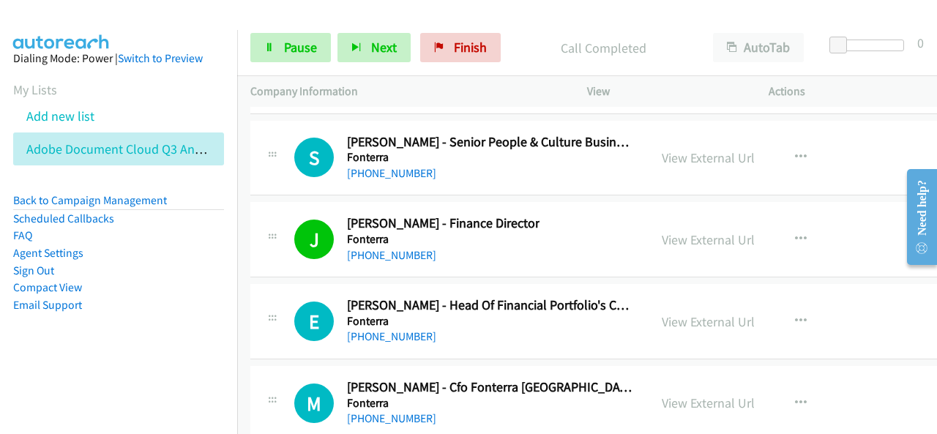
scroll to position [25389, 0]
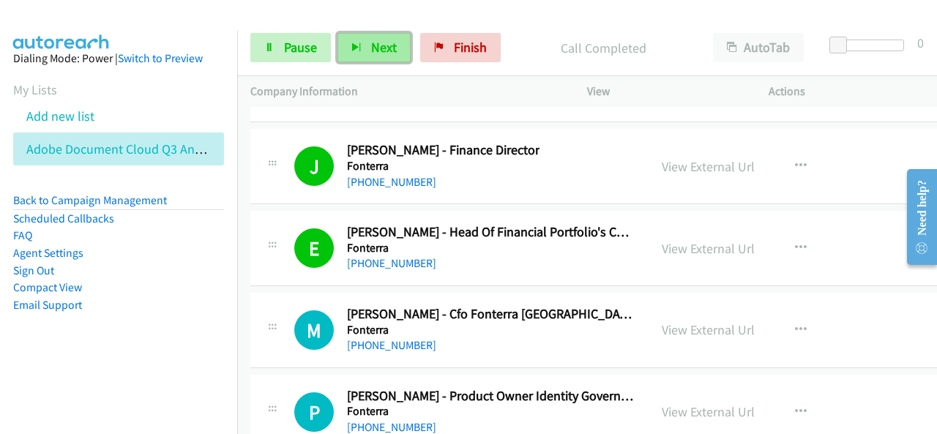
click at [394, 39] on button "Next" at bounding box center [373, 47] width 73 height 29
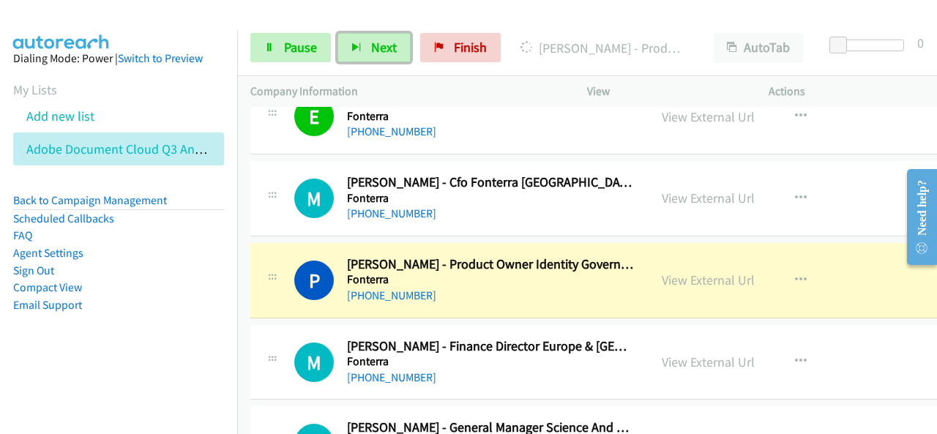
scroll to position [25536, 0]
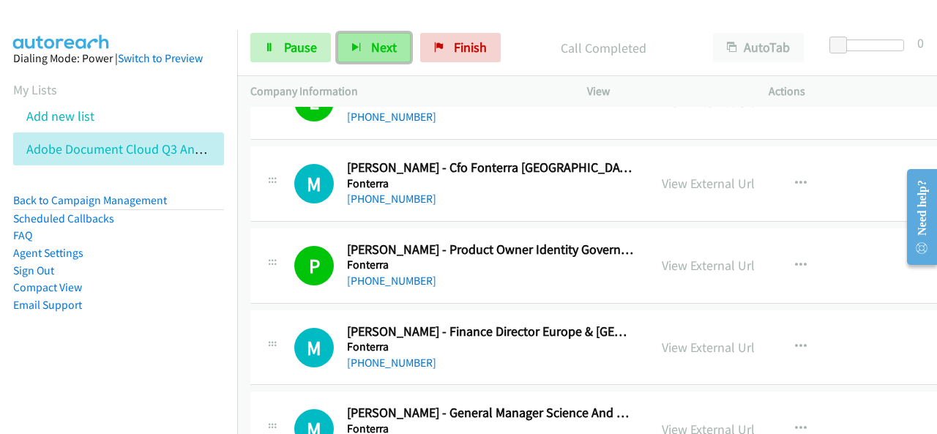
click at [373, 58] on button "Next" at bounding box center [373, 47] width 73 height 29
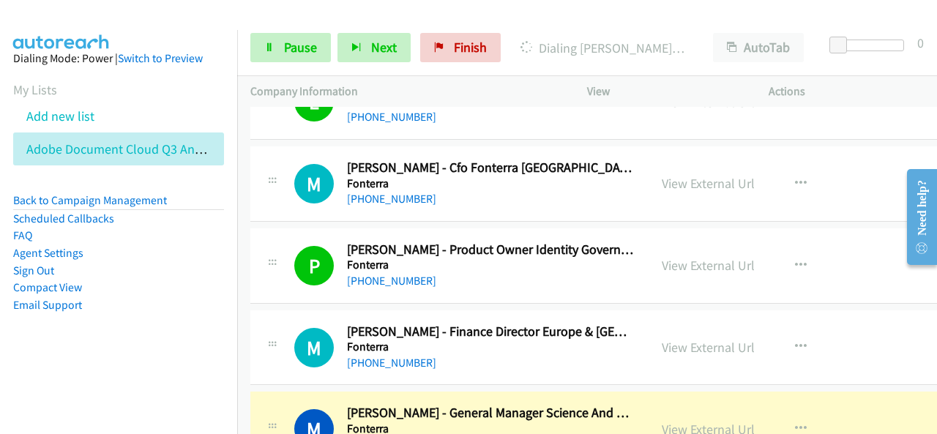
click at [148, 250] on li "Agent Settings" at bounding box center [118, 253] width 211 height 18
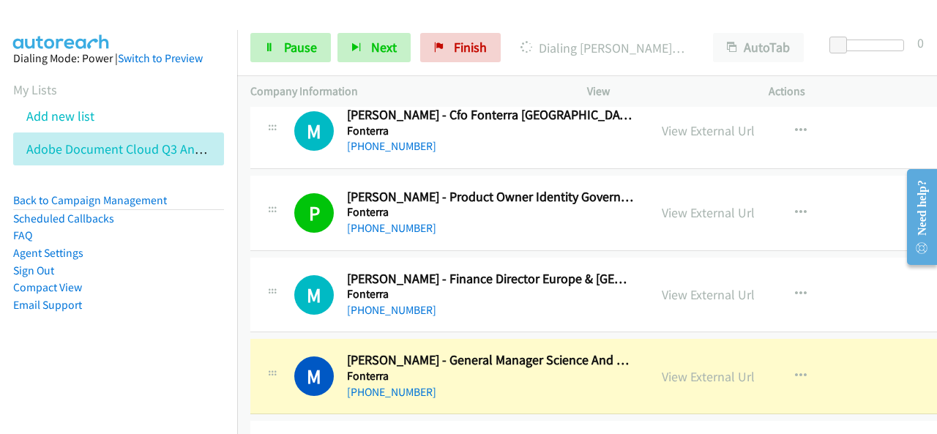
scroll to position [25609, 0]
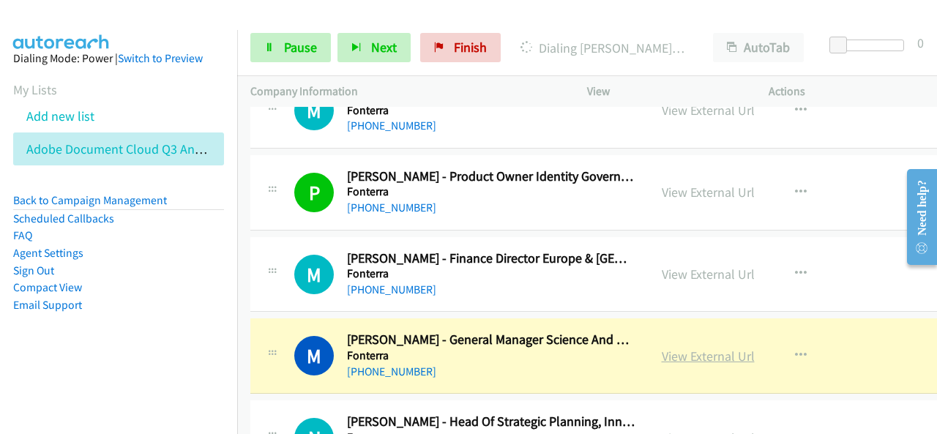
click at [702, 348] on link "View External Url" at bounding box center [707, 356] width 93 height 17
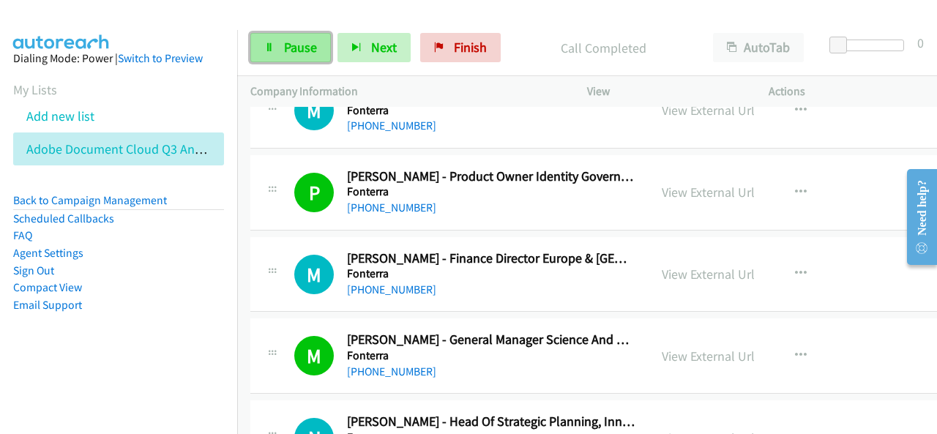
click at [280, 37] on link "Pause" at bounding box center [290, 47] width 80 height 29
